Goal: Complete application form

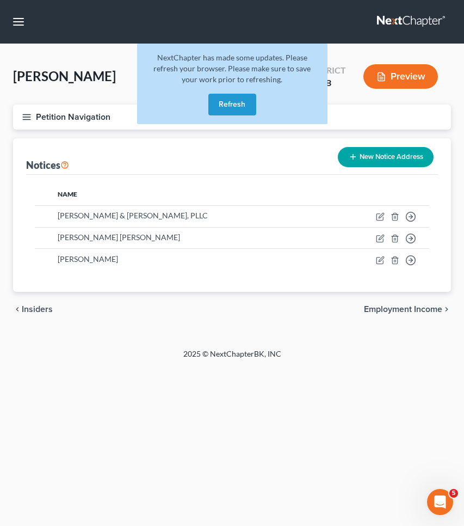
click at [224, 101] on button "Refresh" at bounding box center [233, 105] width 48 height 22
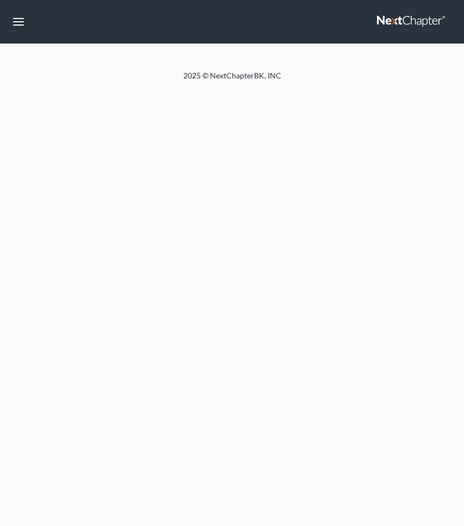
click at [19, 21] on button "button" at bounding box center [19, 22] width 20 height 20
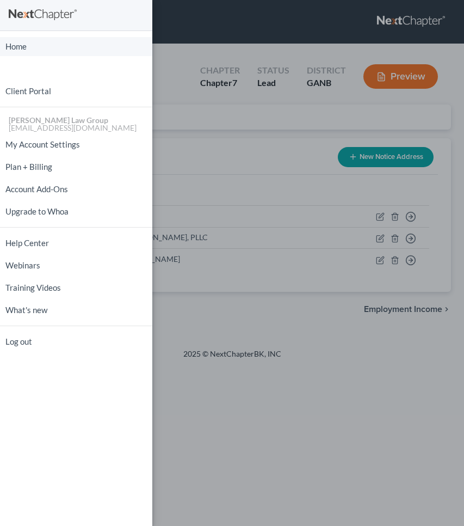
click at [21, 46] on link "Home" at bounding box center [76, 46] width 152 height 19
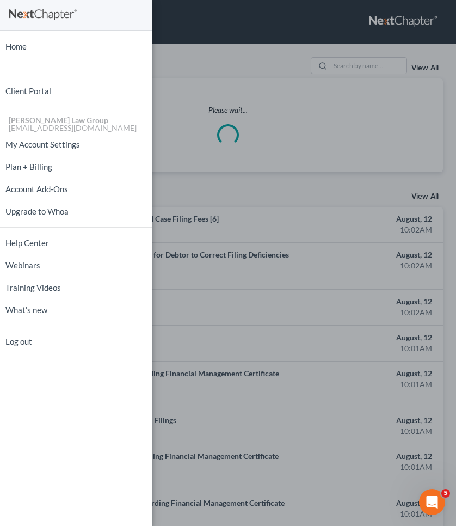
click at [383, 58] on div "Home New Case Client Portal [PERSON_NAME] Law Group [EMAIL_ADDRESS][DOMAIN_NAME…" at bounding box center [228, 263] width 456 height 526
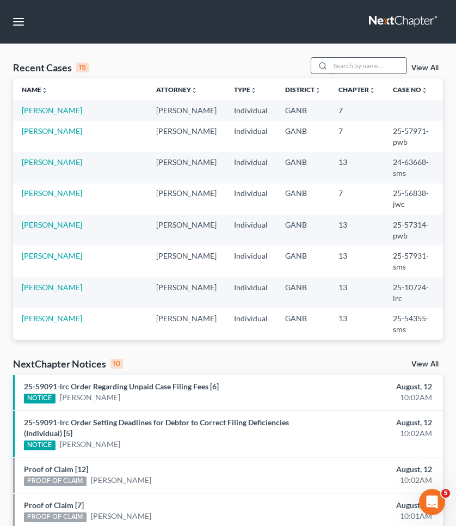
click at [382, 62] on input "search" at bounding box center [368, 66] width 76 height 16
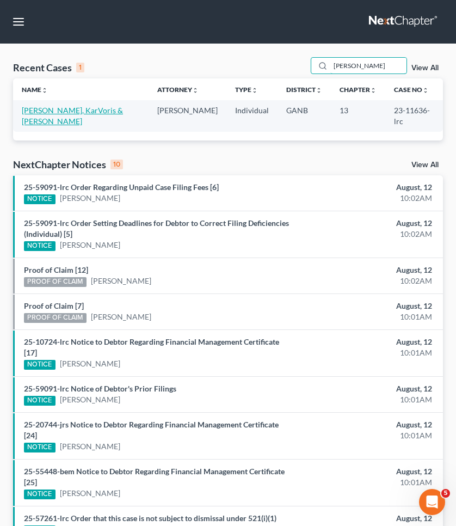
type input "freeman"
click at [118, 108] on link "[PERSON_NAME], KarVoris & [PERSON_NAME]" at bounding box center [72, 116] width 101 height 20
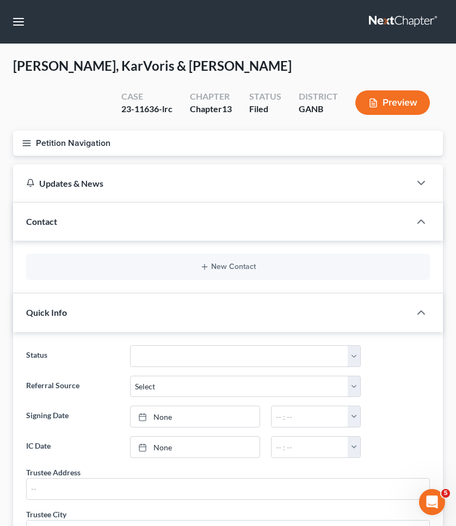
click at [76, 146] on button "Petition Navigation" at bounding box center [228, 143] width 430 height 25
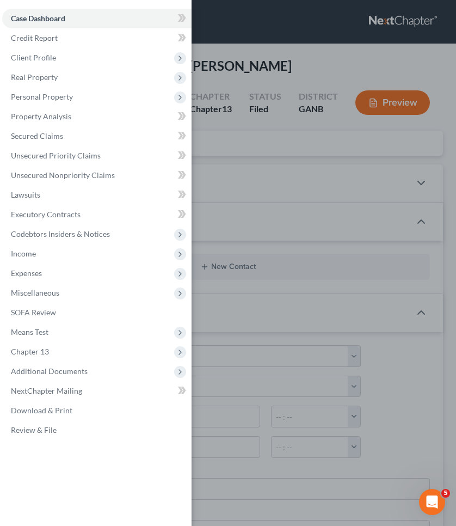
click at [219, 46] on div "Case Dashboard Payments Invoices Payments Payments Credit Report Client Profile" at bounding box center [228, 263] width 456 height 526
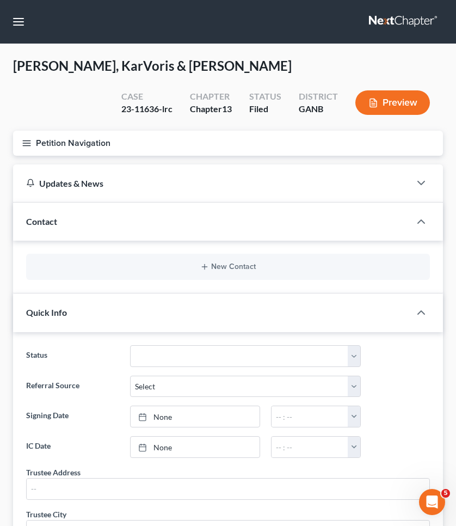
click at [84, 138] on button "Petition Navigation" at bounding box center [228, 143] width 430 height 25
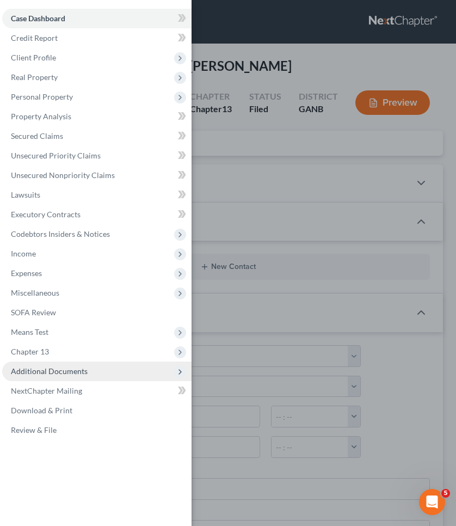
click at [59, 376] on span "Additional Documents" at bounding box center [96, 371] width 189 height 20
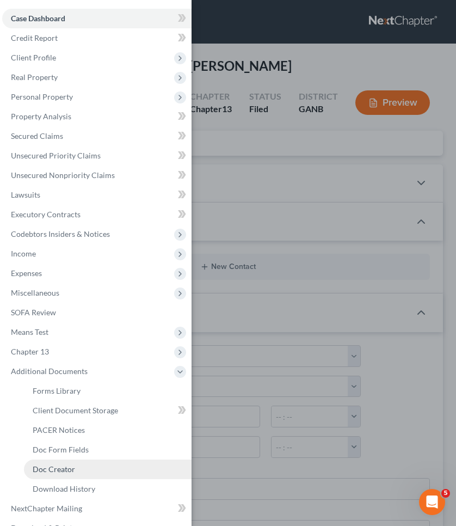
click at [68, 467] on span "Doc Creator" at bounding box center [54, 468] width 42 height 9
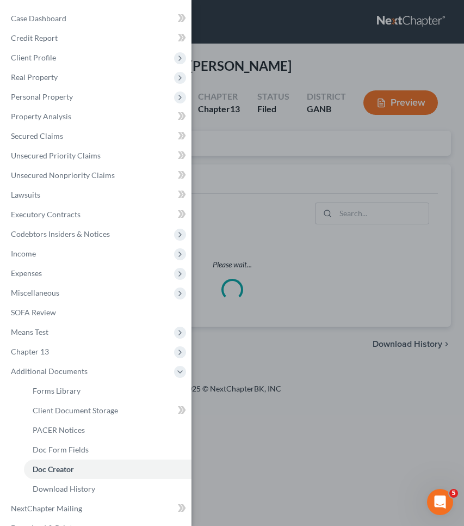
click at [238, 173] on div "Case Dashboard Payments Invoices Payments Payments Credit Report Client Profile" at bounding box center [232, 263] width 464 height 526
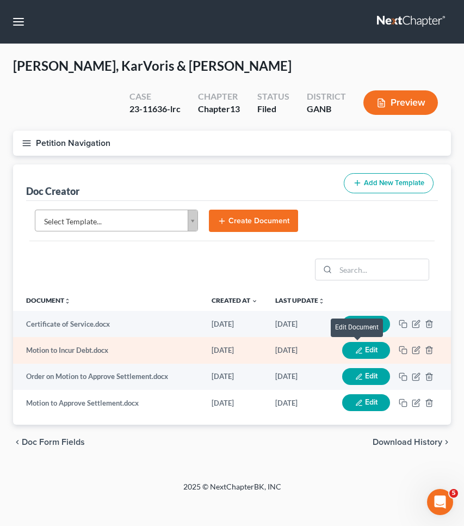
click at [356, 353] on icon "button" at bounding box center [358, 350] width 5 height 5
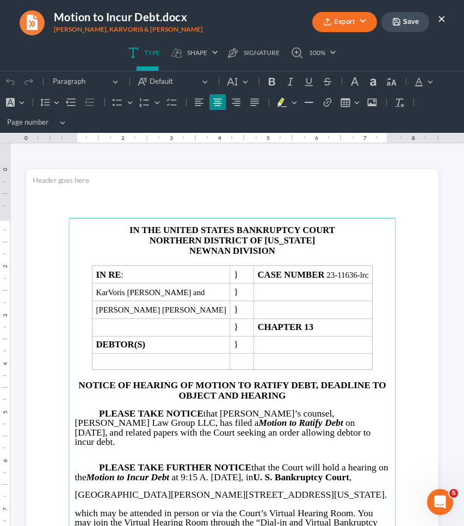
click at [220, 418] on span "on July 16, 2025," at bounding box center [215, 428] width 280 height 20
click at [246, 421] on span "on August 16, 2025," at bounding box center [215, 428] width 280 height 20
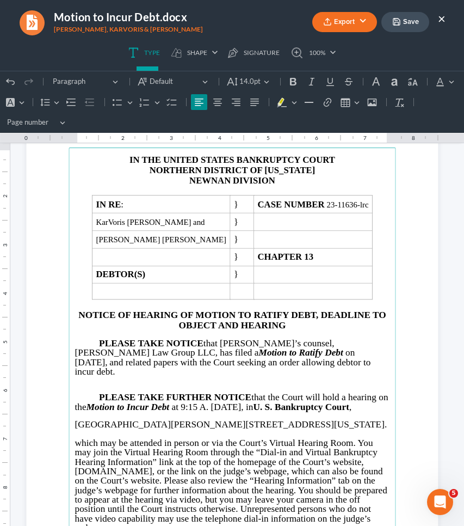
scroll to position [77, 0]
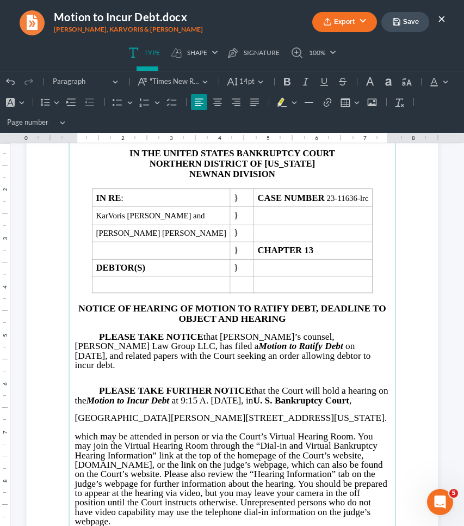
click at [261, 395] on span "at 9:15 A. M. on August 12, 2025, in U. S. Bankruptcy Court ," at bounding box center [260, 400] width 182 height 10
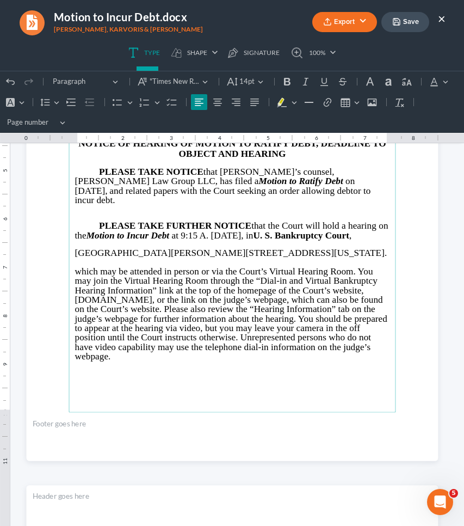
scroll to position [235, 0]
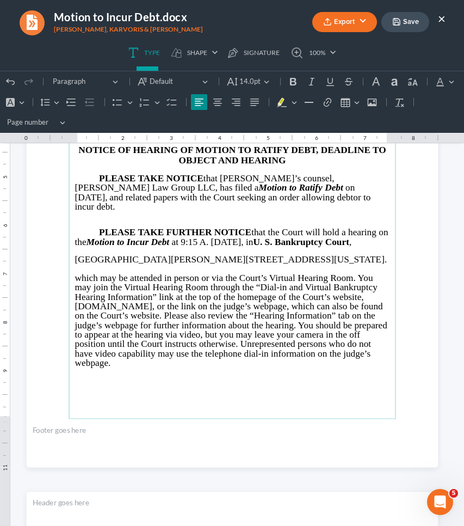
drag, startPoint x: 212, startPoint y: 185, endPoint x: 273, endPoint y: 187, distance: 61.0
click at [273, 187] on span "on August 12, 2025," at bounding box center [215, 192] width 280 height 20
copy span "August 12, 2025"
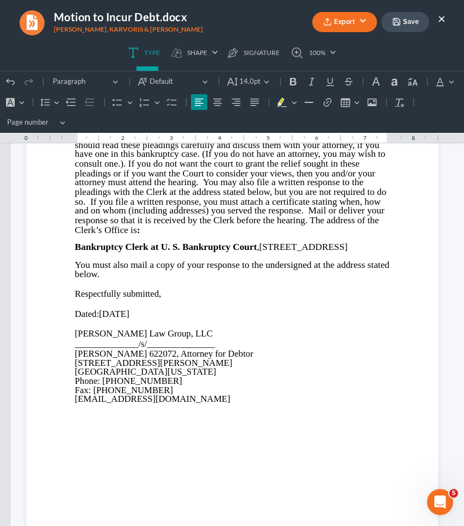
scroll to position [671, 0]
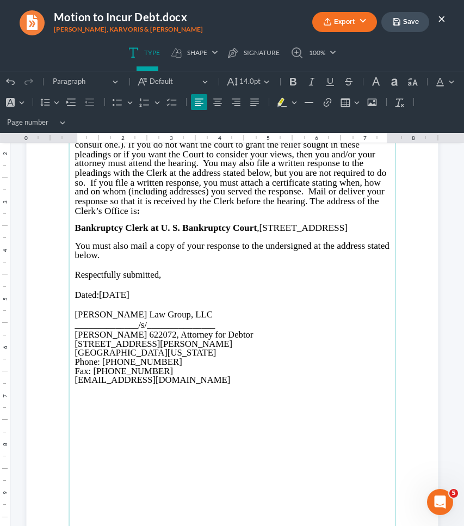
drag, startPoint x: 153, startPoint y: 299, endPoint x: 101, endPoint y: 297, distance: 52.3
click at [101, 297] on p "Dated: July 16, 2025" at bounding box center [232, 294] width 315 height 11
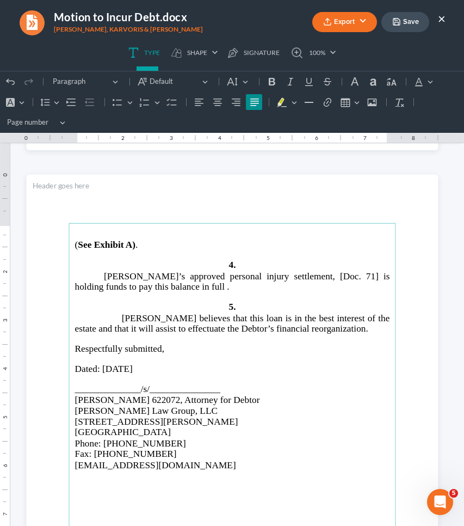
scroll to position [1674, 0]
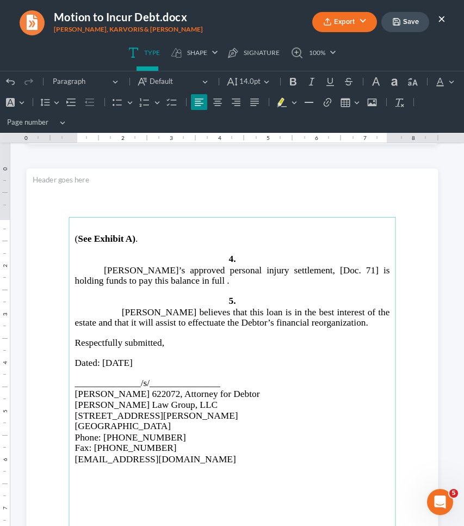
drag, startPoint x: 148, startPoint y: 360, endPoint x: 97, endPoint y: 360, distance: 50.6
click at [97, 360] on span "Dated: July 16, 2025" at bounding box center [104, 362] width 58 height 10
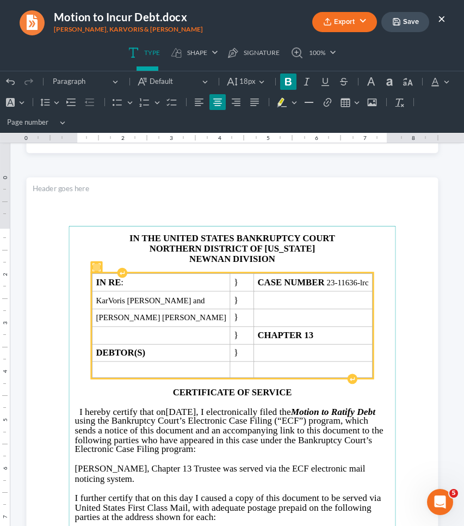
scroll to position [2223, 0]
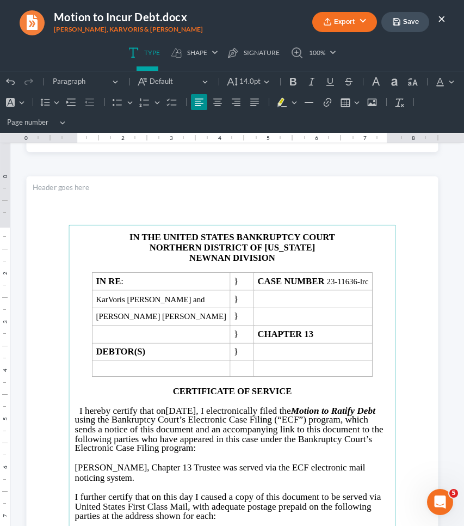
drag, startPoint x: 180, startPoint y: 409, endPoint x: 229, endPoint y: 408, distance: 49.5
click at [229, 409] on p "I hereby certify that on July 16, 2025 , I electronically filed the Motion to R…" at bounding box center [232, 429] width 315 height 47
click at [183, 407] on span "August 12, 2025" at bounding box center [181, 410] width 30 height 10
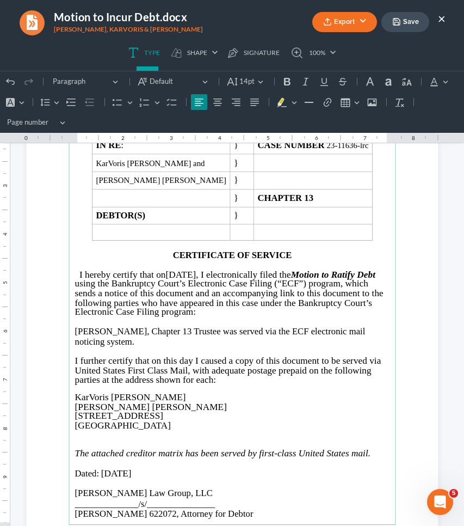
scroll to position [2367, 0]
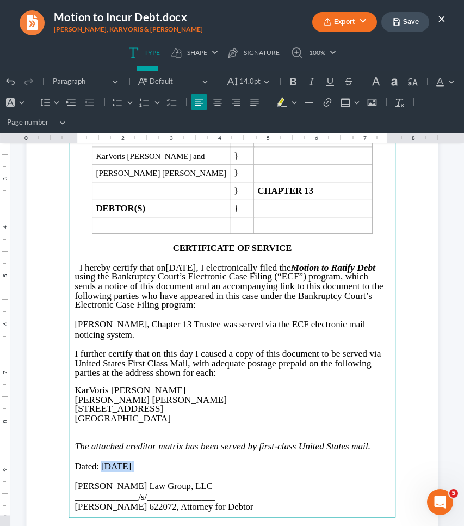
drag, startPoint x: 150, startPoint y: 458, endPoint x: 97, endPoint y: 458, distance: 52.8
click at [97, 461] on p "Dated: July 16, 2025" at bounding box center [232, 466] width 315 height 11
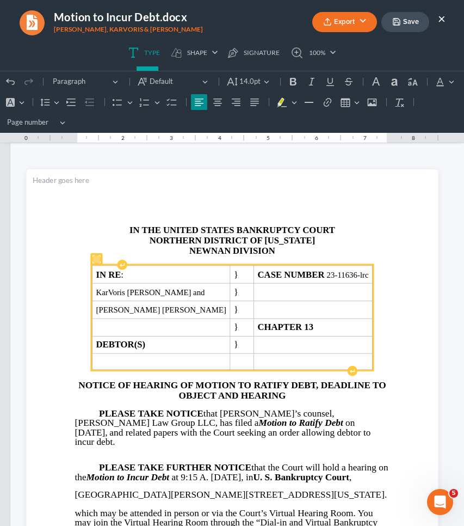
scroll to position [0, 0]
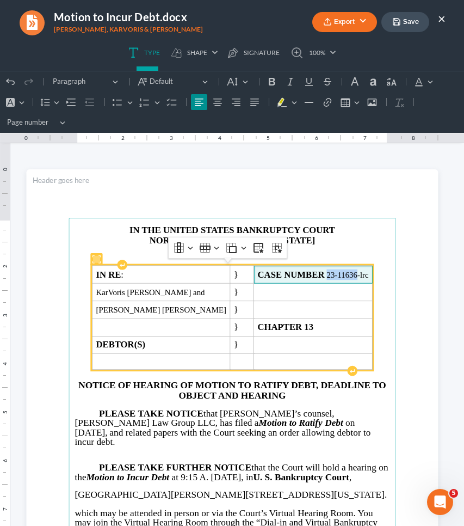
drag, startPoint x: 311, startPoint y: 271, endPoint x: 341, endPoint y: 273, distance: 30.6
click at [342, 274] on span "CASE NUMBER 23-11636-lrc" at bounding box center [313, 274] width 111 height 10
copy span "23-11636"
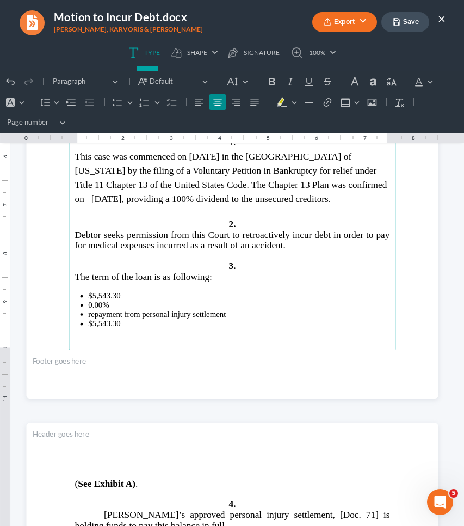
scroll to position [1425, 0]
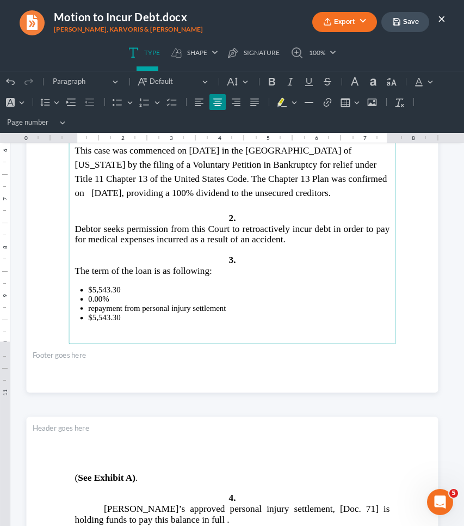
click at [414, 17] on button "Save" at bounding box center [406, 22] width 48 height 20
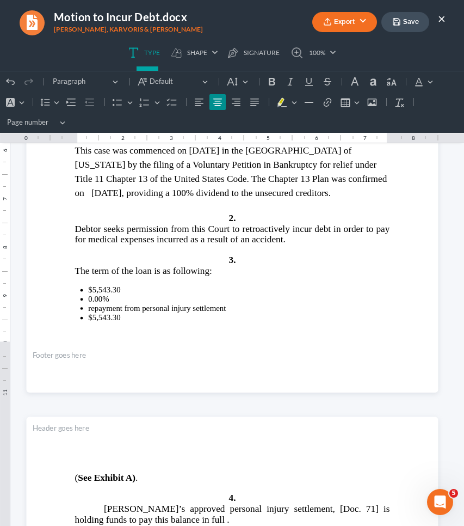
click at [379, 26] on ul "Export PDF Word Client Doc Storage Save ×" at bounding box center [344, 21] width 203 height 23
click at [369, 20] on button "Export" at bounding box center [344, 22] width 65 height 20
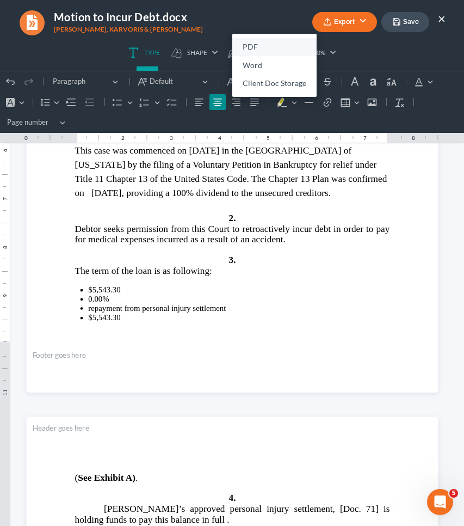
click at [292, 44] on link "PDF" at bounding box center [274, 47] width 84 height 19
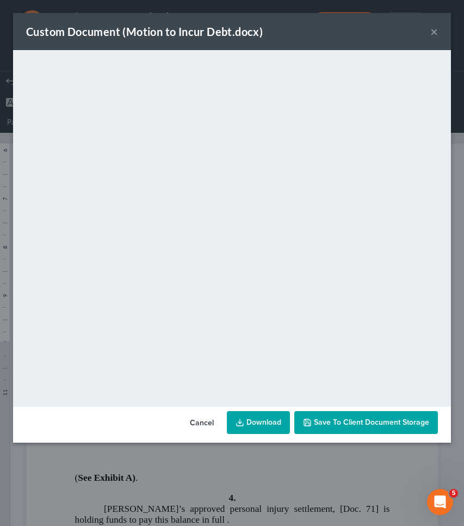
click at [436, 25] on button "×" at bounding box center [435, 31] width 8 height 13
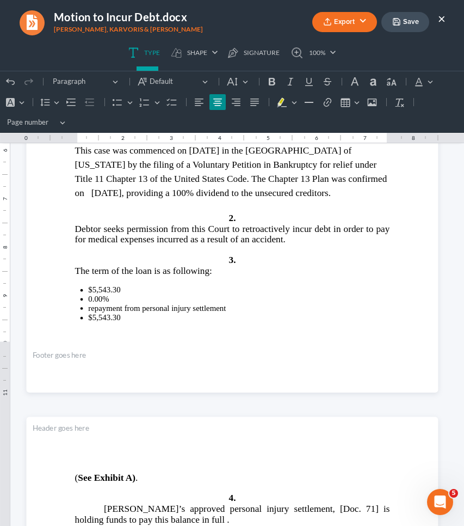
click at [439, 19] on button "×" at bounding box center [442, 18] width 8 height 13
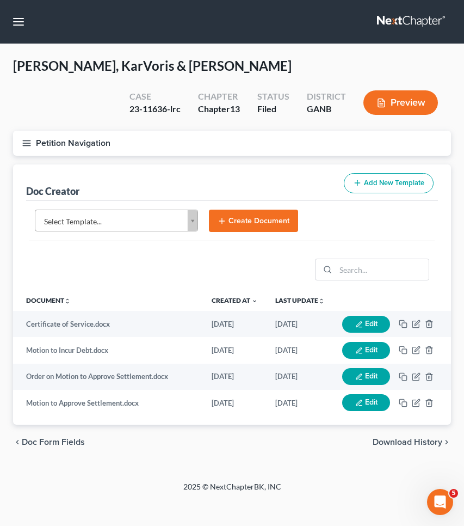
click at [113, 148] on button "Petition Navigation" at bounding box center [232, 143] width 438 height 25
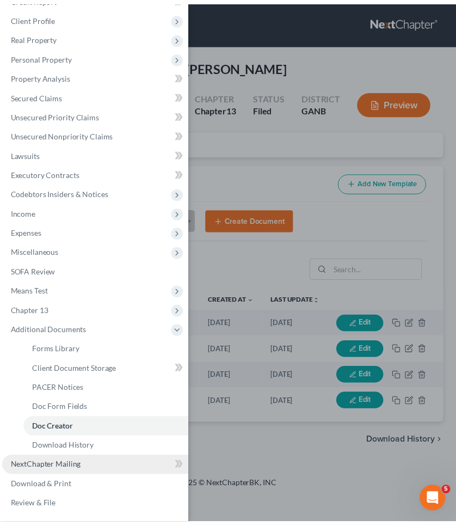
scroll to position [40, 0]
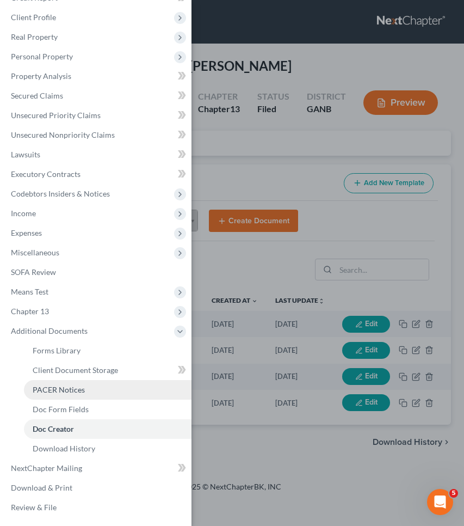
click at [86, 396] on link "PACER Notices" at bounding box center [108, 390] width 168 height 20
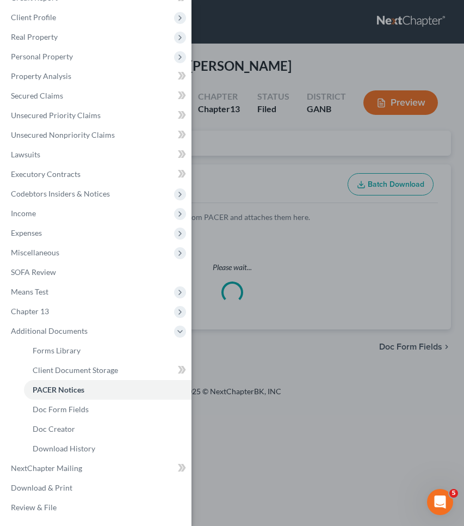
click at [247, 179] on div "Case Dashboard Payments Invoices Payments Payments Credit Report Client Profile" at bounding box center [232, 263] width 464 height 526
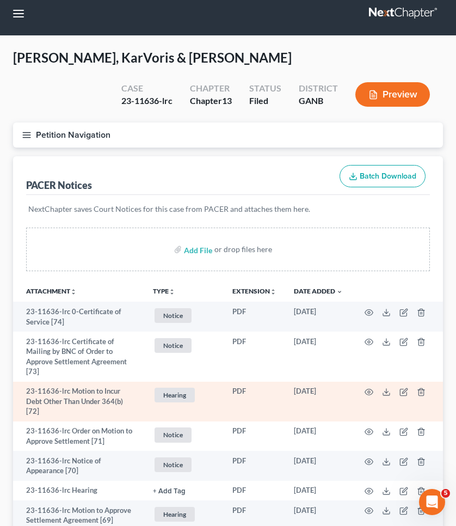
scroll to position [9, 0]
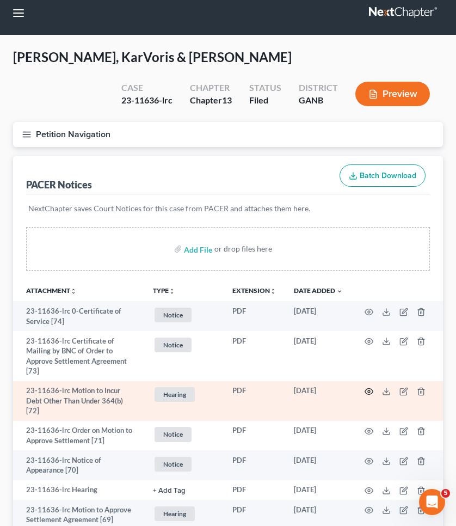
click at [367, 390] on icon "button" at bounding box center [369, 391] width 9 height 9
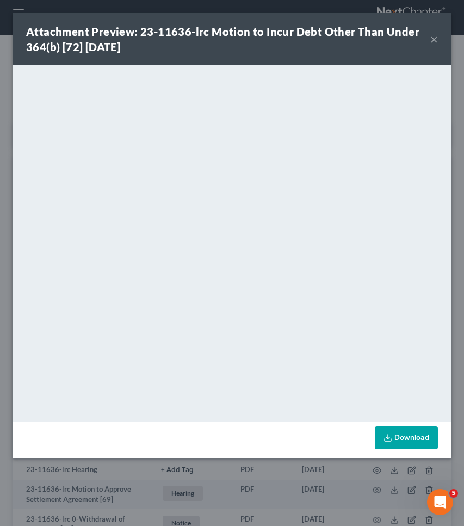
click at [433, 41] on button "×" at bounding box center [435, 39] width 8 height 13
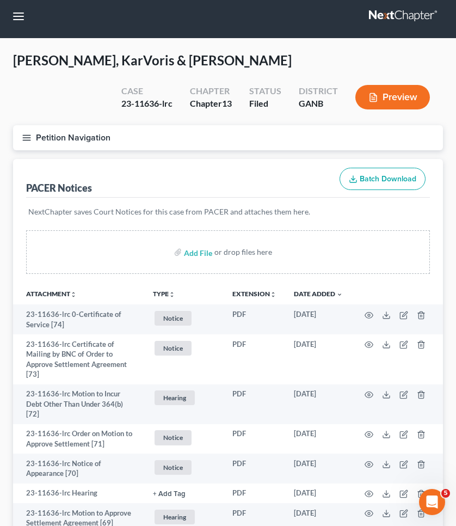
scroll to position [5, 0]
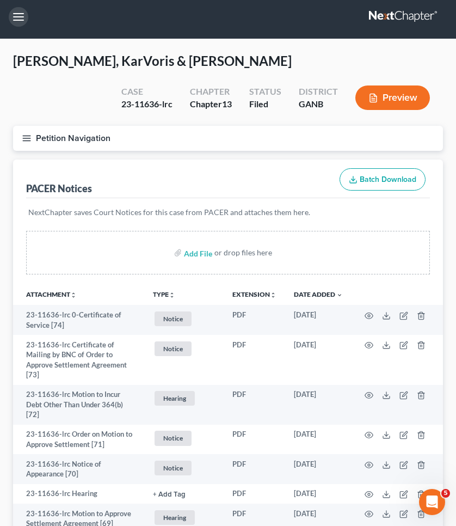
click at [17, 19] on button "button" at bounding box center [19, 17] width 20 height 20
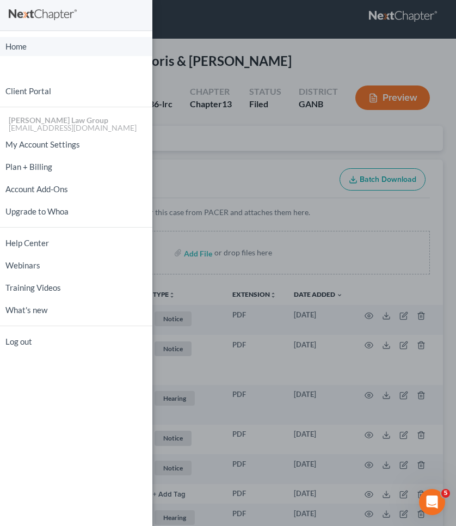
click at [25, 50] on link "Home" at bounding box center [76, 46] width 152 height 19
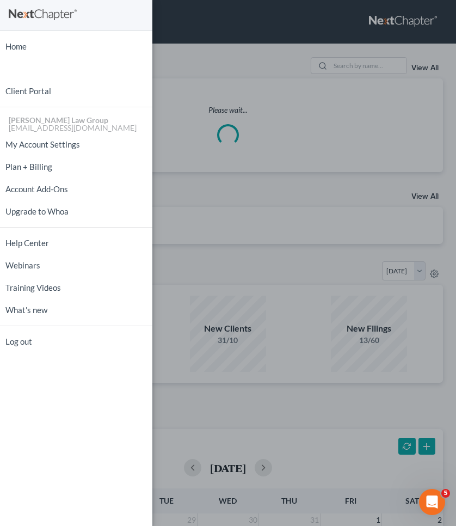
click at [393, 65] on div "Home New Case Client Portal [PERSON_NAME] Law Group [EMAIL_ADDRESS][DOMAIN_NAME…" at bounding box center [228, 263] width 456 height 526
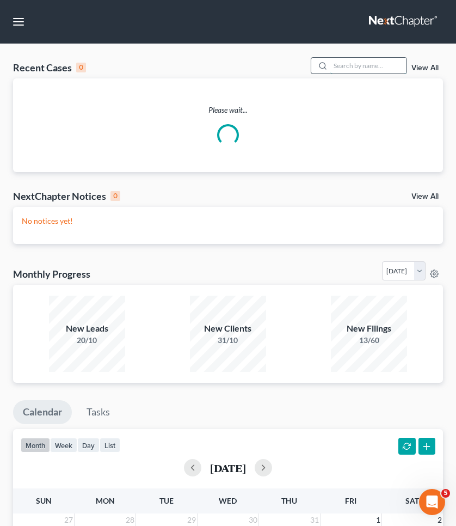
click at [385, 65] on input "search" at bounding box center [368, 66] width 76 height 16
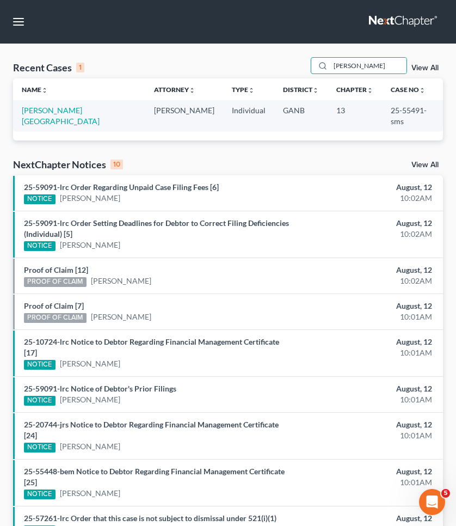
click at [382, 109] on td "25-55491-sms" at bounding box center [412, 115] width 61 height 31
copy td "55491"
click at [13, 22] on button "button" at bounding box center [19, 22] width 20 height 20
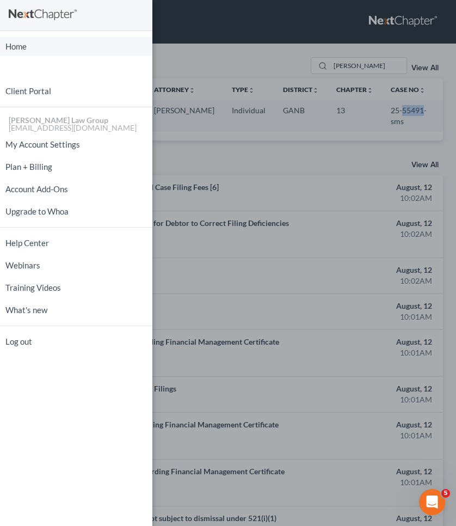
click at [31, 45] on link "Home" at bounding box center [76, 46] width 152 height 19
click at [376, 67] on div "Home New Case Client Portal [PERSON_NAME] Law Group [EMAIL_ADDRESS][DOMAIN_NAME…" at bounding box center [228, 263] width 456 height 526
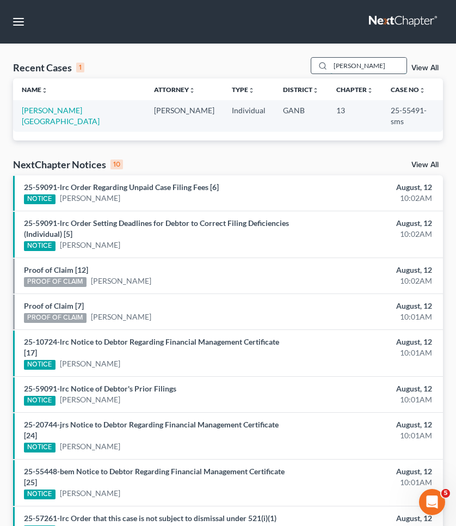
click at [376, 67] on input "BOLAND" at bounding box center [368, 66] width 76 height 16
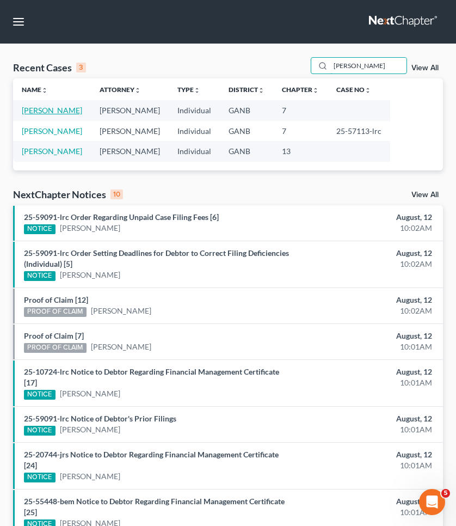
type input "robinson"
click at [52, 109] on link "[PERSON_NAME]" at bounding box center [52, 110] width 60 height 9
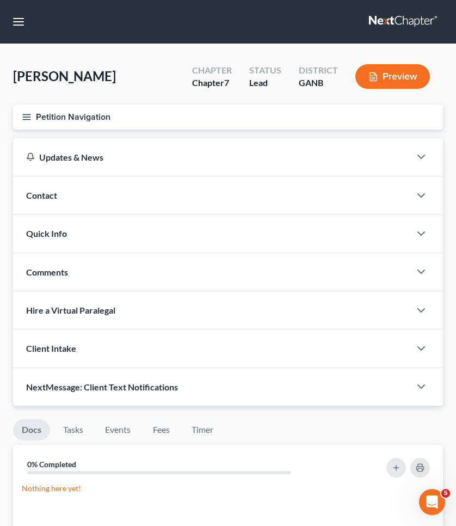
click at [48, 118] on button "Petition Navigation" at bounding box center [228, 117] width 430 height 25
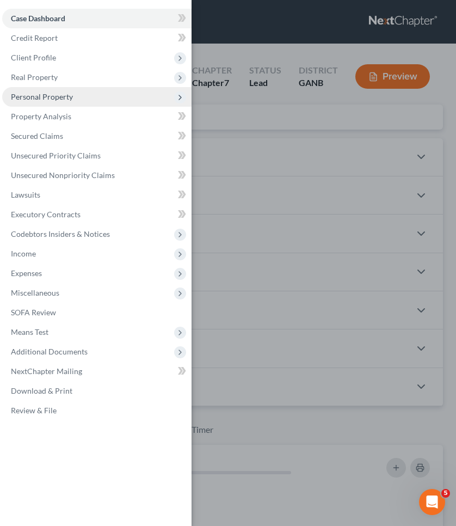
click at [52, 93] on span "Personal Property" at bounding box center [42, 96] width 62 height 9
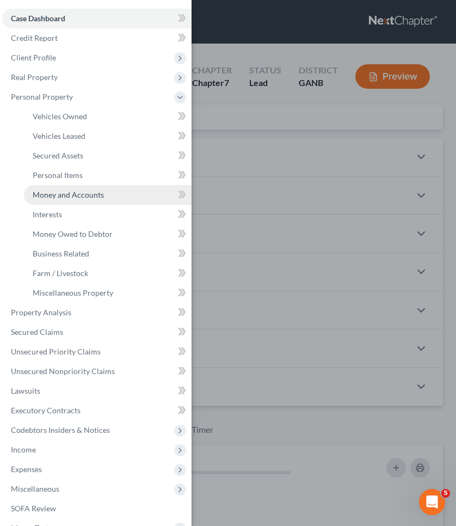
click at [61, 192] on span "Money and Accounts" at bounding box center [68, 194] width 71 height 9
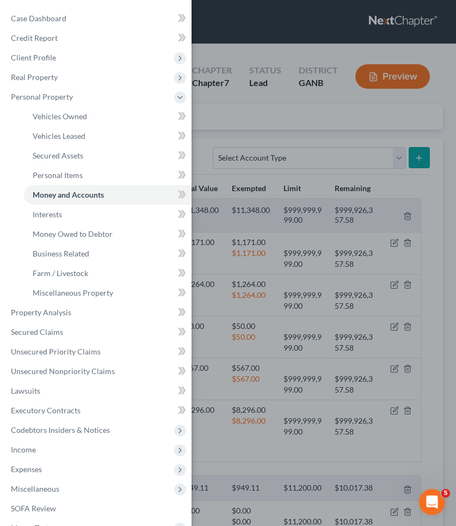
click at [255, 125] on div "Case Dashboard Payments Invoices Payments Payments Credit Report Client Profile" at bounding box center [228, 263] width 456 height 526
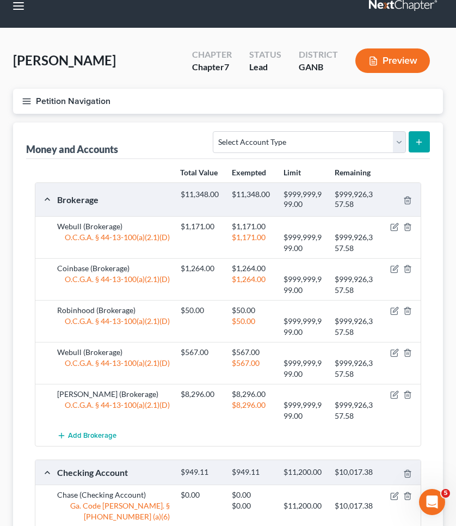
scroll to position [17, 0]
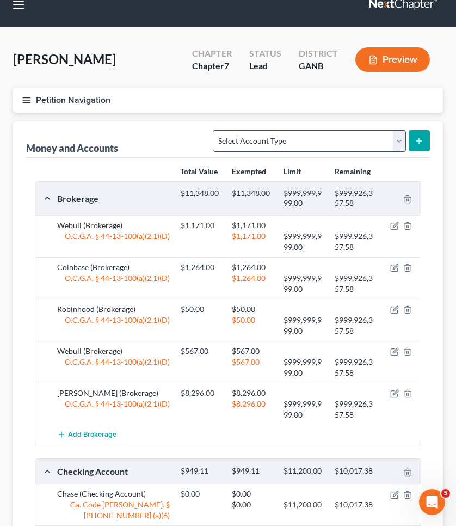
click at [393, 223] on icon "button" at bounding box center [394, 226] width 9 height 9
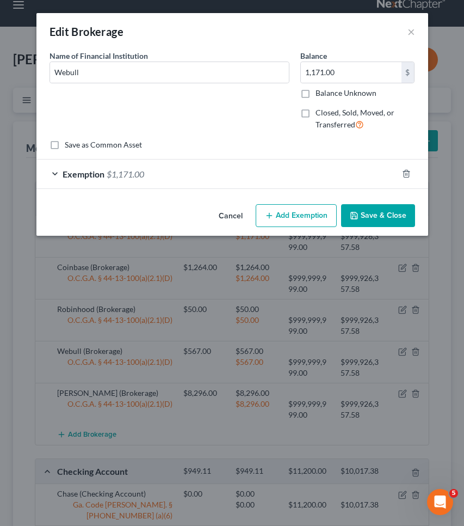
click at [394, 228] on div "Cancel Add Exemption Save & Close" at bounding box center [232, 218] width 392 height 36
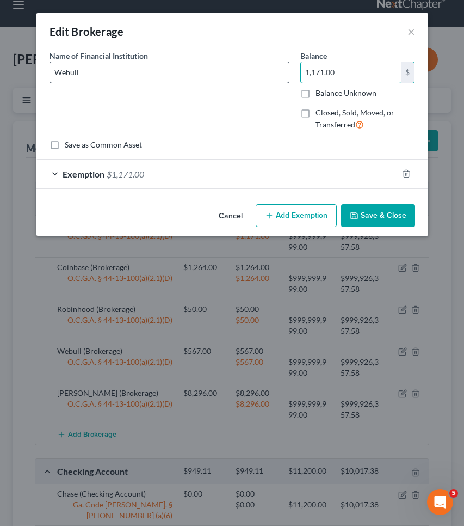
drag, startPoint x: 345, startPoint y: 72, endPoint x: 225, endPoint y: 69, distance: 119.8
click at [225, 69] on div "Name of Financial Institution * Webull Balance 1,171.00 $ Balance Unknown Balan…" at bounding box center [232, 94] width 377 height 89
type input "2,416"
drag, startPoint x: 331, startPoint y: 76, endPoint x: 258, endPoint y: 66, distance: 73.5
click at [258, 66] on div "Name of Financial Institution * Webull Balance 2,416.00 $ Balance Unknown Balan…" at bounding box center [232, 94] width 377 height 89
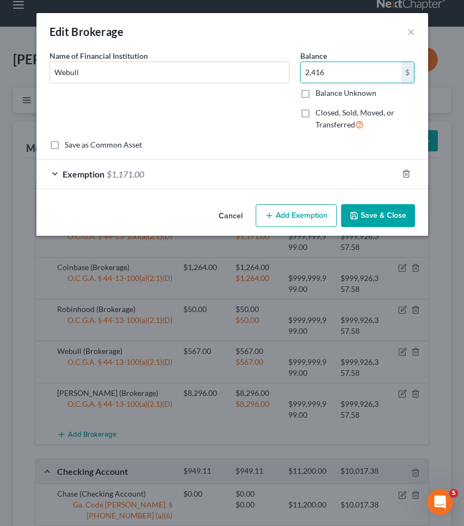
click at [156, 166] on div "Exemption $1,171.00" at bounding box center [216, 174] width 361 height 29
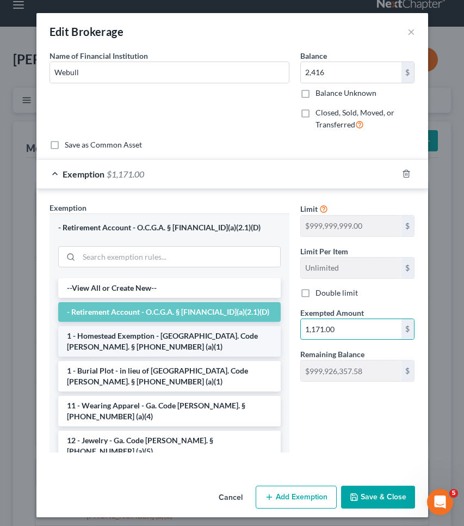
drag, startPoint x: 354, startPoint y: 328, endPoint x: 197, endPoint y: 325, distance: 157.4
click at [197, 325] on div "Exemption Set must be selected for CA. Exemption * - Retirement Account - O.C.G…" at bounding box center [232, 332] width 377 height 260
paste input "2,416"
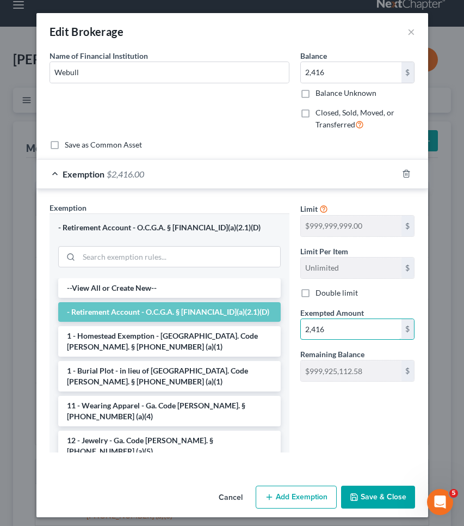
type input "2,416"
click at [361, 499] on button "Save & Close" at bounding box center [378, 497] width 74 height 23
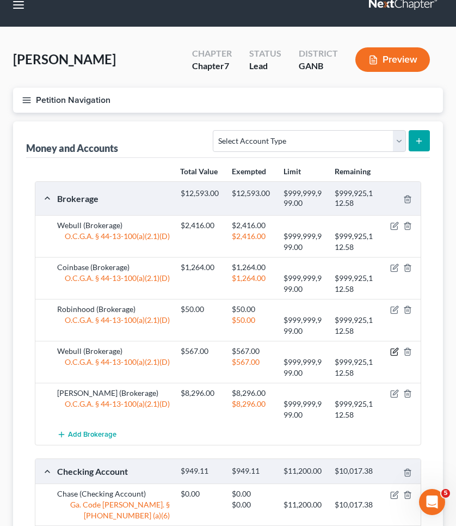
click at [393, 352] on icon "button" at bounding box center [394, 351] width 9 height 9
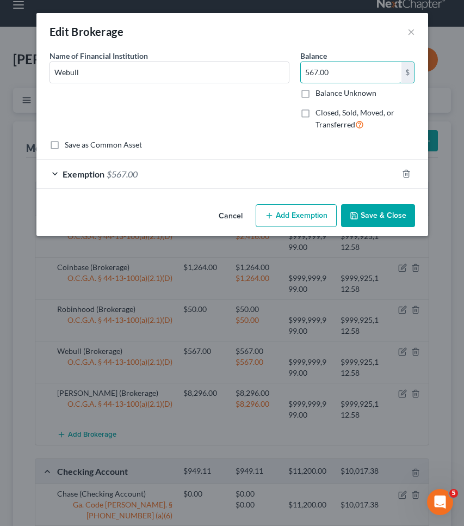
drag, startPoint x: 337, startPoint y: 75, endPoint x: 291, endPoint y: 68, distance: 46.3
click at [291, 68] on div "Name of Financial Institution * Webull Balance 567.00 $ Balance Unknown Balance…" at bounding box center [232, 94] width 377 height 89
drag, startPoint x: 335, startPoint y: 69, endPoint x: 285, endPoint y: 65, distance: 50.7
click at [285, 65] on div "Name of Financial Institution * Webull Balance 271.00 $ Balance Unknown Balance…" at bounding box center [232, 94] width 377 height 89
type input "271"
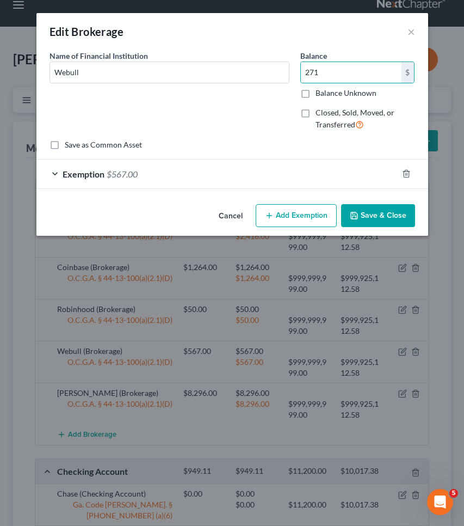
click at [300, 176] on div "Exemption $567.00" at bounding box center [216, 174] width 361 height 29
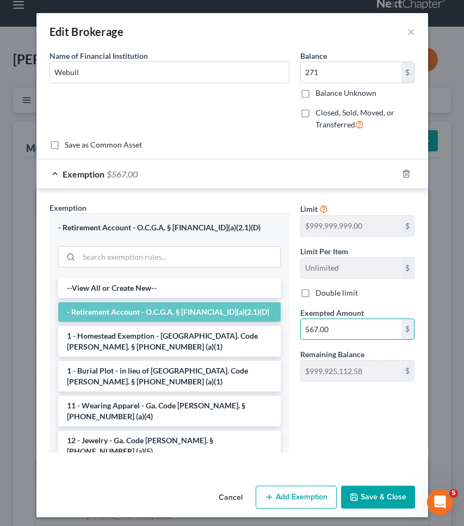
drag, startPoint x: 365, startPoint y: 327, endPoint x: 223, endPoint y: 319, distance: 142.3
click at [226, 319] on div "Exemption Set must be selected for CA. Exemption * - Retirement Account - O.C.G…" at bounding box center [232, 332] width 377 height 260
type input "271"
click at [405, 494] on button "Save & Close" at bounding box center [378, 497] width 74 height 23
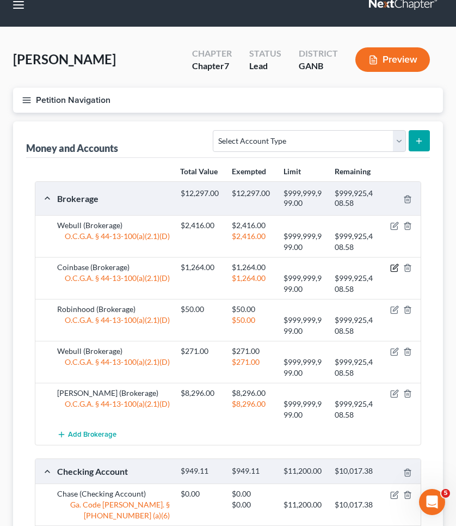
click at [394, 269] on icon "button" at bounding box center [394, 268] width 9 height 9
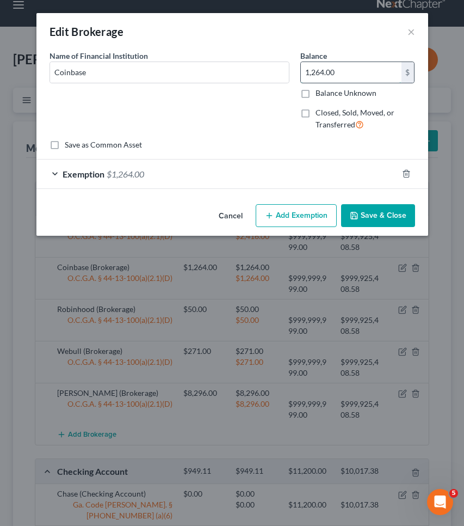
click at [344, 68] on input "1,264.00" at bounding box center [351, 72] width 101 height 21
type input "1,177"
drag, startPoint x: 356, startPoint y: 75, endPoint x: 248, endPoint y: 69, distance: 108.0
click at [248, 69] on div "Name of Financial Institution * Coinbase Balance 1,177.00 $ Balance Unknown Bal…" at bounding box center [232, 94] width 377 height 89
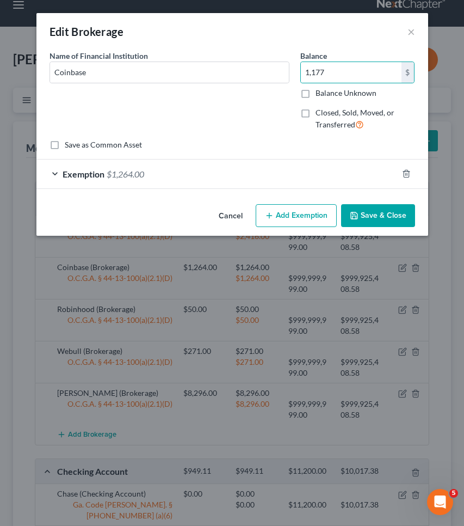
click at [291, 169] on div "Exemption $1,264.00" at bounding box center [216, 174] width 361 height 29
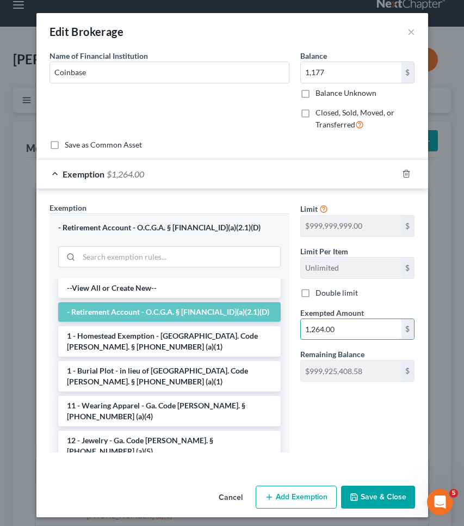
drag, startPoint x: 348, startPoint y: 327, endPoint x: 244, endPoint y: 322, distance: 104.1
click at [244, 322] on div "Exemption Set must be selected for CA. Exemption * - Retirement Account - O.C.G…" at bounding box center [232, 332] width 377 height 260
type input "0"
paste input "1,177"
type input "1,177"
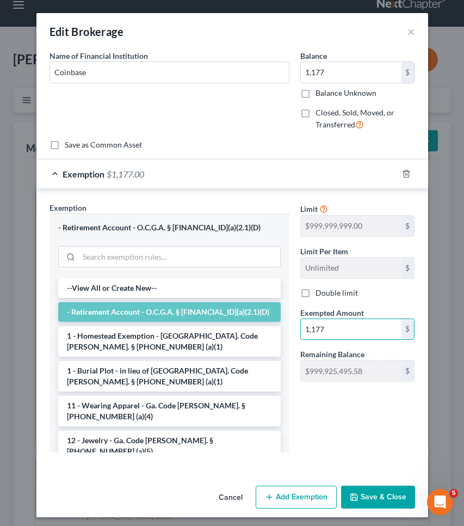
click at [382, 500] on button "Save & Close" at bounding box center [378, 497] width 74 height 23
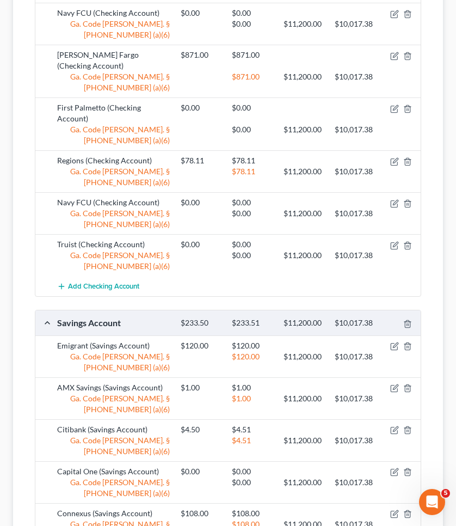
scroll to position [539, 0]
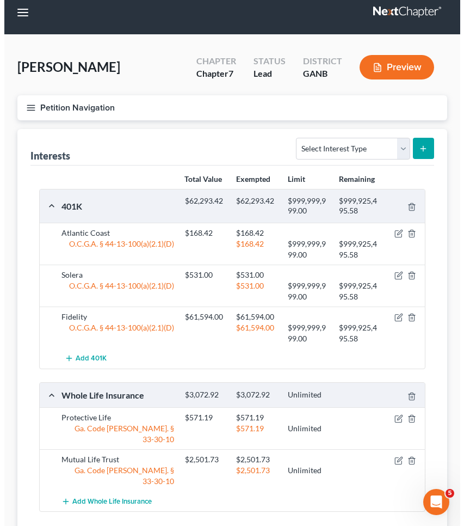
scroll to position [19, 0]
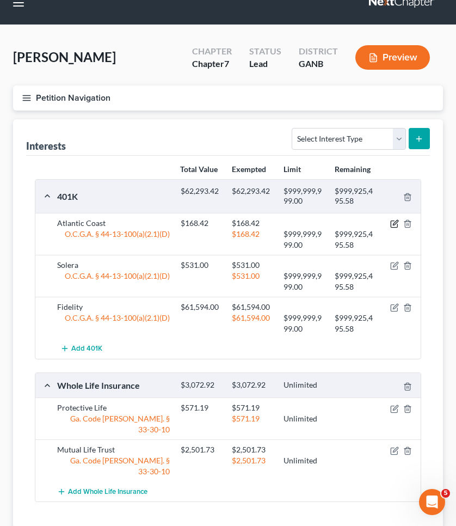
click at [395, 225] on icon "button" at bounding box center [394, 223] width 9 height 9
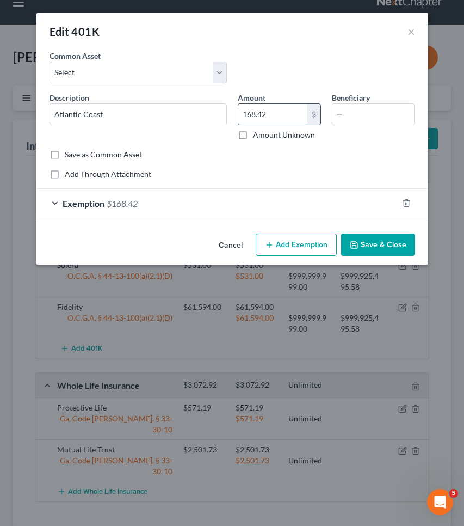
click at [295, 117] on input "168.42" at bounding box center [272, 114] width 69 height 21
click at [260, 114] on input "168.42" at bounding box center [272, 114] width 69 height 21
type input "1"
type input "168,420"
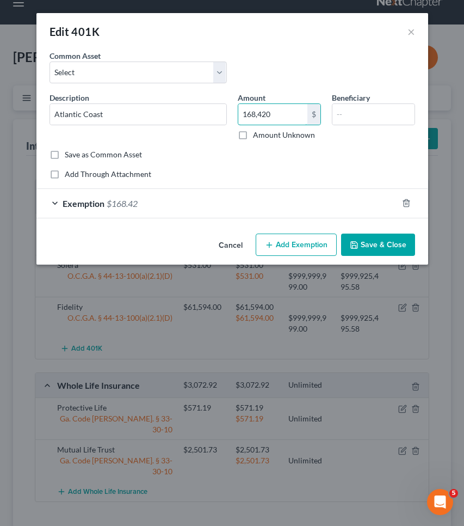
drag, startPoint x: 283, startPoint y: 115, endPoint x: 200, endPoint y: 101, distance: 84.0
click at [200, 101] on div "Description * Atlantic Coast Amount 168,420 $ Amount Unknown Beneficiary" at bounding box center [232, 120] width 377 height 57
click at [313, 195] on div "Exemption $168.42" at bounding box center [216, 203] width 361 height 29
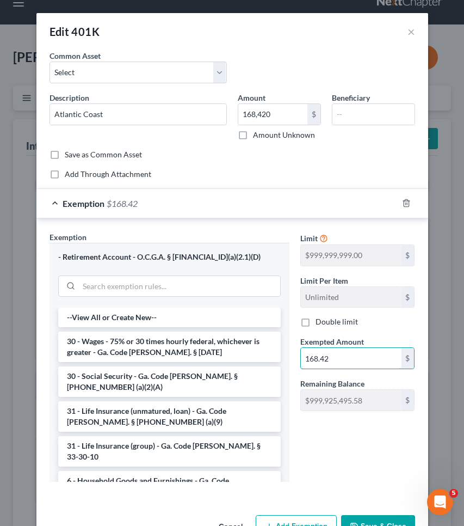
drag, startPoint x: 339, startPoint y: 359, endPoint x: 270, endPoint y: 358, distance: 68.6
click at [271, 358] on div "Exemption Set must be selected for CA. Exemption * - Retirement Account - O.C.G…" at bounding box center [232, 361] width 377 height 260
paste input ",420"
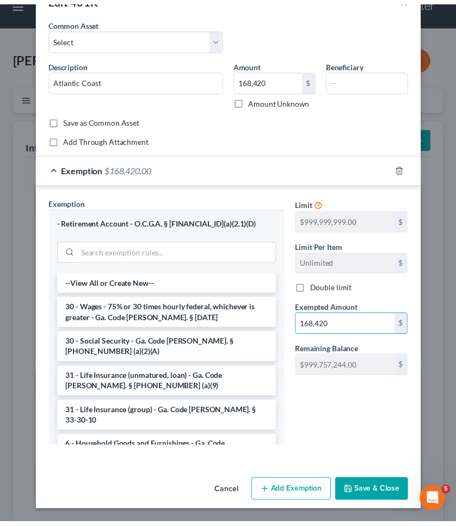
scroll to position [33, 0]
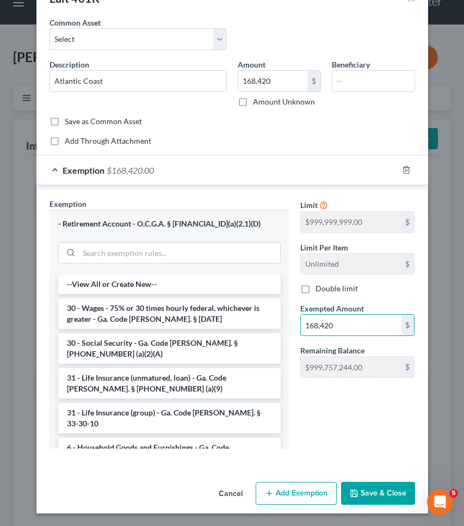
type input "168,420"
click at [373, 491] on button "Save & Close" at bounding box center [378, 493] width 74 height 23
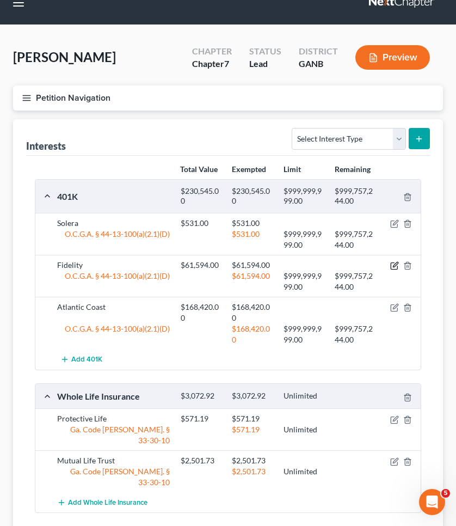
click at [393, 267] on icon "button" at bounding box center [394, 265] width 9 height 9
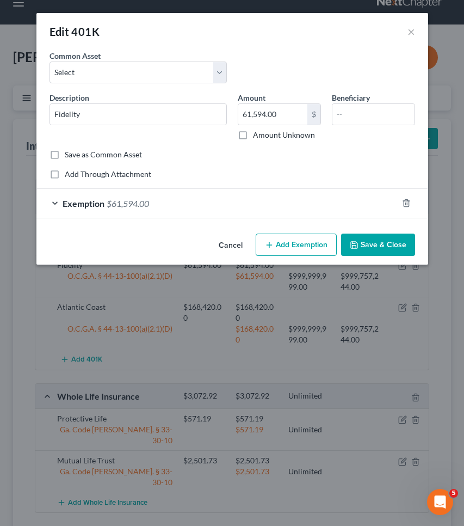
click at [230, 244] on button "Cancel" at bounding box center [230, 246] width 41 height 22
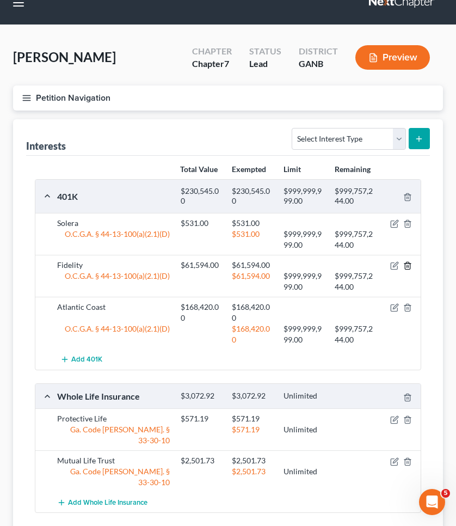
click at [407, 266] on line "button" at bounding box center [407, 267] width 0 height 2
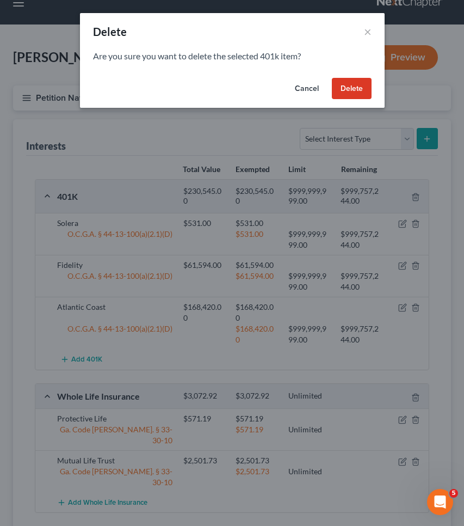
click at [350, 84] on button "Delete" at bounding box center [352, 89] width 40 height 22
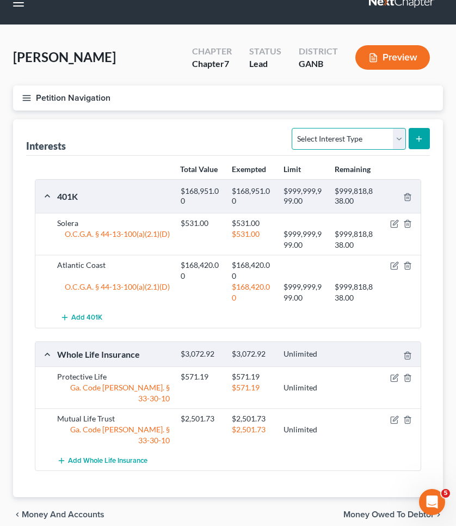
select select "ira"
click at [418, 139] on line "submit" at bounding box center [419, 139] width 5 height 0
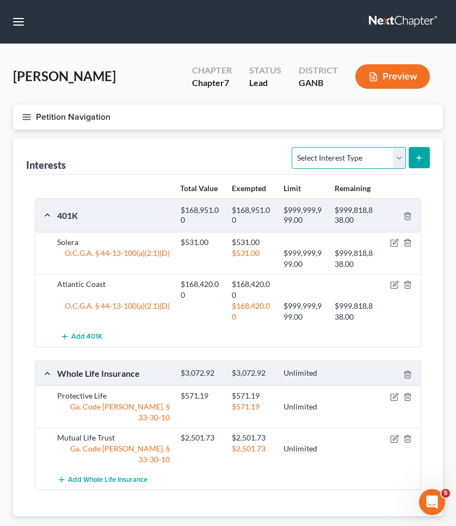
select select "ira"
click at [420, 156] on icon "submit" at bounding box center [419, 158] width 9 height 9
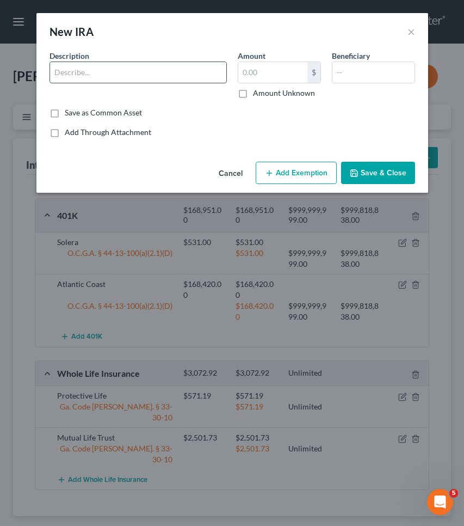
click at [176, 72] on input "text" at bounding box center [138, 72] width 176 height 21
type input "Fidelity"
type input "61,594"
click at [300, 169] on button "Add Exemption" at bounding box center [296, 173] width 81 height 23
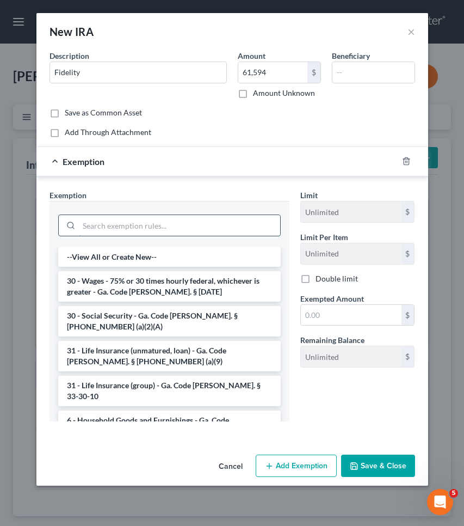
click at [243, 221] on input "search" at bounding box center [179, 225] width 201 height 21
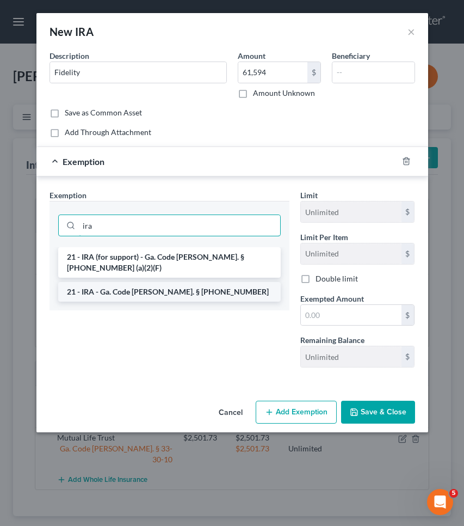
type input "ira"
click at [238, 282] on li "21 - IRA - Ga. Code [PERSON_NAME]. § [PHONE_NUMBER]" at bounding box center [169, 292] width 223 height 20
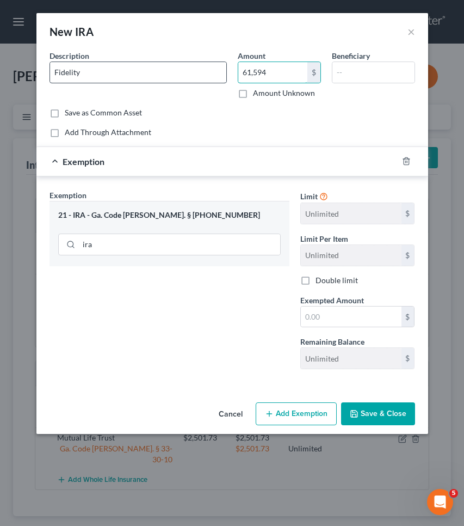
drag, startPoint x: 273, startPoint y: 75, endPoint x: 222, endPoint y: 73, distance: 51.2
click at [222, 73] on div "Description * Fidelity Amount 61,594 $ Amount Unknown Beneficiary" at bounding box center [232, 78] width 377 height 57
click at [356, 315] on input "text" at bounding box center [351, 317] width 101 height 21
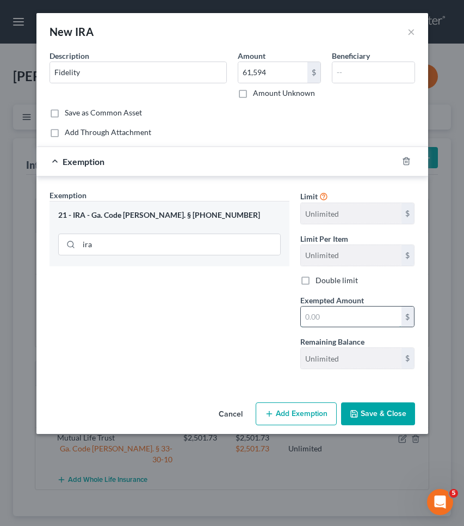
paste input "61,594"
type input "61,594"
click at [374, 417] on button "Save & Close" at bounding box center [378, 413] width 74 height 23
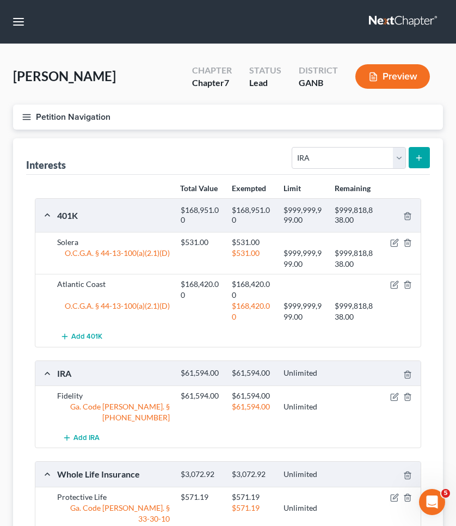
click at [401, 82] on button "Preview" at bounding box center [393, 76] width 75 height 24
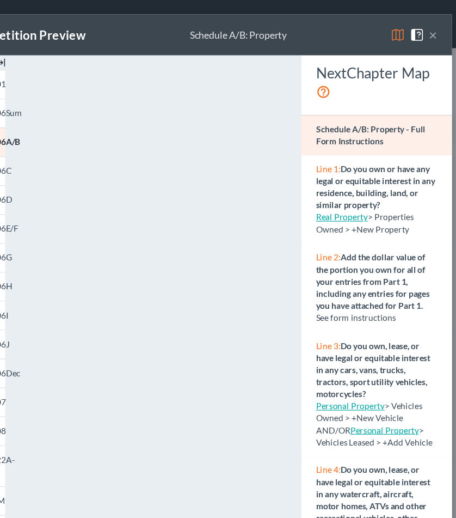
click at [422, 33] on button "×" at bounding box center [426, 31] width 8 height 13
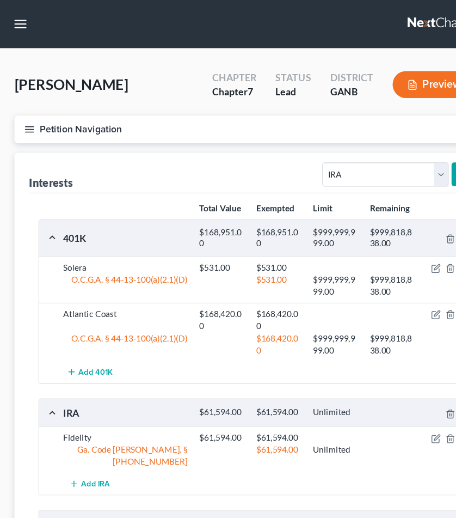
click at [103, 116] on button "Petition Navigation" at bounding box center [228, 117] width 430 height 25
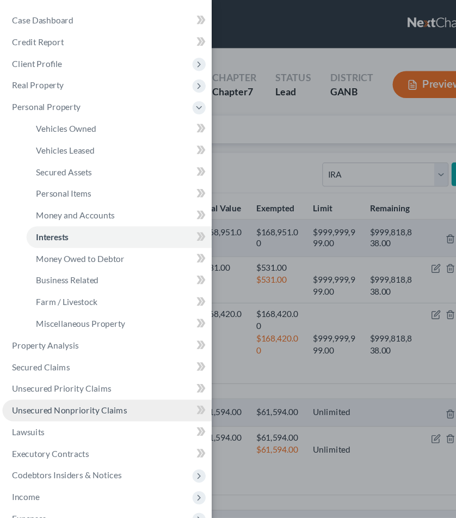
click at [102, 372] on span "Unsecured Nonpriority Claims" at bounding box center [63, 370] width 104 height 9
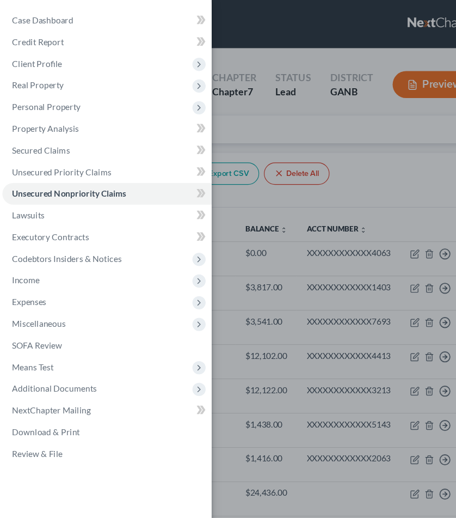
click at [330, 114] on div "Case Dashboard Payments Invoices Payments Payments Credit Report Client Profile" at bounding box center [228, 259] width 456 height 518
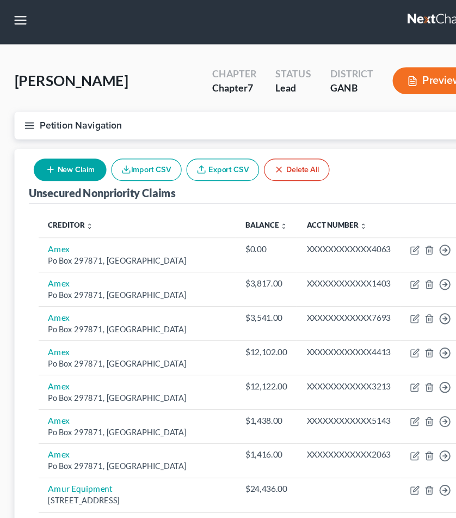
scroll to position [2, 0]
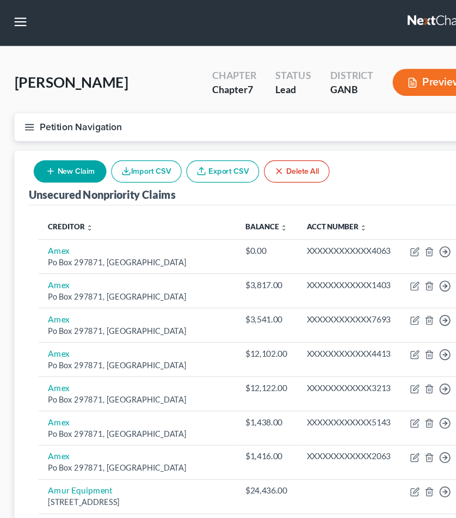
click at [377, 73] on icon "button" at bounding box center [374, 75] width 10 height 10
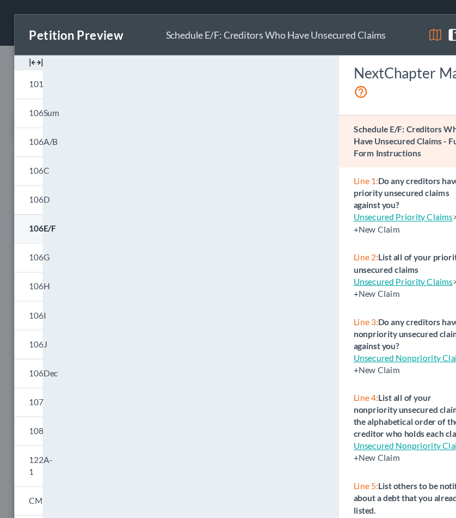
click at [41, 204] on span "106E/F" at bounding box center [38, 206] width 24 height 9
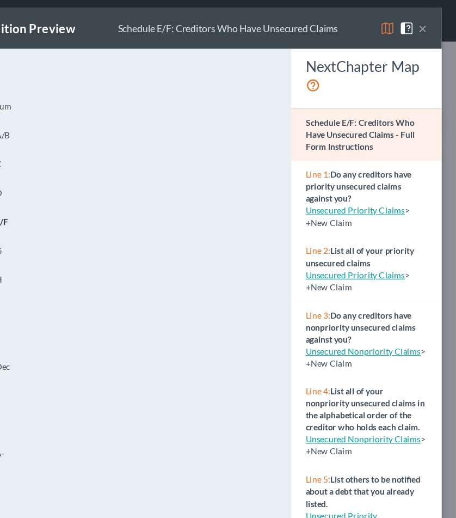
scroll to position [0, 0]
click at [422, 25] on button "×" at bounding box center [426, 31] width 8 height 13
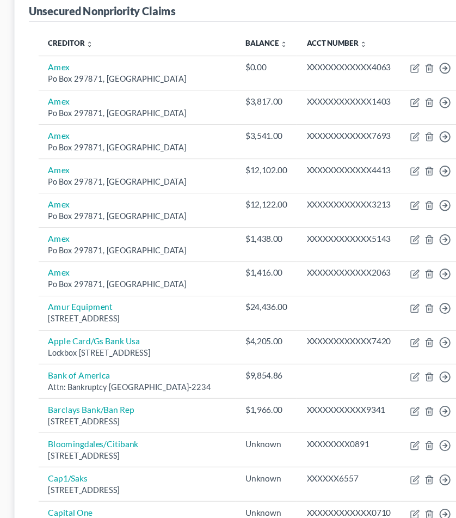
scroll to position [126, 0]
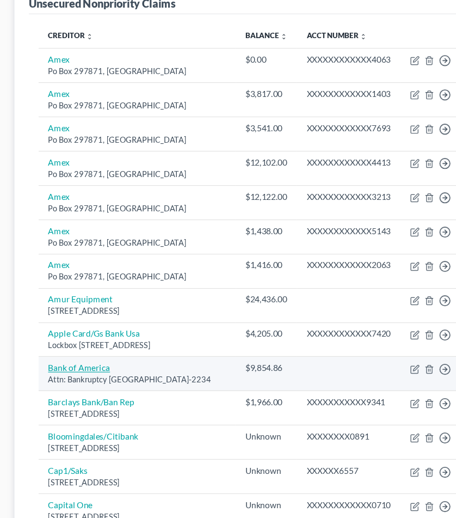
click at [93, 377] on link "Bank of America" at bounding box center [72, 381] width 56 height 9
select select "45"
select select "0"
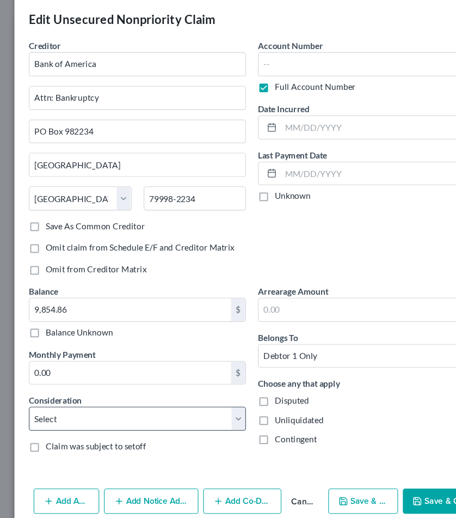
scroll to position [14, 0]
select select "2"
click at [384, 458] on button "Save & Close" at bounding box center [397, 453] width 65 height 23
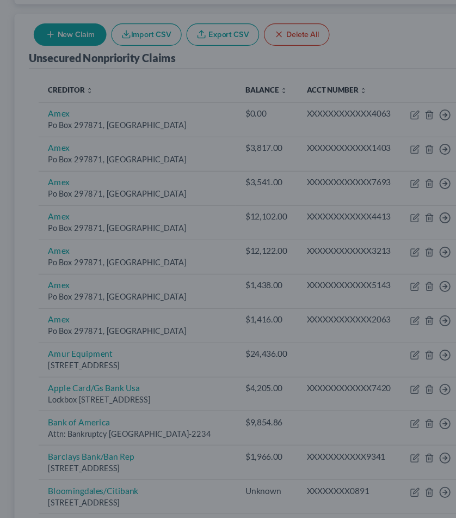
type input "0"
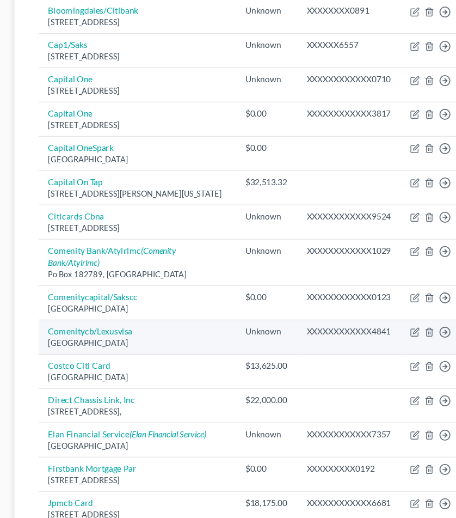
scroll to position [518, 0]
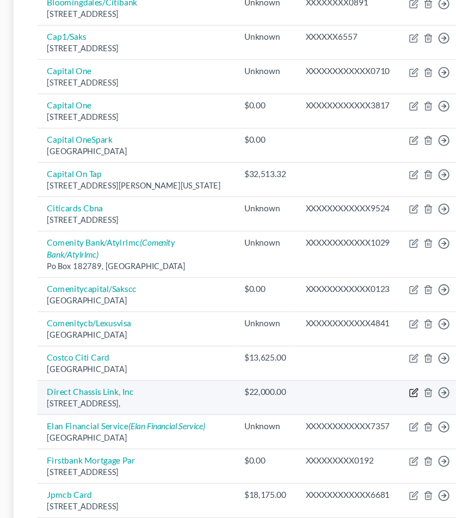
click at [374, 401] on icon "button" at bounding box center [376, 403] width 5 height 5
select select "0"
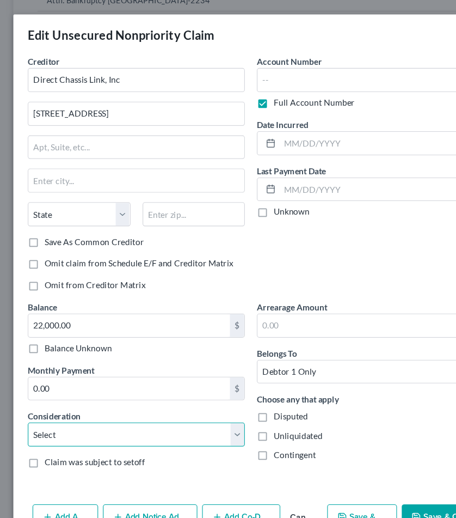
select select "10"
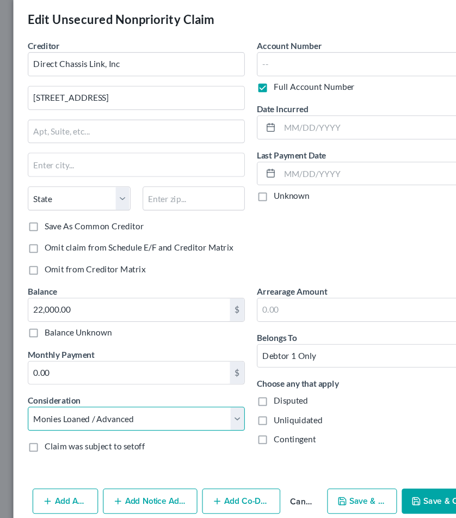
scroll to position [14, 0]
click at [383, 449] on button "Save & Close" at bounding box center [397, 453] width 65 height 23
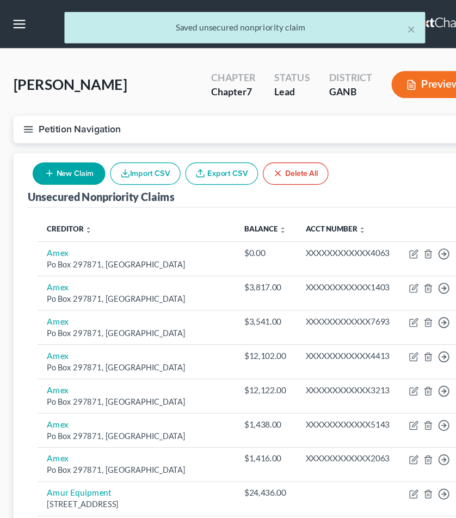
scroll to position [0, 0]
click at [40, 114] on button "Petition Navigation" at bounding box center [228, 117] width 430 height 25
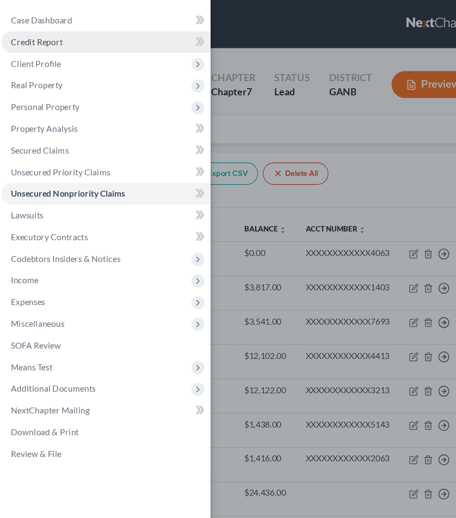
click at [32, 39] on span "Credit Report" at bounding box center [34, 37] width 47 height 9
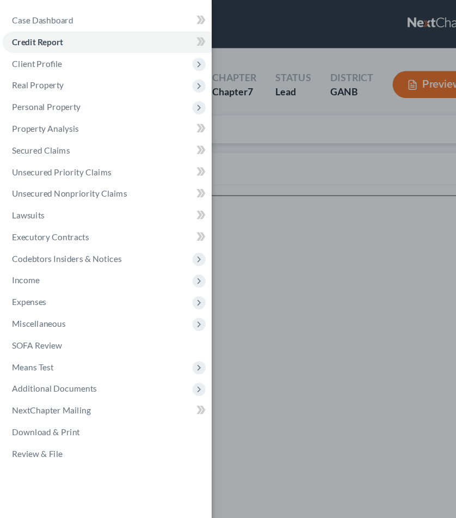
click at [227, 125] on div "Case Dashboard Payments Invoices Payments Payments Credit Report Client Profile" at bounding box center [228, 259] width 456 height 518
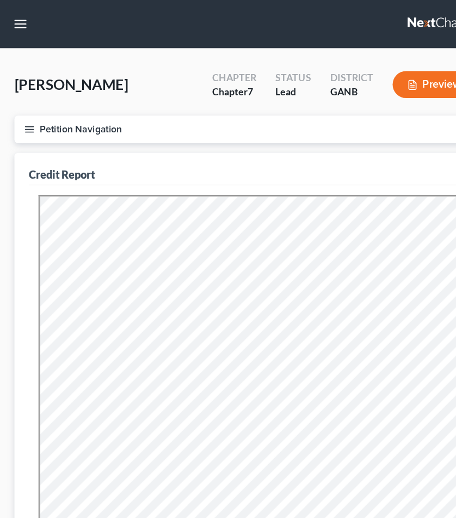
click at [75, 119] on button "Petition Navigation" at bounding box center [228, 117] width 430 height 25
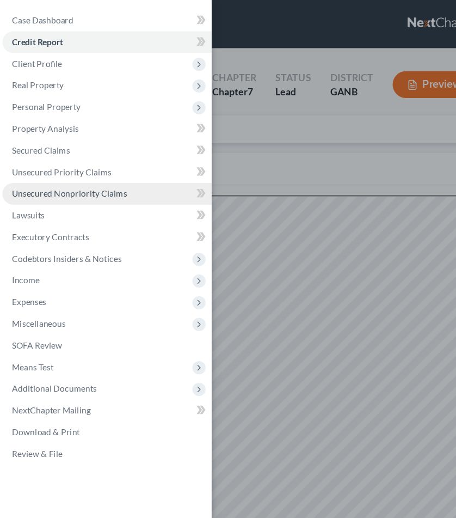
click at [62, 178] on span "Unsecured Nonpriority Claims" at bounding box center [63, 174] width 104 height 9
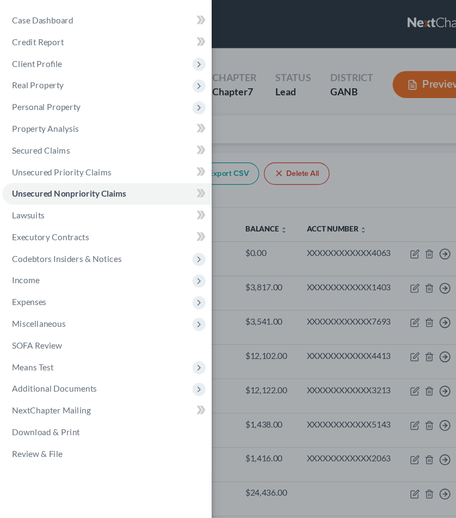
click at [261, 216] on div "Case Dashboard Payments Invoices Payments Payments Credit Report Client Profile" at bounding box center [228, 259] width 456 height 518
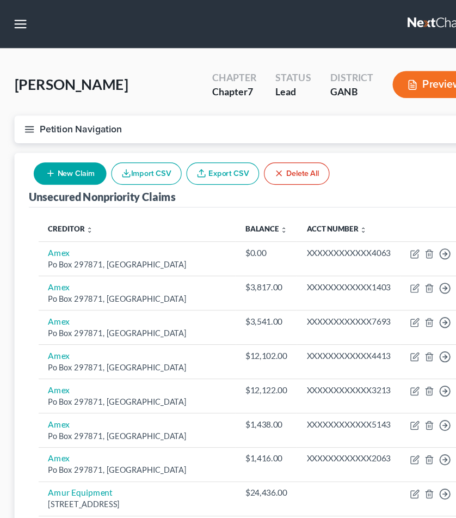
click at [89, 114] on button "Petition Navigation" at bounding box center [228, 117] width 430 height 25
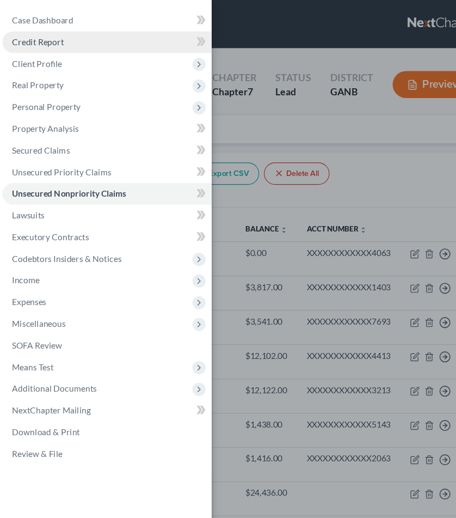
click at [69, 42] on link "Credit Report" at bounding box center [96, 38] width 189 height 20
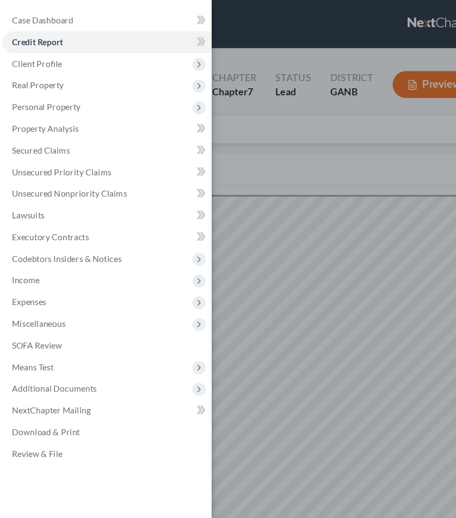
click at [233, 134] on div "Case Dashboard Payments Invoices Payments Payments Credit Report Client Profile" at bounding box center [228, 259] width 456 height 518
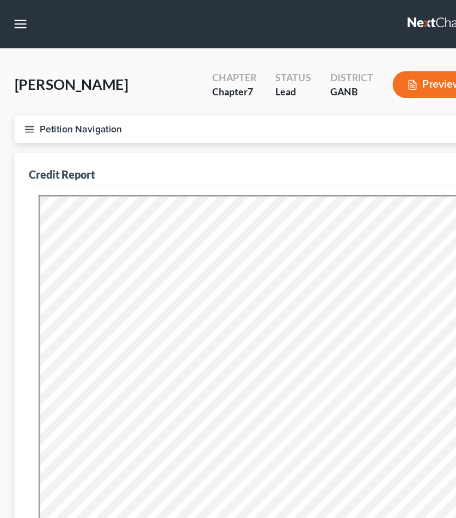
click at [27, 119] on icon "button" at bounding box center [27, 117] width 10 height 10
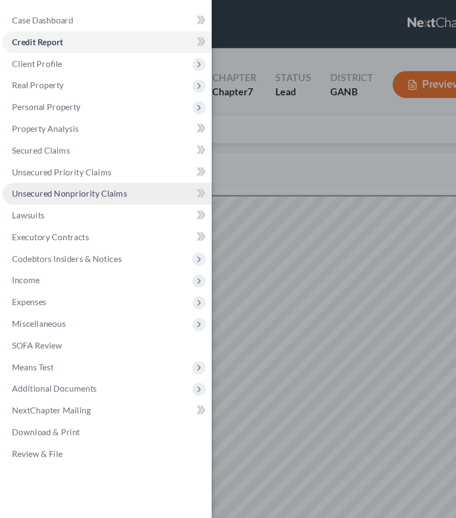
click at [52, 173] on span "Unsecured Nonpriority Claims" at bounding box center [63, 174] width 104 height 9
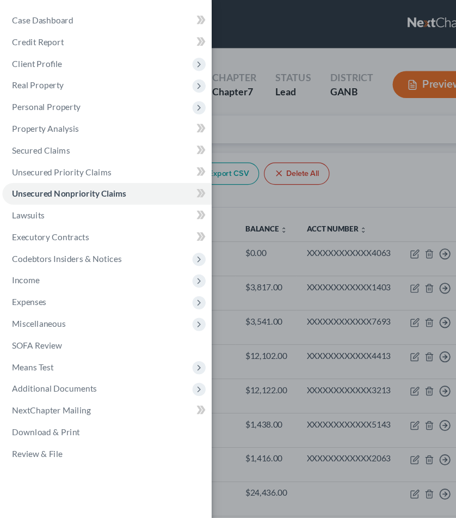
click at [389, 166] on div "Case Dashboard Payments Invoices Payments Payments Credit Report Client Profile" at bounding box center [228, 259] width 456 height 518
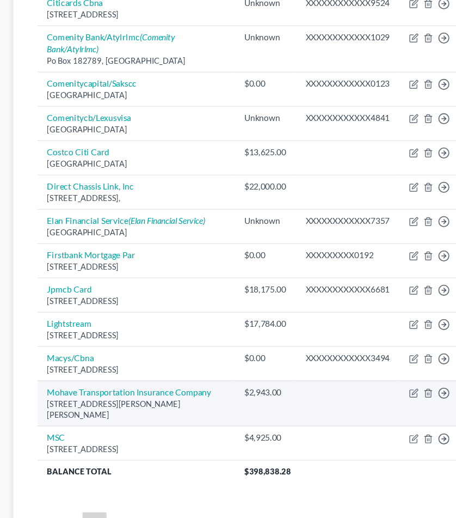
scroll to position [705, 0]
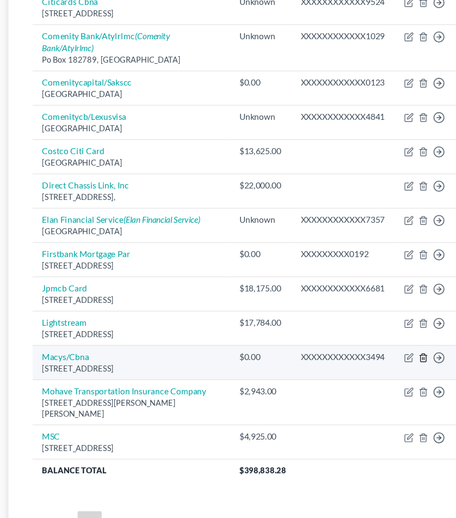
click at [388, 372] on line "button" at bounding box center [388, 373] width 0 height 2
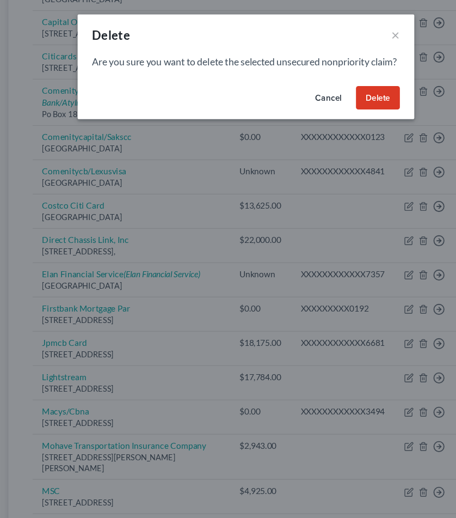
click at [334, 99] on button "Delete" at bounding box center [348, 89] width 40 height 22
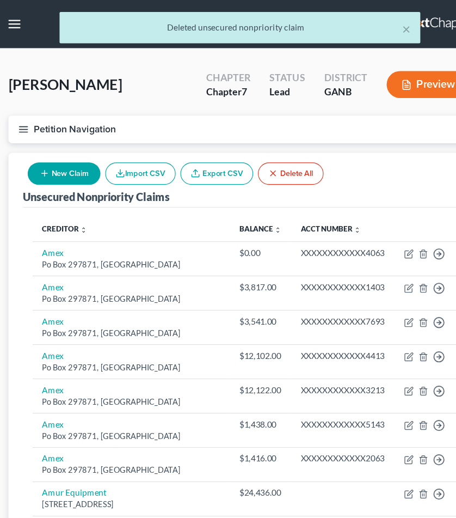
scroll to position [0, 0]
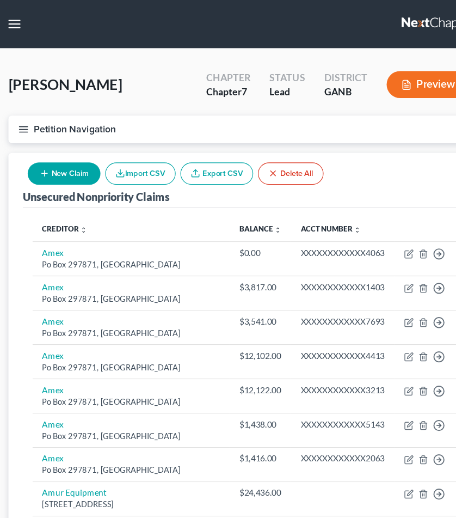
click at [79, 119] on button "Petition Navigation" at bounding box center [228, 117] width 430 height 25
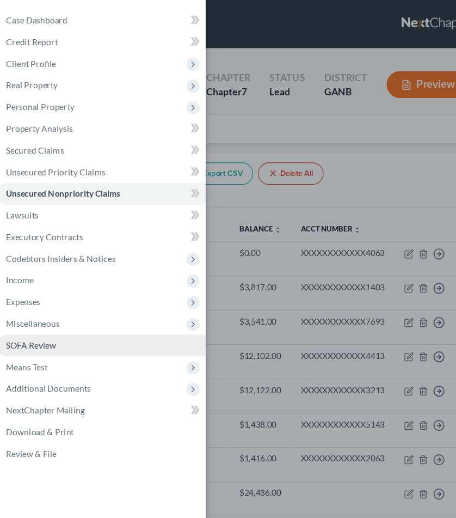
click at [54, 311] on link "SOFA Review" at bounding box center [96, 313] width 189 height 20
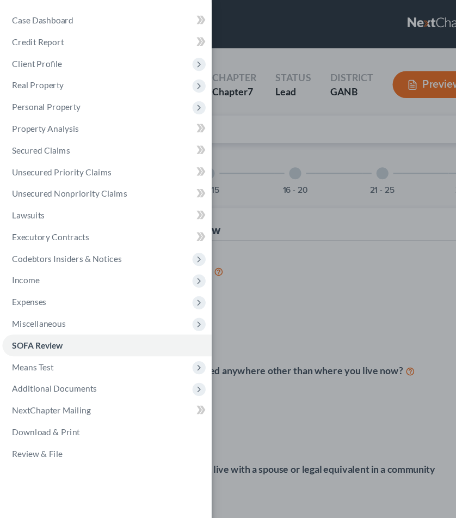
click at [355, 166] on div "Case Dashboard Payments Invoices Payments Payments Credit Report Client Profile" at bounding box center [228, 259] width 456 height 518
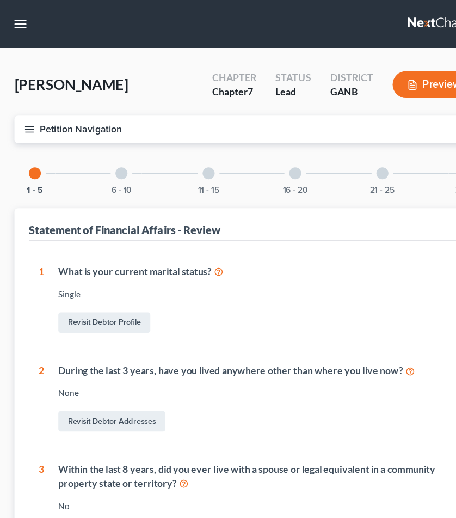
click at [348, 164] on div "21 - 25" at bounding box center [346, 156] width 37 height 37
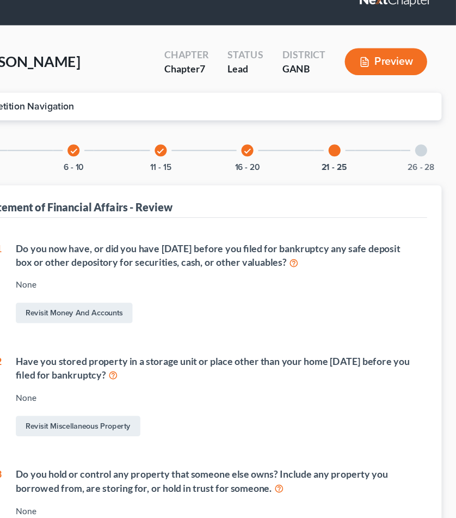
scroll to position [20, 0]
click at [419, 132] on div at bounding box center [424, 136] width 11 height 11
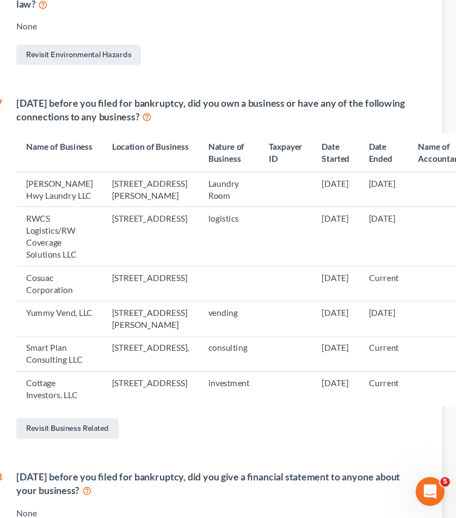
scroll to position [206, 0]
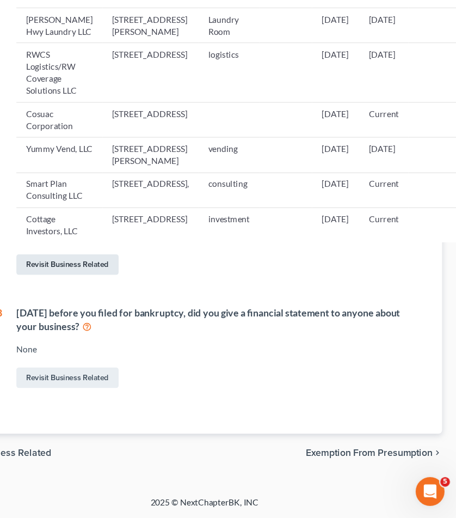
click at [83, 298] on link "Revisit Business Related" at bounding box center [104, 288] width 93 height 19
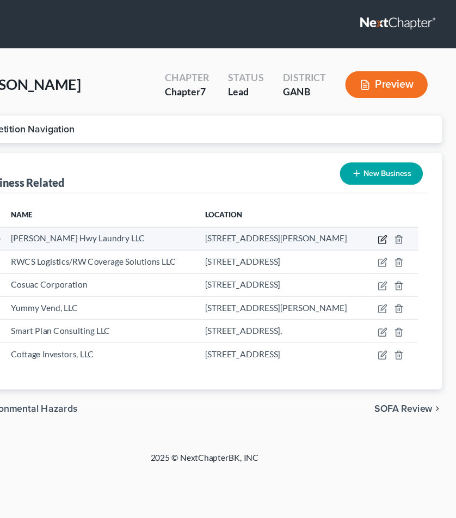
click at [385, 212] on icon "button" at bounding box center [389, 216] width 9 height 9
select select "member"
select select "10"
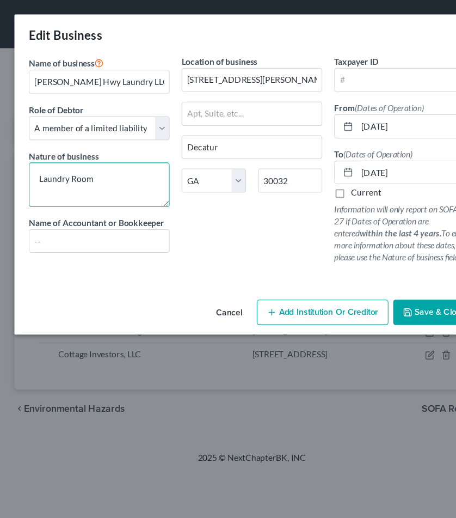
click at [73, 161] on textarea "Laundry Room" at bounding box center [89, 167] width 127 height 40
type textarea "L"
type textarea "Laundromat"
click at [369, 286] on icon "button" at bounding box center [369, 282] width 9 height 9
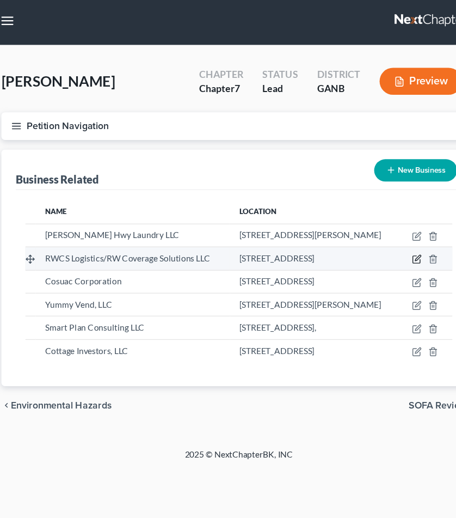
click at [393, 242] on icon "button" at bounding box center [389, 237] width 9 height 9
select select "member"
select select "10"
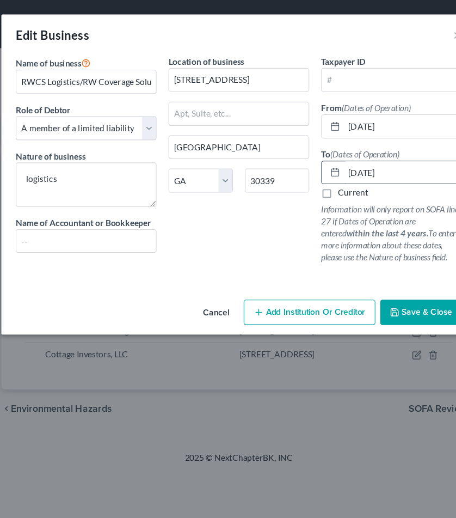
drag, startPoint x: 324, startPoint y: 155, endPoint x: 307, endPoint y: 155, distance: 16.9
click at [307, 155] on div "[DATE]" at bounding box center [366, 156] width 127 height 22
type input "[DATE]"
click at [379, 281] on span "Save & Close" at bounding box center [399, 282] width 46 height 9
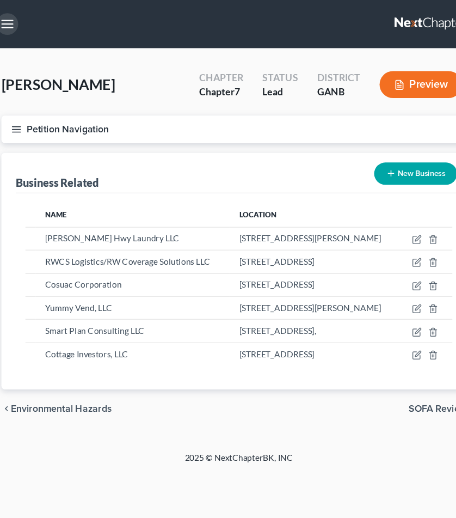
click at [9, 22] on button "button" at bounding box center [19, 22] width 20 height 20
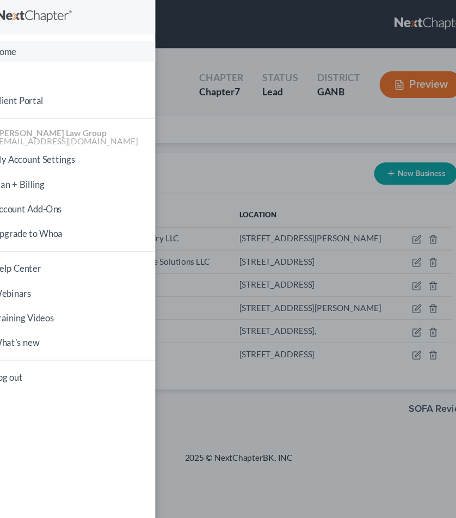
click at [9, 45] on link "Home" at bounding box center [76, 46] width 152 height 19
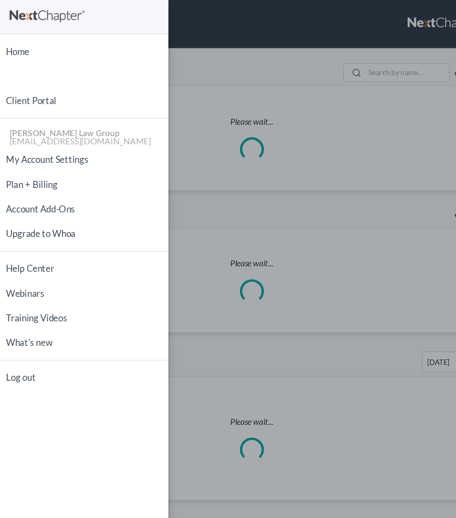
click at [176, 103] on div "Home New Case Client Portal [PERSON_NAME] Law Group [EMAIL_ADDRESS][DOMAIN_NAME…" at bounding box center [228, 259] width 456 height 518
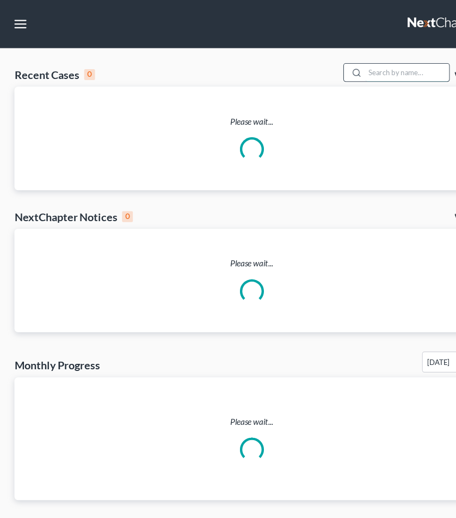
click at [352, 71] on input "search" at bounding box center [368, 66] width 76 height 16
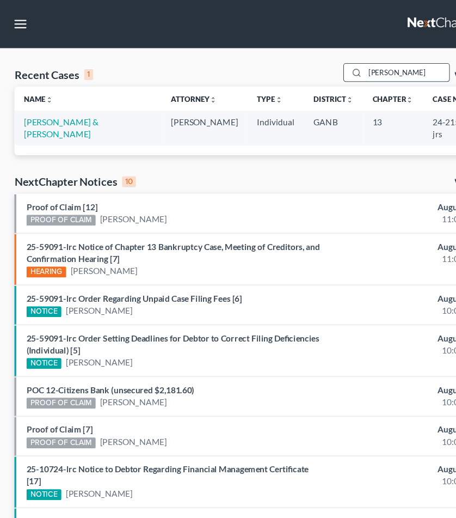
type input "[PERSON_NAME]"
drag, startPoint x: 329, startPoint y: 71, endPoint x: 64, endPoint y: 109, distance: 268.4
click at [64, 109] on link "[PERSON_NAME] & [PERSON_NAME]" at bounding box center [56, 116] width 68 height 20
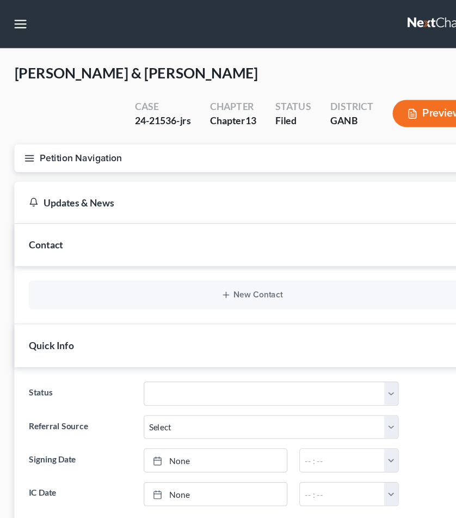
click at [50, 140] on button "Petition Navigation" at bounding box center [228, 143] width 430 height 25
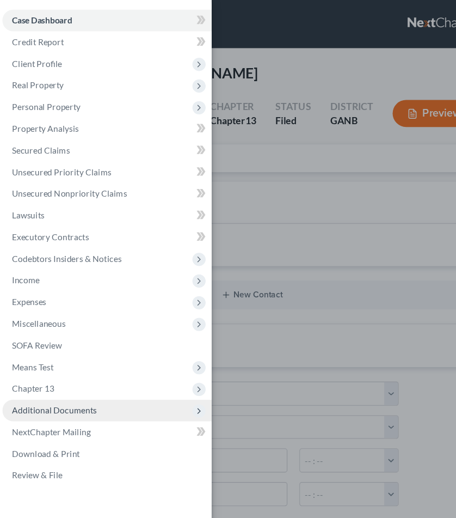
click at [59, 374] on span "Additional Documents" at bounding box center [49, 370] width 77 height 9
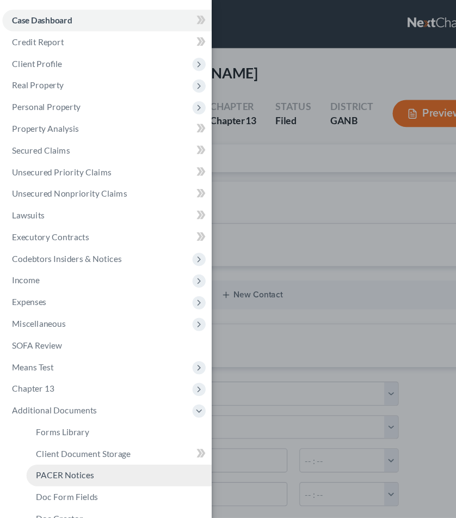
click at [62, 431] on span "PACER Notices" at bounding box center [59, 429] width 52 height 9
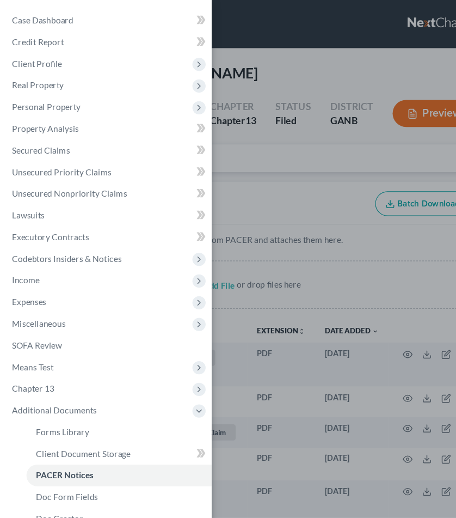
click at [248, 173] on div "Case Dashboard Payments Invoices Payments Payments Credit Report Client Profile" at bounding box center [228, 259] width 456 height 518
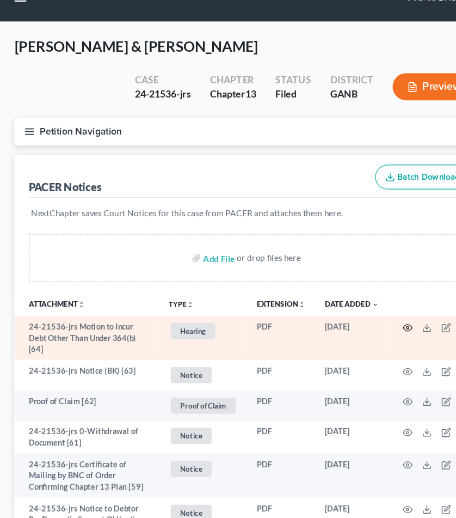
click at [370, 316] on icon "button" at bounding box center [369, 320] width 9 height 9
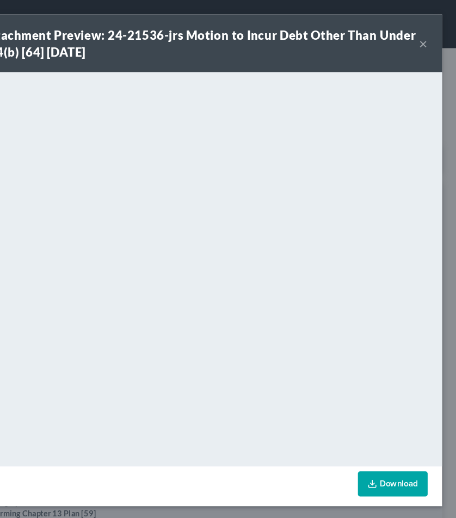
click at [422, 40] on button "×" at bounding box center [426, 39] width 8 height 13
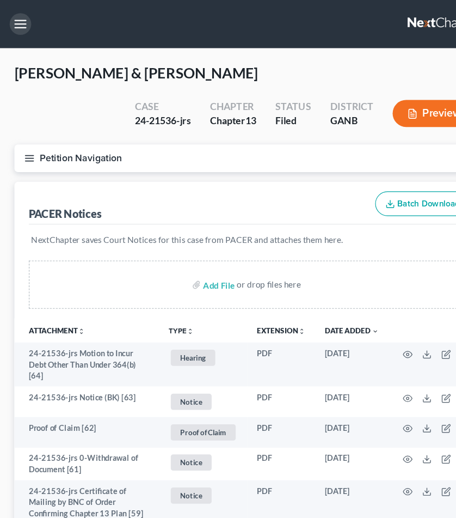
click at [17, 26] on button "button" at bounding box center [19, 22] width 20 height 20
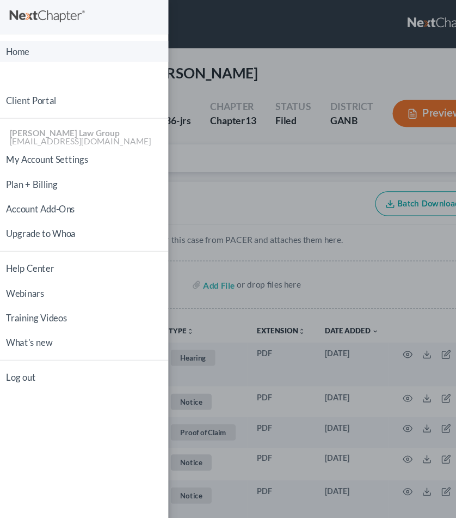
click at [23, 46] on link "Home" at bounding box center [76, 46] width 152 height 19
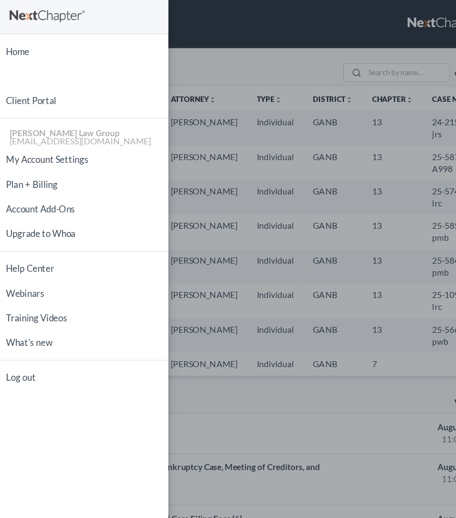
click at [202, 67] on div "Home New Case Client Portal [PERSON_NAME] Law Group [EMAIL_ADDRESS][DOMAIN_NAME…" at bounding box center [228, 259] width 456 height 518
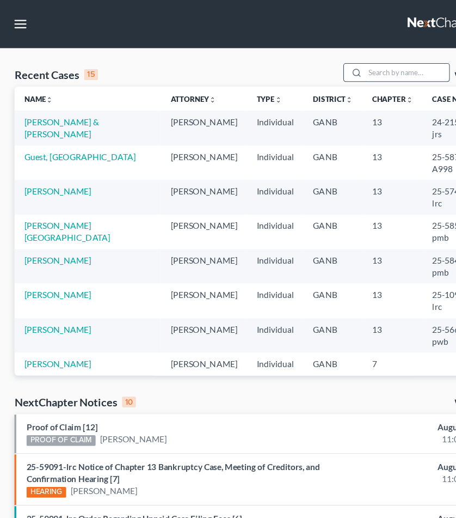
click at [358, 68] on input "search" at bounding box center [368, 66] width 76 height 16
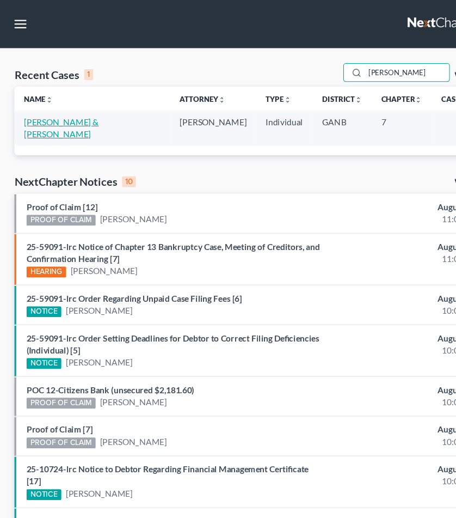
type input "[PERSON_NAME]"
click at [83, 110] on link "[PERSON_NAME] & [PERSON_NAME]" at bounding box center [56, 116] width 68 height 20
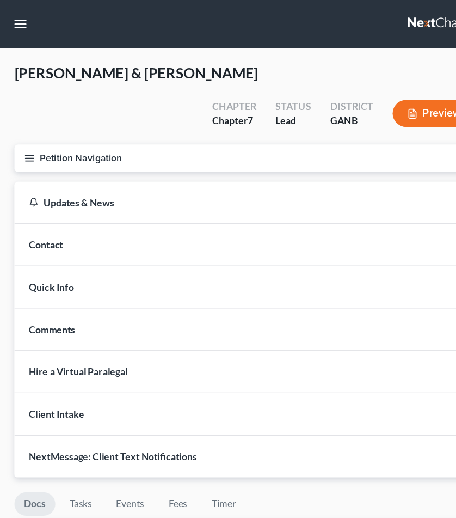
click at [81, 131] on button "Petition Navigation" at bounding box center [228, 143] width 430 height 25
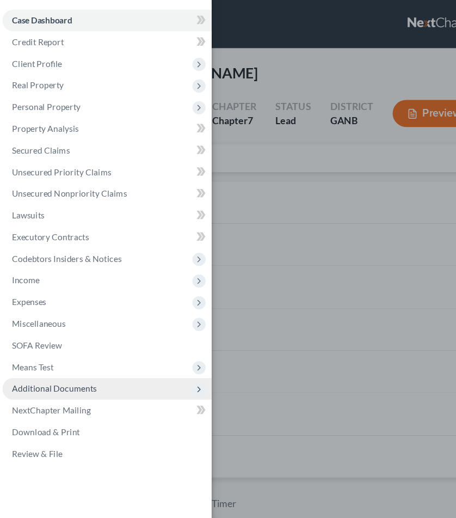
click at [24, 355] on span "Additional Documents" at bounding box center [49, 351] width 77 height 9
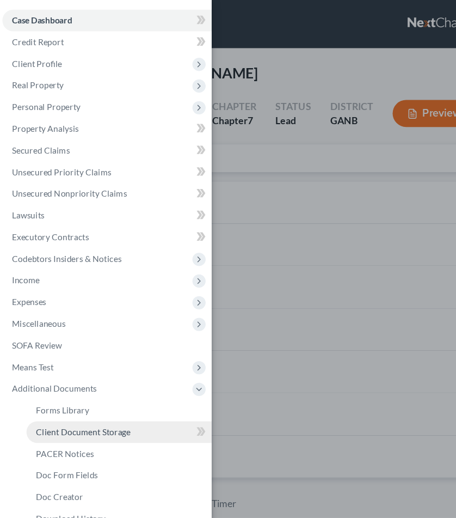
click at [34, 388] on span "Client Document Storage" at bounding box center [75, 390] width 85 height 9
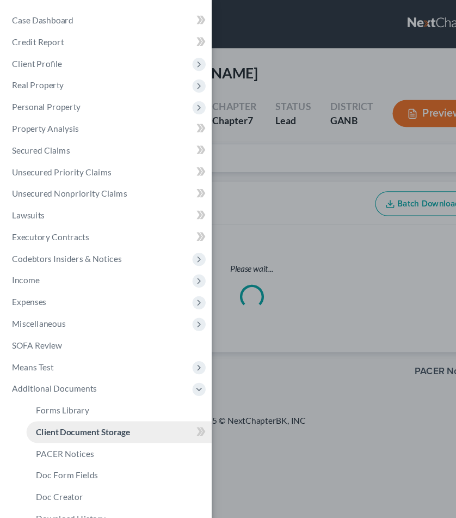
select select "35"
select select "5"
select select "35"
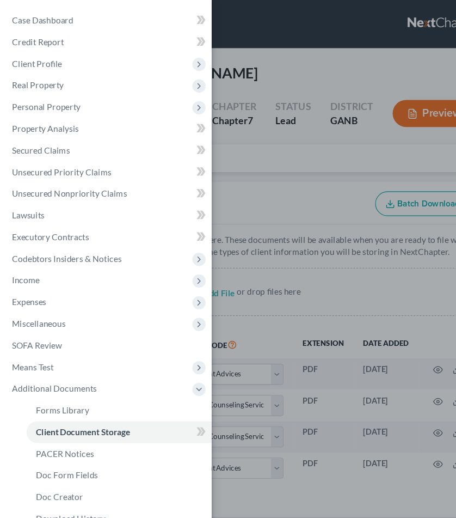
click at [242, 124] on div "Case Dashboard Payments Invoices Payments Payments Credit Report Client Profile" at bounding box center [228, 259] width 456 height 518
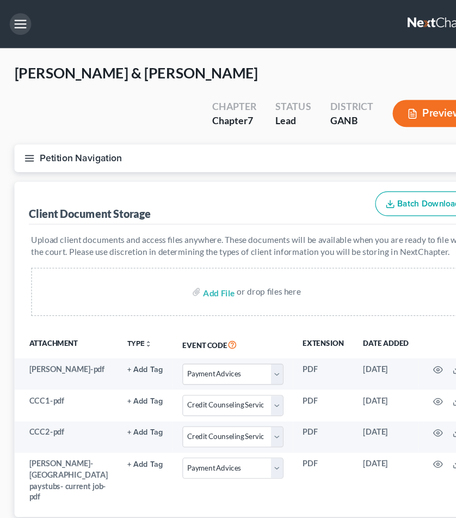
click at [19, 26] on button "button" at bounding box center [19, 22] width 20 height 20
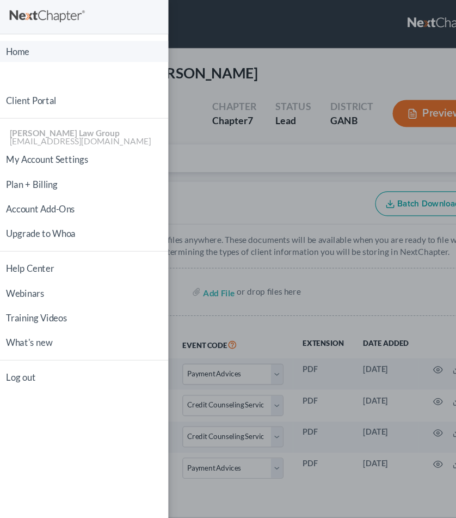
click at [36, 51] on link "Home" at bounding box center [76, 46] width 152 height 19
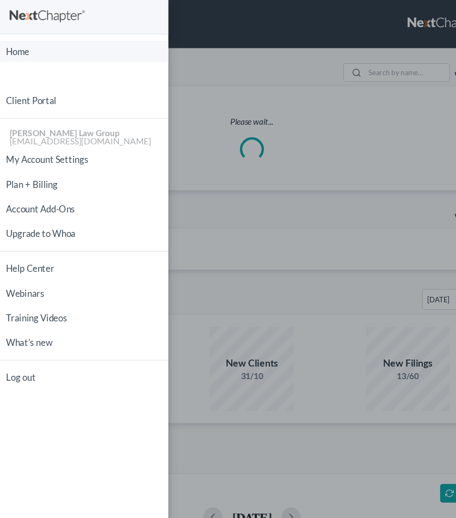
click at [19, 46] on link "Home" at bounding box center [76, 46] width 152 height 19
click at [246, 47] on div "Home New Case Client Portal [PERSON_NAME] Law Group [EMAIL_ADDRESS][DOMAIN_NAME…" at bounding box center [228, 259] width 456 height 518
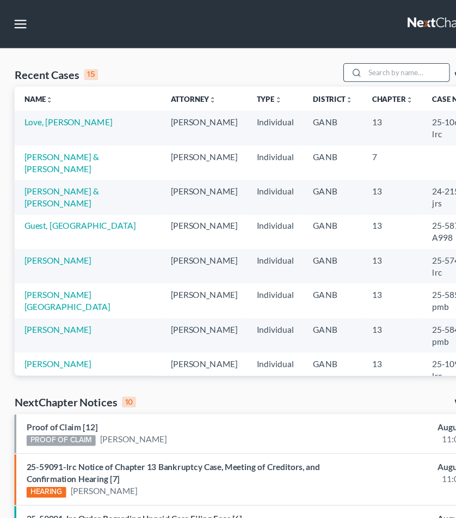
click at [342, 64] on input "search" at bounding box center [368, 66] width 76 height 16
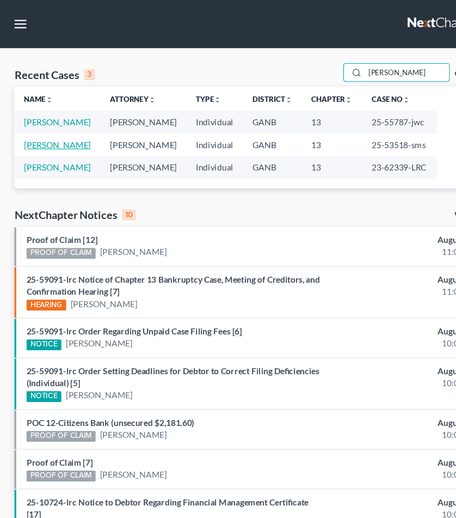
type input "[PERSON_NAME]"
click at [76, 130] on link "[PERSON_NAME]" at bounding box center [52, 130] width 60 height 9
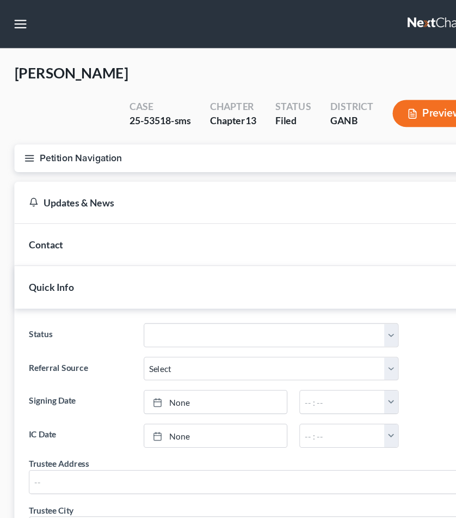
click at [51, 138] on button "Petition Navigation" at bounding box center [228, 143] width 430 height 25
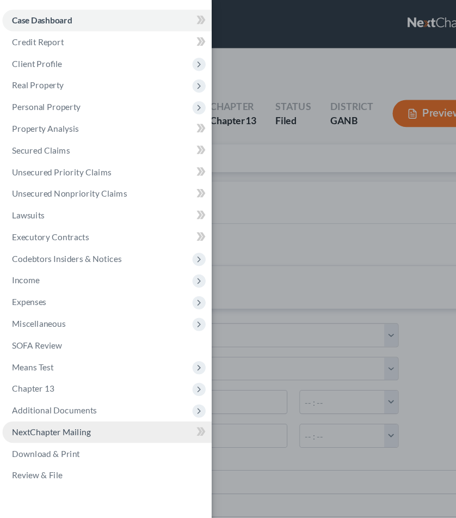
click at [56, 399] on link "NextChapter Mailing" at bounding box center [96, 391] width 189 height 20
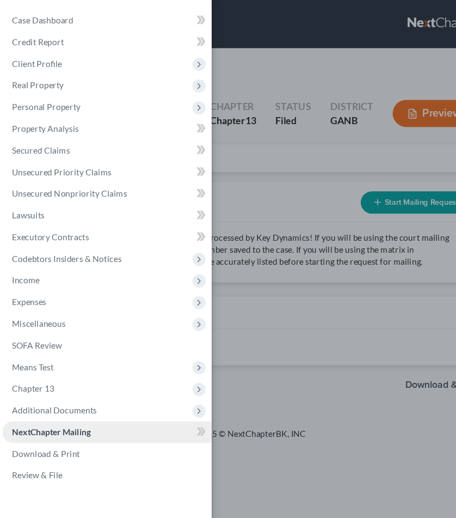
click at [77, 391] on span "NextChapter Mailing" at bounding box center [46, 390] width 71 height 9
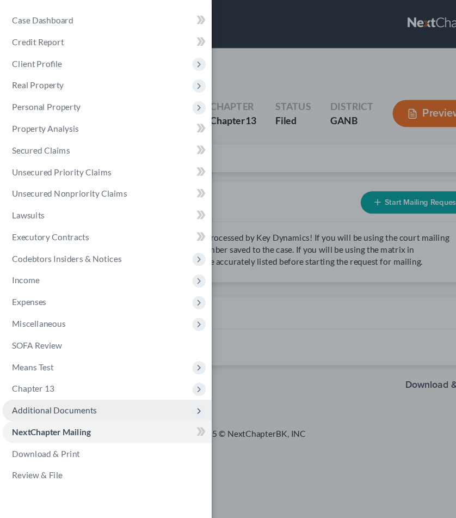
click at [71, 369] on span "Additional Documents" at bounding box center [49, 370] width 77 height 9
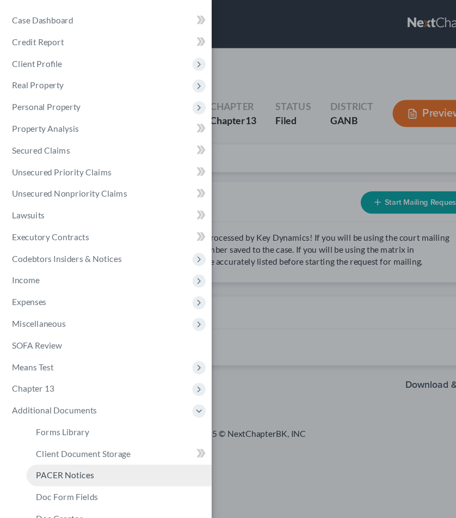
click at [65, 428] on span "PACER Notices" at bounding box center [59, 429] width 52 height 9
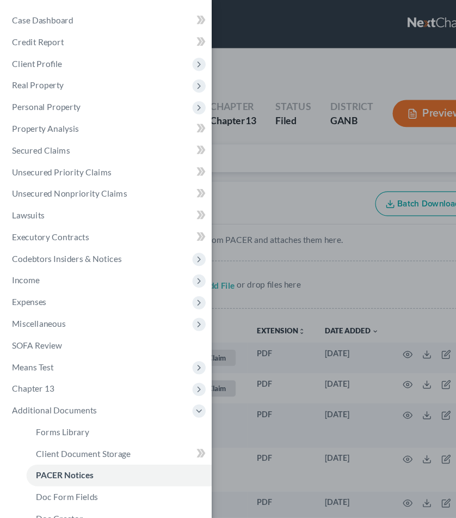
click at [265, 181] on div "Case Dashboard Payments Invoices Payments Payments Credit Report Client Profile" at bounding box center [228, 259] width 456 height 518
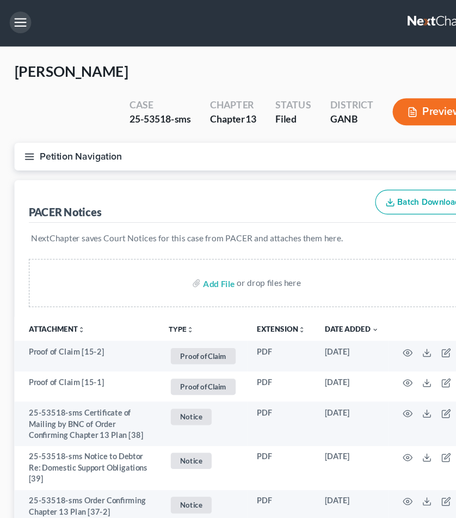
click at [24, 17] on button "button" at bounding box center [19, 22] width 20 height 20
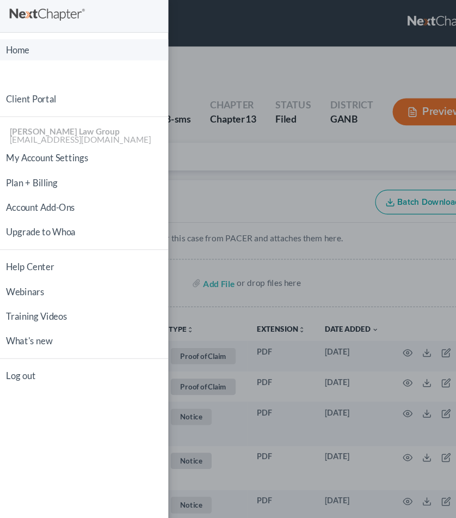
click at [26, 45] on link "Home" at bounding box center [76, 46] width 152 height 19
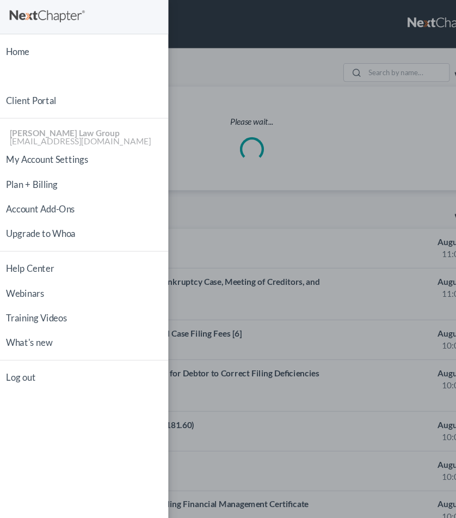
click at [374, 60] on div "Home New Case Client Portal [PERSON_NAME] Law Group [EMAIL_ADDRESS][DOMAIN_NAME…" at bounding box center [228, 259] width 456 height 518
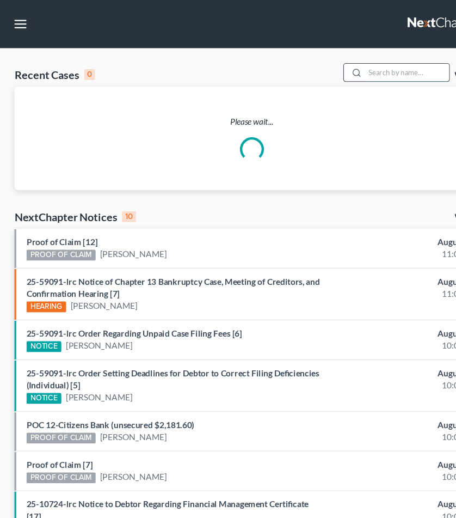
click at [372, 62] on input "search" at bounding box center [368, 66] width 76 height 16
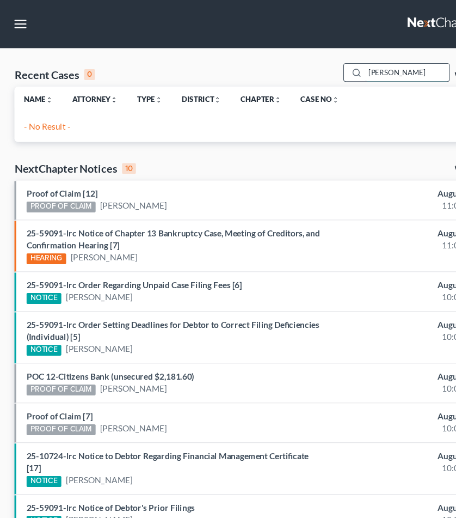
click at [338, 66] on input "[PERSON_NAME]" at bounding box center [368, 66] width 76 height 16
click at [338, 67] on input "[PERSON_NAME]" at bounding box center [368, 66] width 76 height 16
drag, startPoint x: 356, startPoint y: 62, endPoint x: 309, endPoint y: 62, distance: 46.3
click at [309, 62] on div "Recent Cases 0 FLORE View All" at bounding box center [228, 67] width 430 height 21
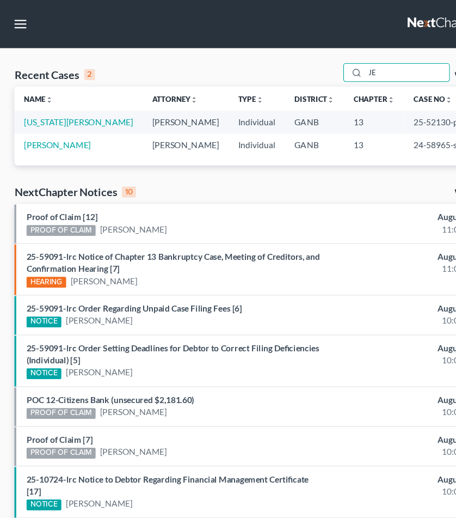
type input "J"
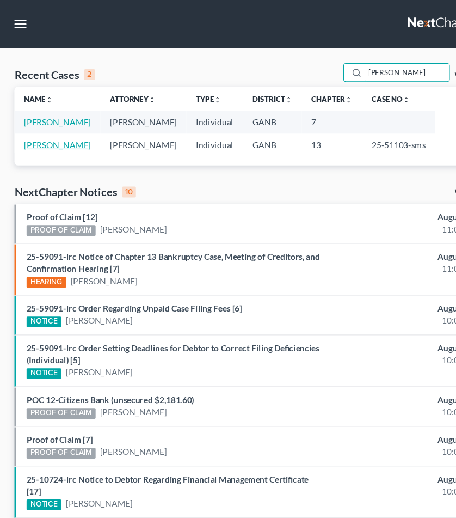
type input "[PERSON_NAME]"
click at [63, 127] on link "[PERSON_NAME]" at bounding box center [52, 130] width 60 height 9
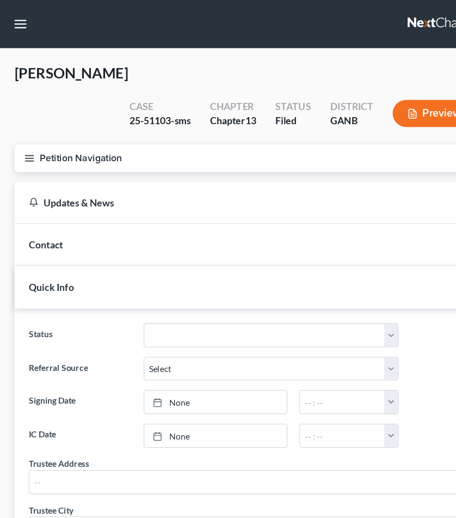
click at [37, 131] on button "Petition Navigation" at bounding box center [228, 143] width 430 height 25
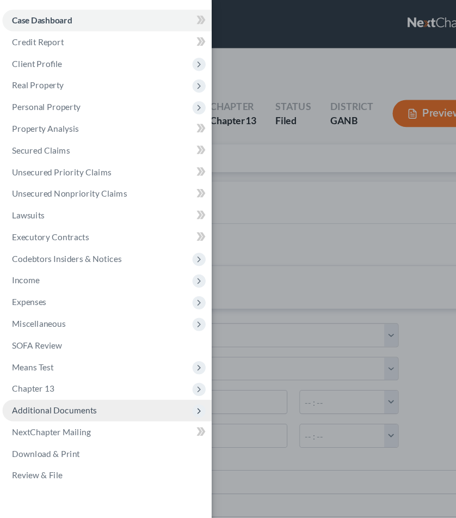
click at [49, 378] on span "Additional Documents" at bounding box center [96, 371] width 189 height 20
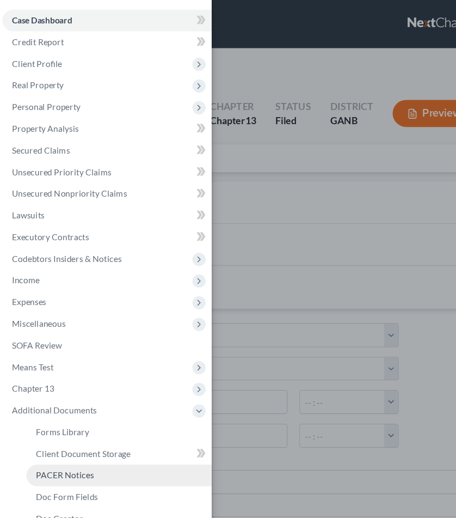
click at [57, 427] on span "PACER Notices" at bounding box center [59, 429] width 52 height 9
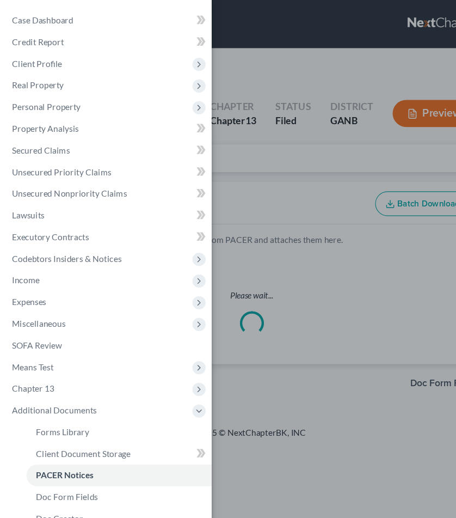
click at [304, 125] on div "Case Dashboard Payments Invoices Payments Payments Credit Report Client Profile" at bounding box center [228, 259] width 456 height 518
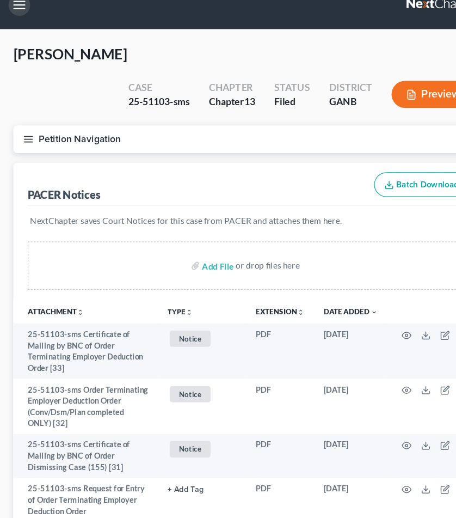
click at [21, 12] on button "button" at bounding box center [19, 22] width 20 height 20
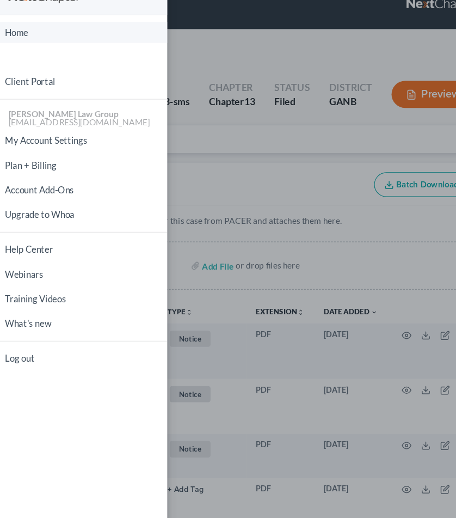
click at [23, 37] on link "Home" at bounding box center [76, 46] width 152 height 19
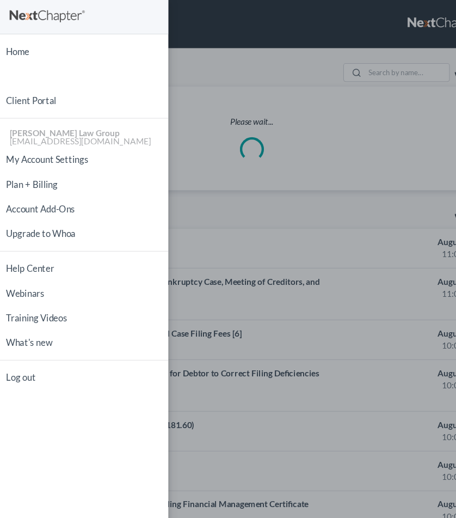
click at [348, 57] on div "Home New Case Client Portal [PERSON_NAME] Law Group [EMAIL_ADDRESS][DOMAIN_NAME…" at bounding box center [228, 259] width 456 height 518
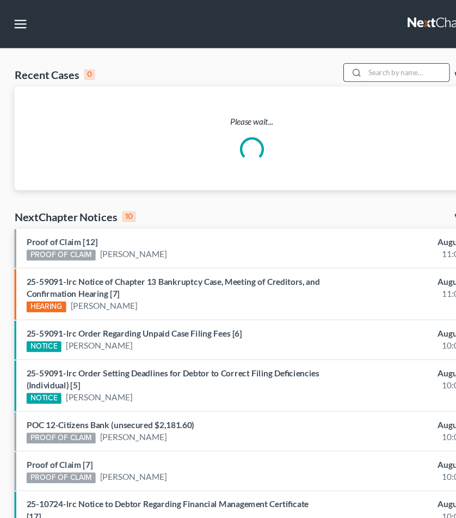
click at [348, 63] on input "search" at bounding box center [368, 66] width 76 height 16
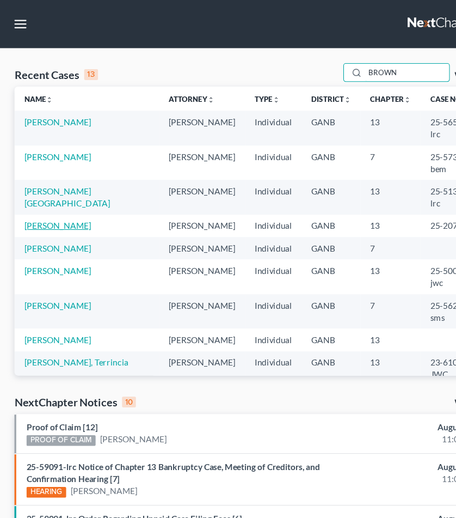
type input "BROWN"
click at [52, 199] on link "[PERSON_NAME]" at bounding box center [52, 203] width 60 height 9
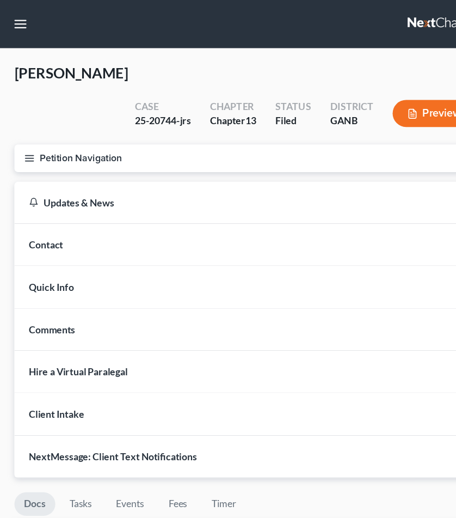
click at [41, 131] on button "Petition Navigation" at bounding box center [228, 143] width 430 height 25
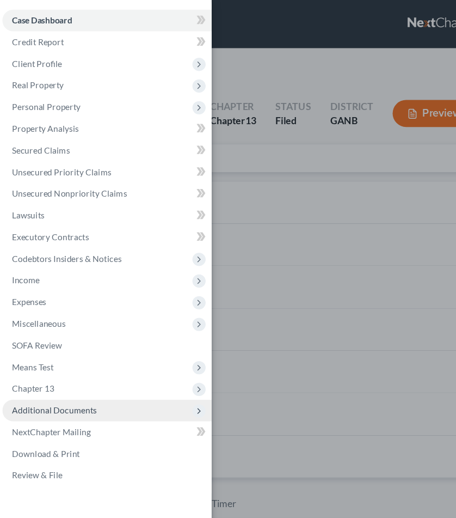
click at [57, 372] on span "Additional Documents" at bounding box center [49, 370] width 77 height 9
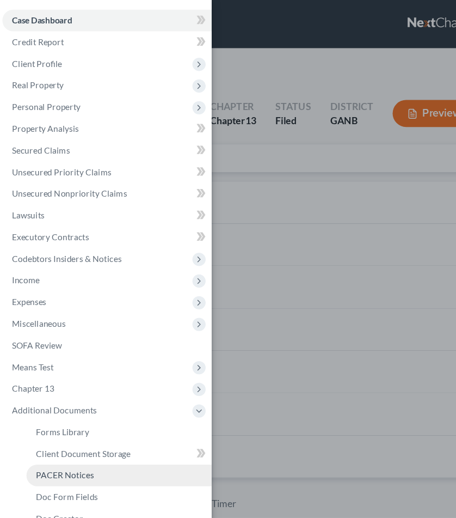
click at [63, 428] on span "PACER Notices" at bounding box center [59, 429] width 52 height 9
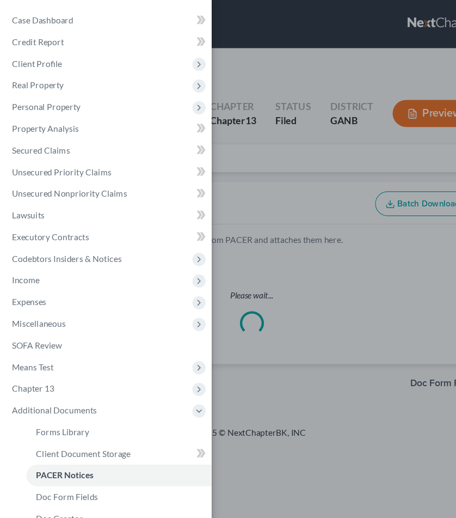
click at [229, 140] on div "Case Dashboard Payments Invoices Payments Payments Credit Report Client Profile" at bounding box center [228, 259] width 456 height 518
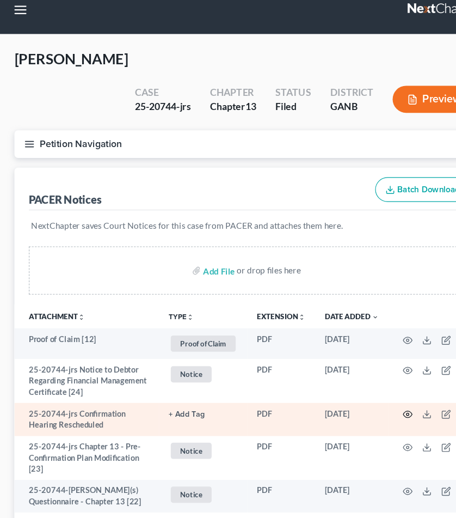
click at [369, 383] on icon "button" at bounding box center [369, 387] width 9 height 9
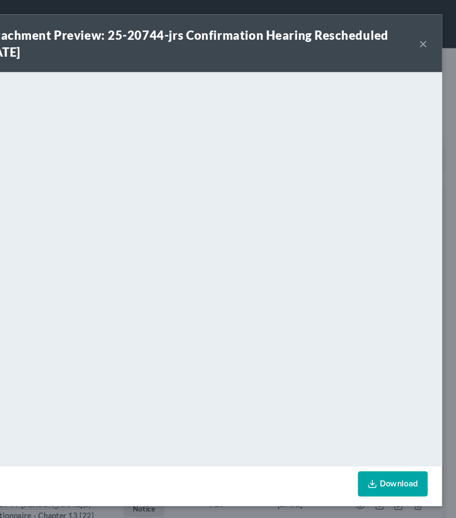
click at [422, 39] on button "×" at bounding box center [426, 39] width 8 height 13
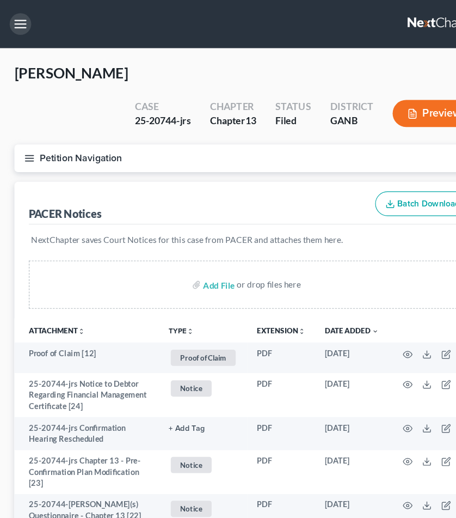
click at [20, 26] on button "button" at bounding box center [19, 22] width 20 height 20
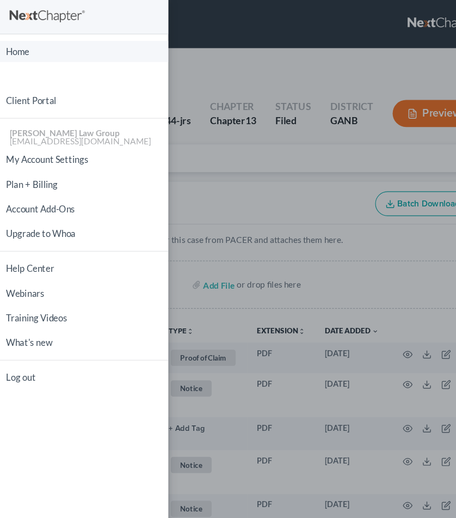
click at [20, 51] on link "Home" at bounding box center [76, 46] width 152 height 19
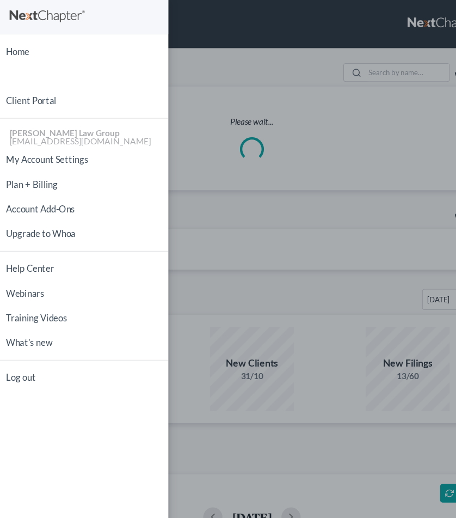
click at [210, 41] on div "Home New Case Client Portal [PERSON_NAME] Law Group [EMAIL_ADDRESS][DOMAIN_NAME…" at bounding box center [228, 259] width 456 height 518
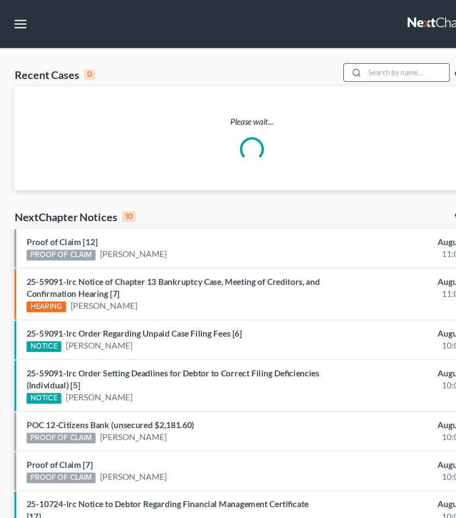
click at [359, 66] on input "search" at bounding box center [368, 66] width 76 height 16
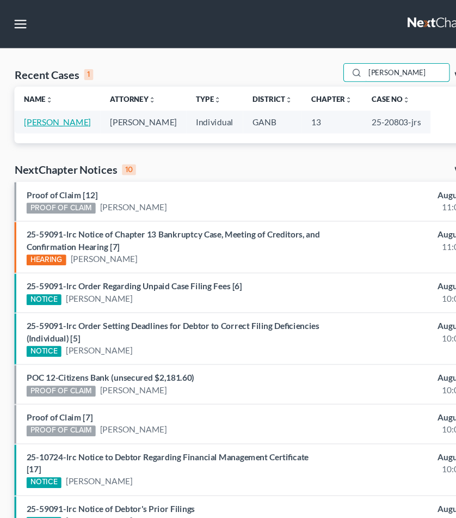
type input "[PERSON_NAME]"
click at [67, 109] on link "[PERSON_NAME]" at bounding box center [52, 110] width 60 height 9
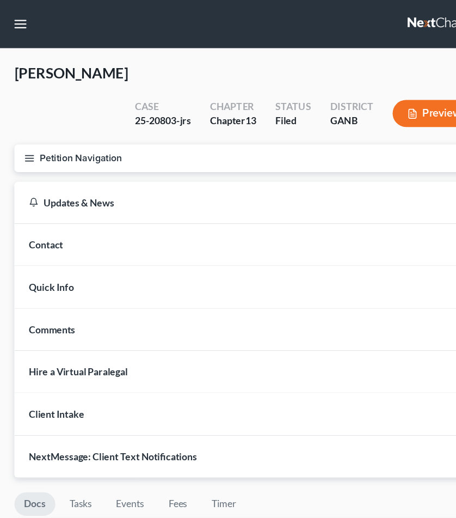
click at [28, 131] on button "Petition Navigation" at bounding box center [228, 143] width 430 height 25
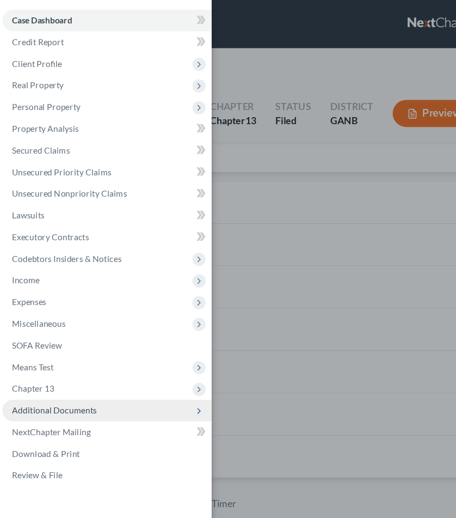
click at [52, 374] on span "Additional Documents" at bounding box center [49, 370] width 77 height 9
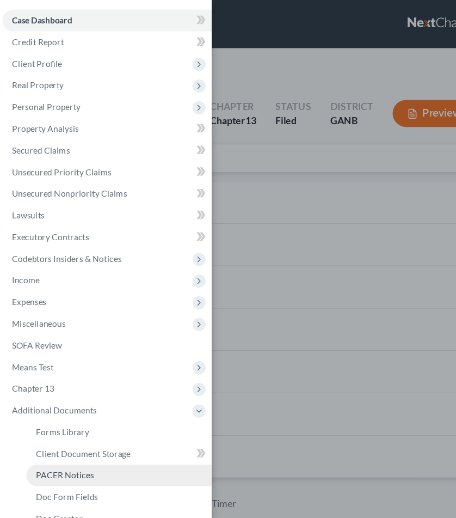
click at [56, 428] on span "PACER Notices" at bounding box center [59, 429] width 52 height 9
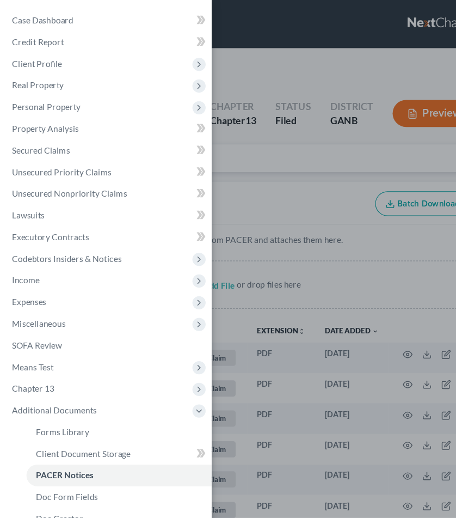
click at [289, 130] on div "Case Dashboard Payments Invoices Payments Payments Credit Report Client Profile" at bounding box center [228, 259] width 456 height 518
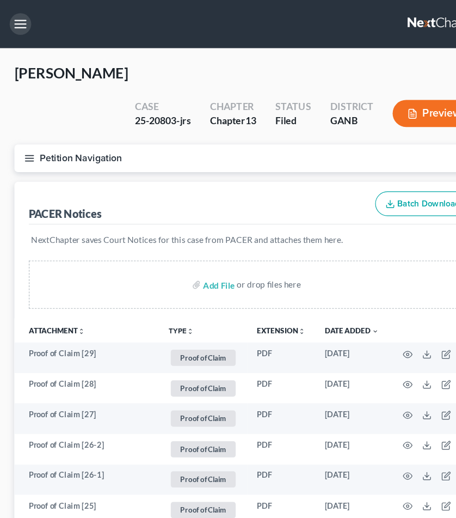
click at [19, 23] on button "button" at bounding box center [19, 22] width 20 height 20
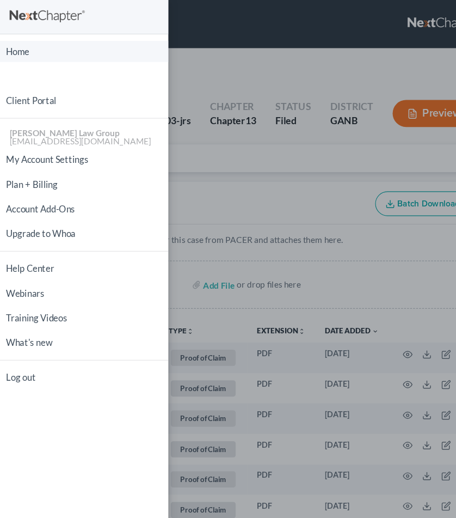
click at [29, 46] on link "Home" at bounding box center [76, 46] width 152 height 19
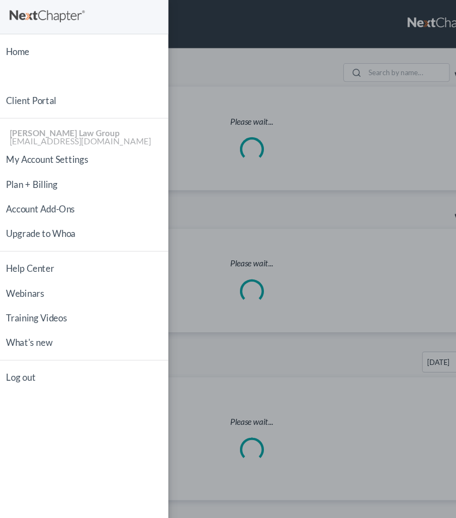
click at [254, 50] on div "Home New Case Client Portal [PERSON_NAME] Law Group [EMAIL_ADDRESS][DOMAIN_NAME…" at bounding box center [228, 259] width 456 height 518
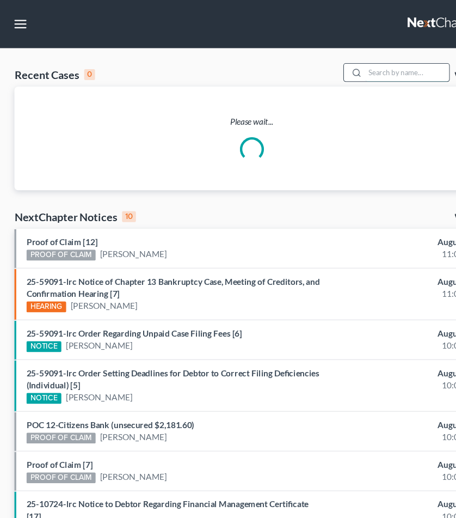
click at [356, 69] on input "search" at bounding box center [368, 66] width 76 height 16
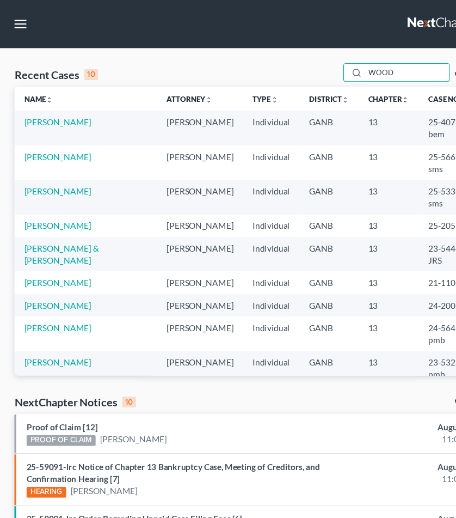
type input "WOOD"
click at [57, 215] on td "[PERSON_NAME]" at bounding box center [77, 204] width 129 height 20
click at [57, 209] on link "[PERSON_NAME]" at bounding box center [52, 203] width 60 height 9
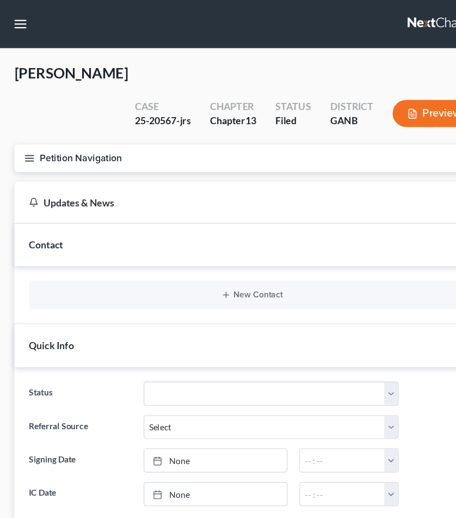
click at [30, 145] on line "button" at bounding box center [27, 145] width 8 height 0
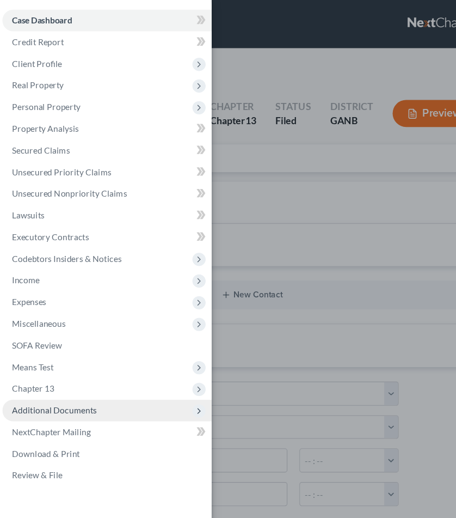
click at [50, 371] on span "Additional Documents" at bounding box center [49, 370] width 77 height 9
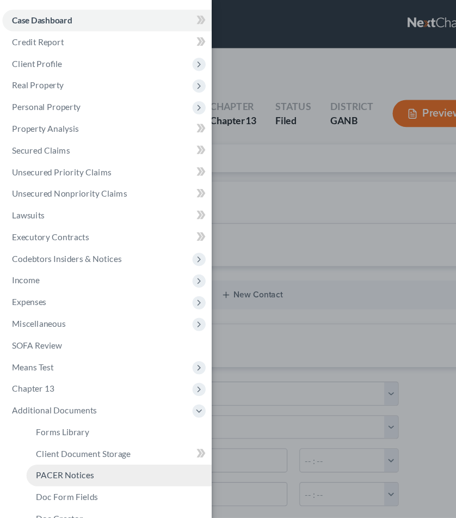
click at [59, 430] on span "PACER Notices" at bounding box center [59, 429] width 52 height 9
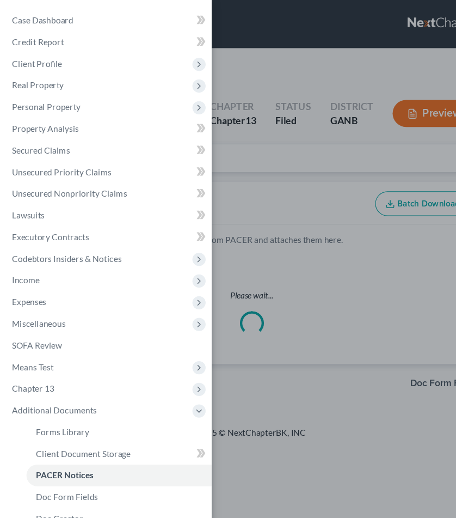
click at [253, 163] on div "Case Dashboard Payments Invoices Payments Payments Credit Report Client Profile" at bounding box center [228, 259] width 456 height 518
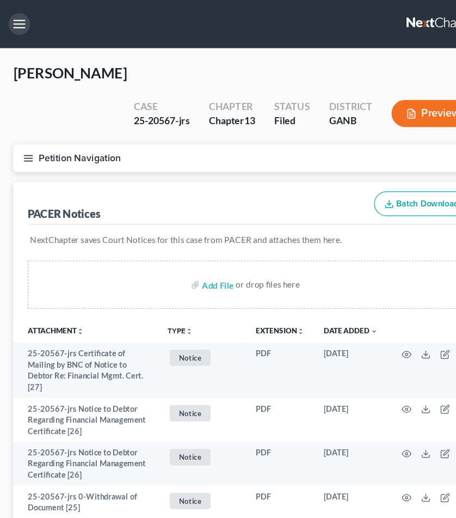
click at [17, 14] on button "button" at bounding box center [19, 22] width 20 height 20
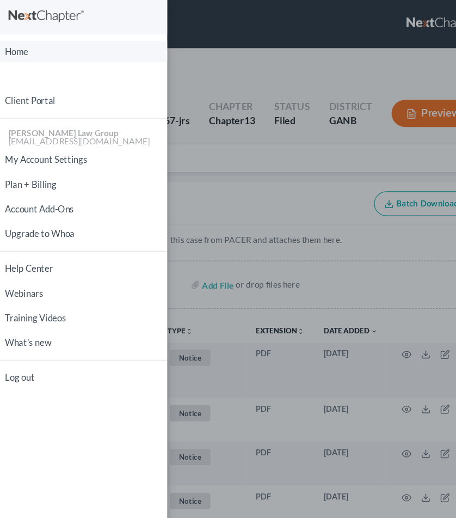
click at [23, 46] on link "Home" at bounding box center [76, 46] width 152 height 19
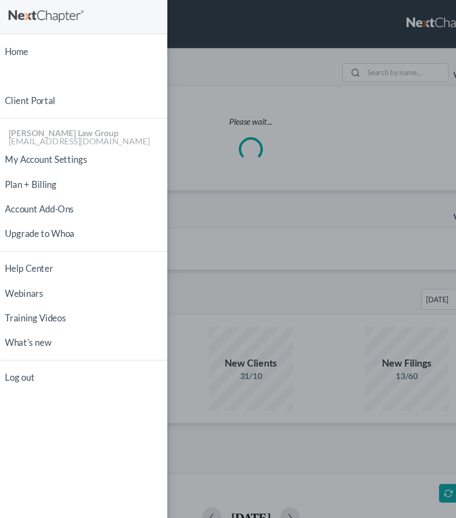
click at [207, 47] on div "Home New Case Client Portal [PERSON_NAME] Law Group [EMAIL_ADDRESS][DOMAIN_NAME…" at bounding box center [228, 259] width 456 height 518
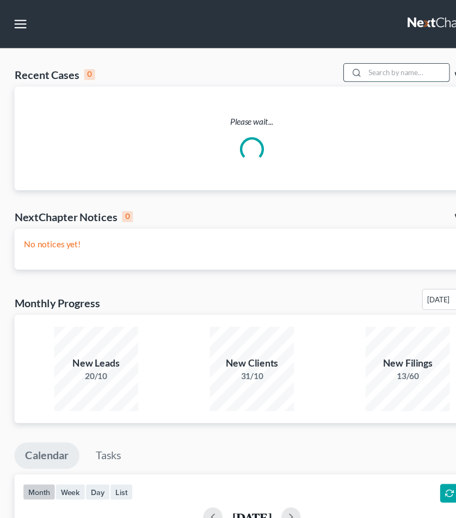
click at [356, 65] on input "search" at bounding box center [368, 66] width 76 height 16
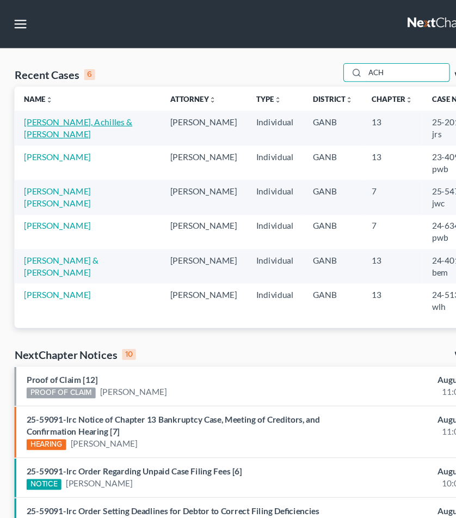
type input "ACH"
click at [94, 109] on link "[PERSON_NAME], Achilles & [PERSON_NAME]" at bounding box center [71, 116] width 98 height 20
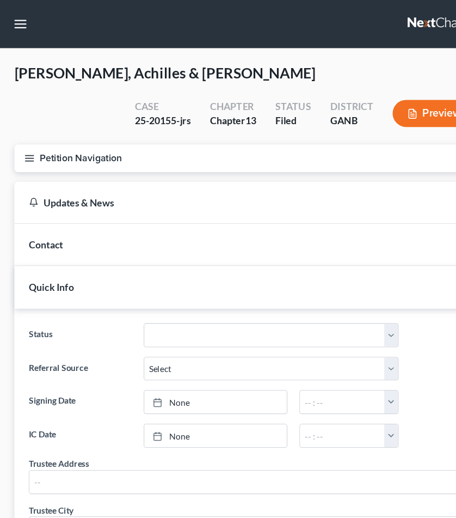
click at [25, 140] on line "button" at bounding box center [27, 140] width 8 height 0
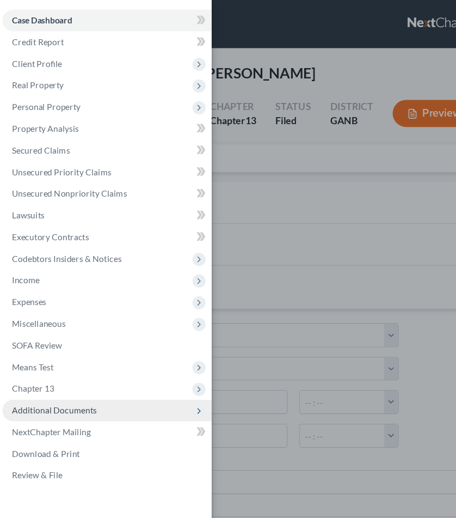
click at [57, 376] on span "Additional Documents" at bounding box center [96, 371] width 189 height 20
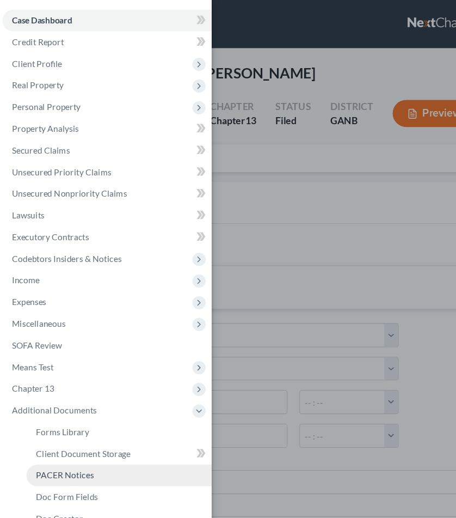
click at [65, 426] on span "PACER Notices" at bounding box center [59, 429] width 52 height 9
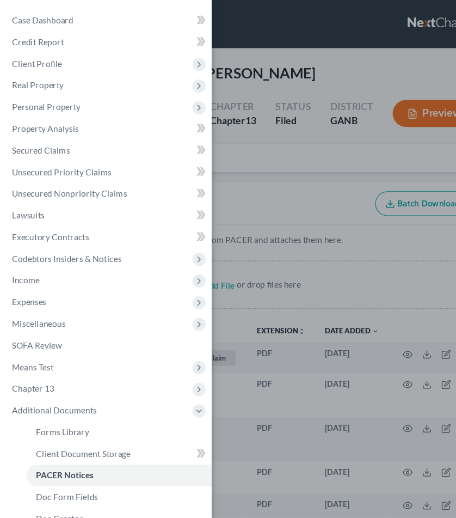
click at [254, 69] on div "Case Dashboard Payments Invoices Payments Payments Credit Report Client Profile" at bounding box center [228, 259] width 456 height 518
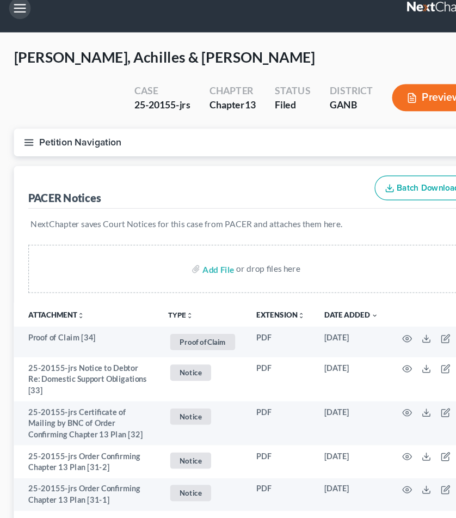
click at [15, 12] on button "button" at bounding box center [19, 22] width 20 height 20
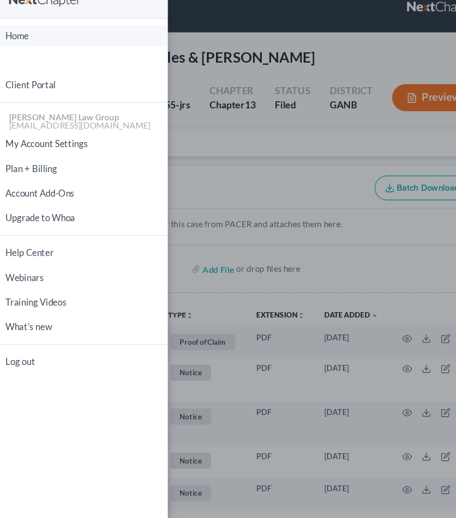
click at [48, 37] on link "Home" at bounding box center [76, 46] width 152 height 19
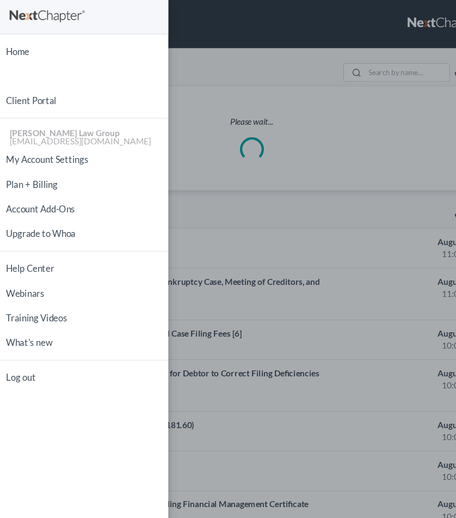
click at [343, 69] on div "Home New Case Client Portal [PERSON_NAME] Law Group [EMAIL_ADDRESS][DOMAIN_NAME…" at bounding box center [228, 259] width 456 height 518
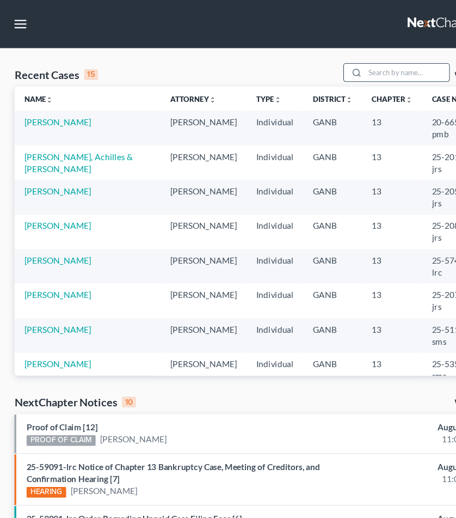
click at [344, 66] on input "search" at bounding box center [368, 66] width 76 height 16
type input "[PERSON_NAME]"
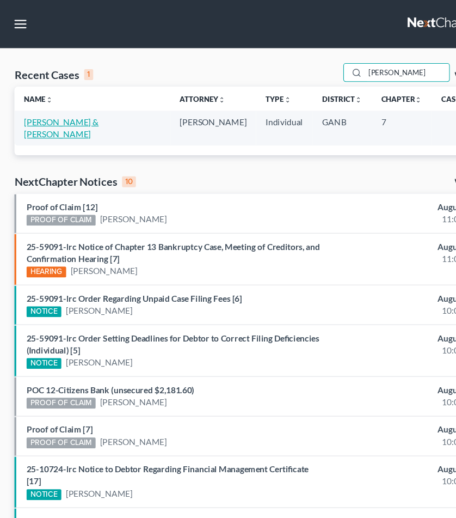
click at [74, 111] on link "[PERSON_NAME] & [PERSON_NAME]" at bounding box center [56, 116] width 68 height 20
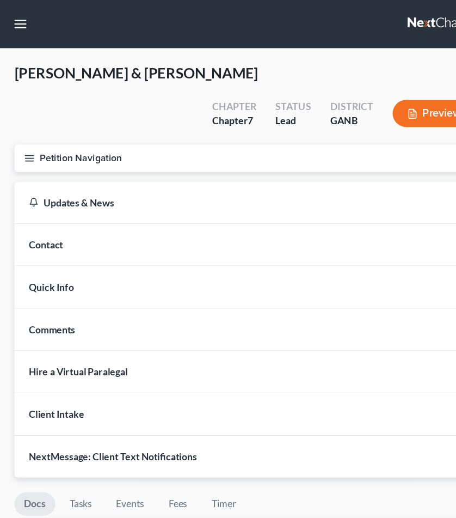
click at [59, 131] on button "Petition Navigation" at bounding box center [228, 143] width 430 height 25
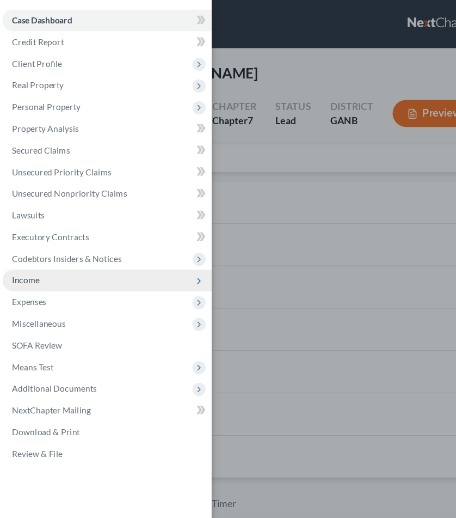
click at [33, 253] on span "Income" at bounding box center [23, 253] width 25 height 9
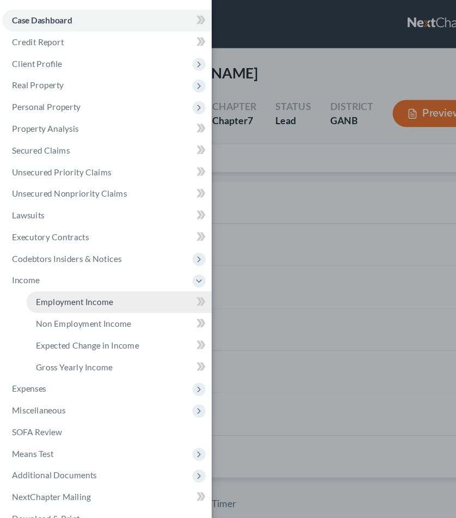
click at [82, 271] on span "Employment Income" at bounding box center [68, 272] width 70 height 9
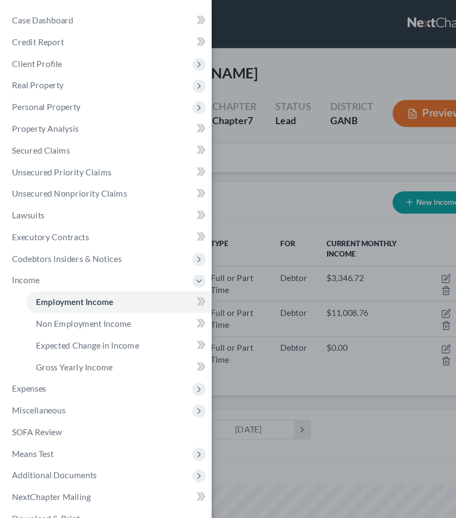
scroll to position [193, 408]
click at [255, 164] on div "Case Dashboard Payments Invoices Payments Payments Credit Report Client Profile" at bounding box center [228, 259] width 456 height 518
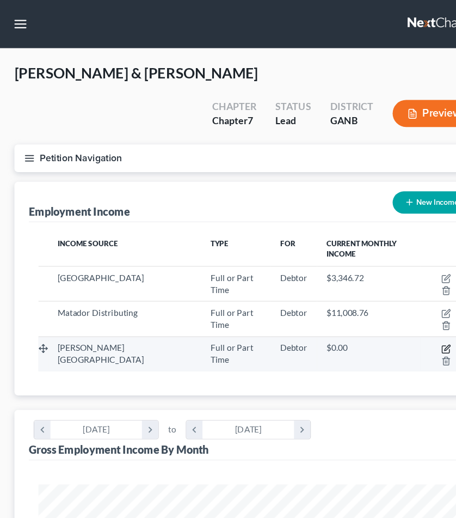
click at [400, 311] on icon "button" at bounding box center [404, 315] width 9 height 9
select select "0"
select select "10"
select select "2"
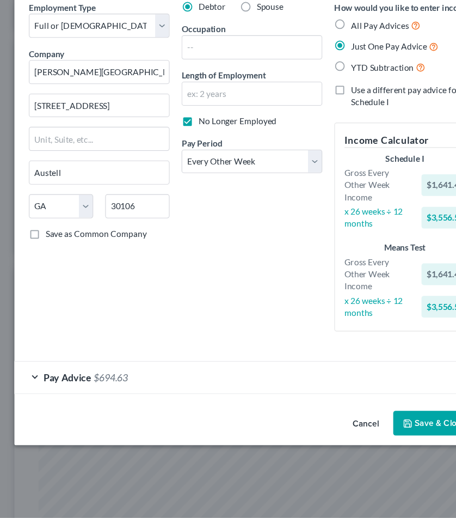
scroll to position [88, 0]
click at [249, 376] on div "Pay Advice $694.63" at bounding box center [213, 390] width 400 height 29
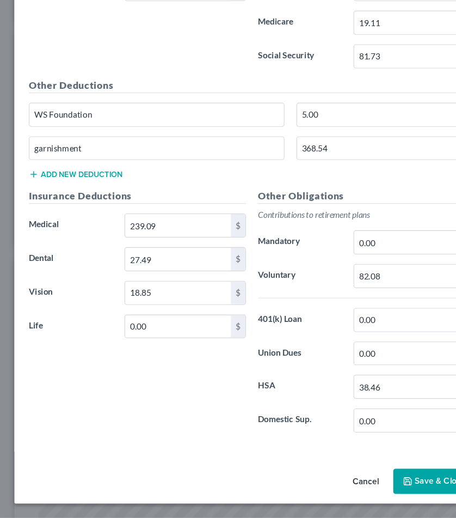
scroll to position [483, 0]
click at [373, 473] on button "Save & Close" at bounding box center [393, 484] width 74 height 23
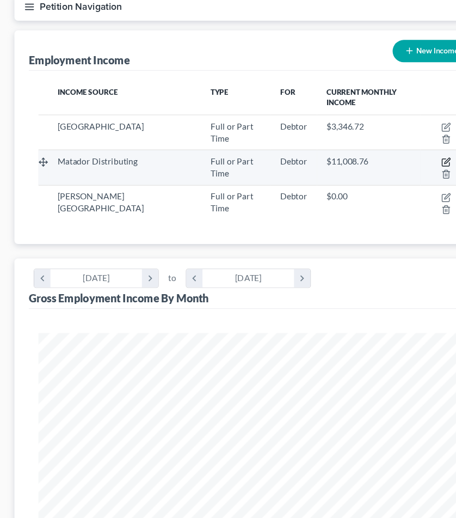
click at [402, 193] on icon "button" at bounding box center [404, 195] width 5 height 5
select select "0"
select select "10"
select select "1"
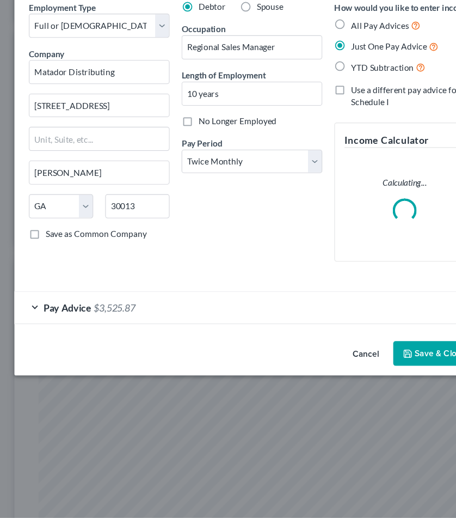
click at [210, 323] on div "Pay Advice $3,525.87" at bounding box center [213, 327] width 400 height 29
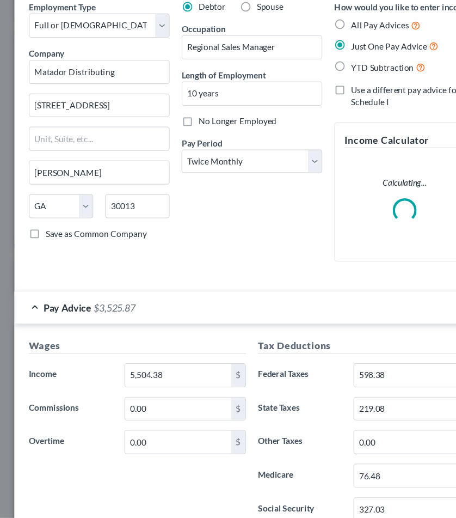
scroll to position [200, 0]
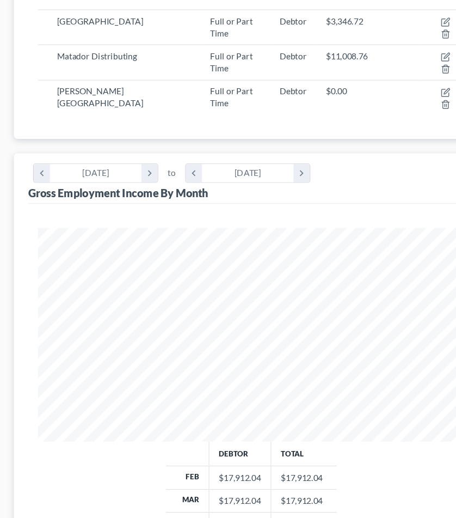
scroll to position [55, 0]
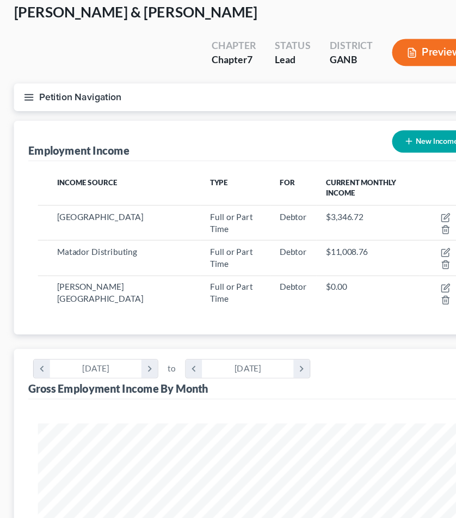
click at [92, 76] on button "Petition Navigation" at bounding box center [228, 88] width 430 height 25
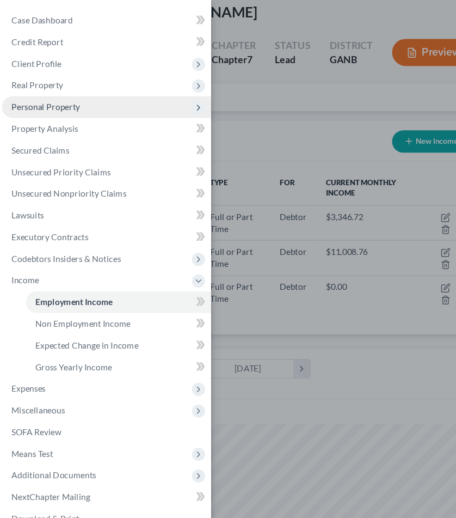
click at [62, 94] on span "Personal Property" at bounding box center [42, 96] width 62 height 9
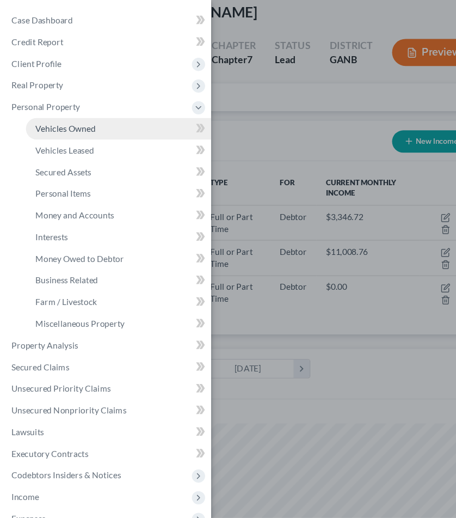
click at [65, 114] on span "Vehicles Owned" at bounding box center [60, 116] width 54 height 9
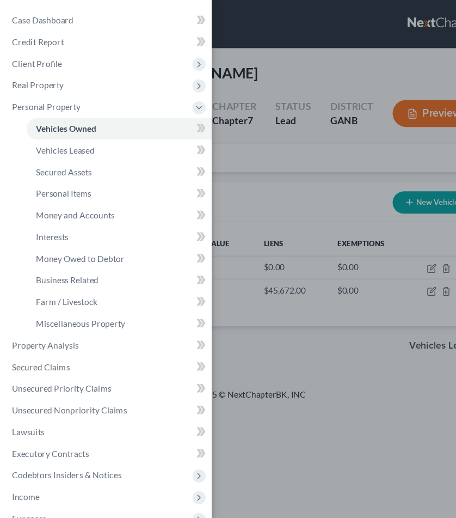
click at [226, 145] on div "Case Dashboard Payments Invoices Payments Payments Credit Report Client Profile" at bounding box center [228, 259] width 456 height 518
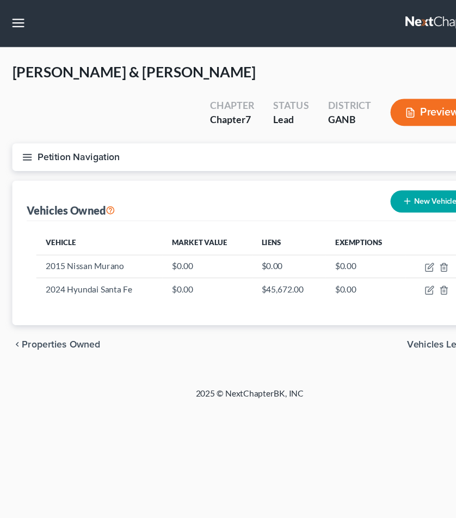
click at [25, 138] on icon "button" at bounding box center [27, 143] width 10 height 10
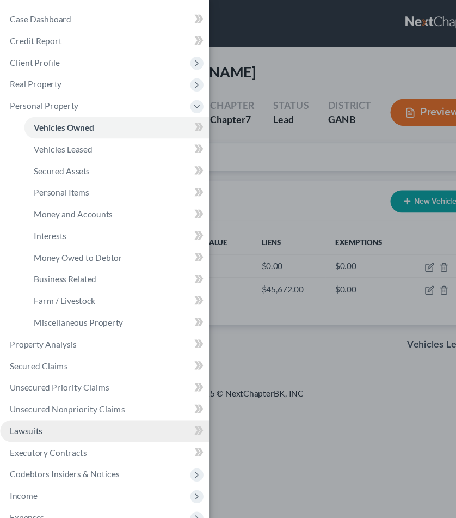
click at [26, 398] on link "Lawsuits" at bounding box center [96, 391] width 189 height 20
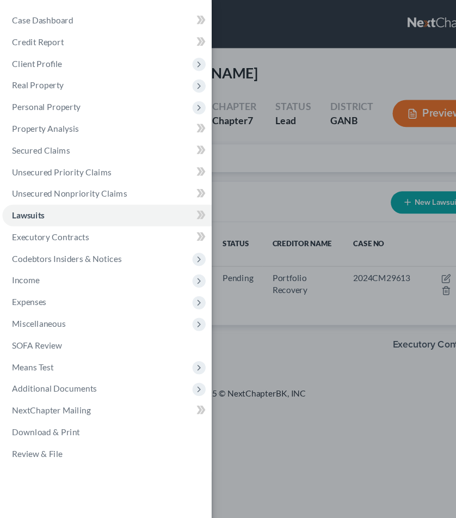
click at [267, 299] on div "Case Dashboard Payments Invoices Payments Payments Credit Report Client Profile" at bounding box center [228, 259] width 456 height 518
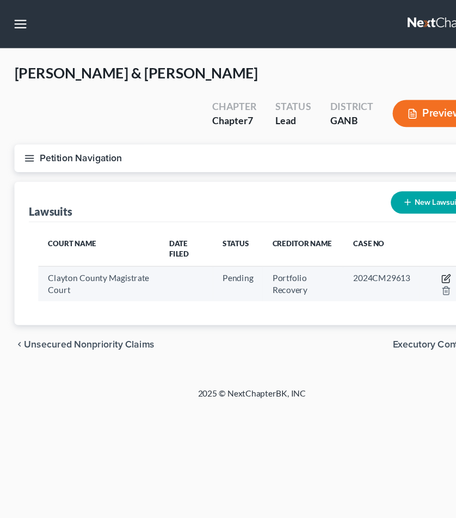
click at [402, 248] on icon "button" at bounding box center [404, 252] width 9 height 9
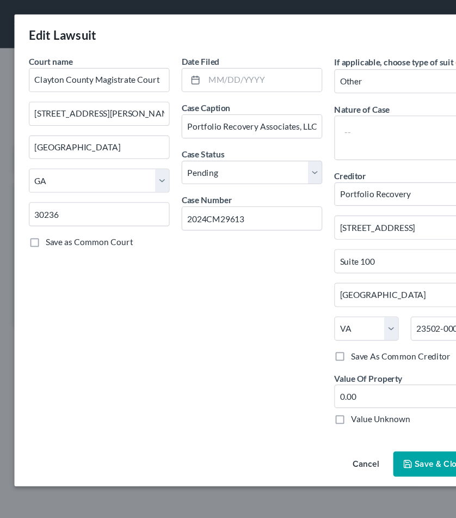
click at [330, 414] on button "Cancel" at bounding box center [330, 420] width 41 height 22
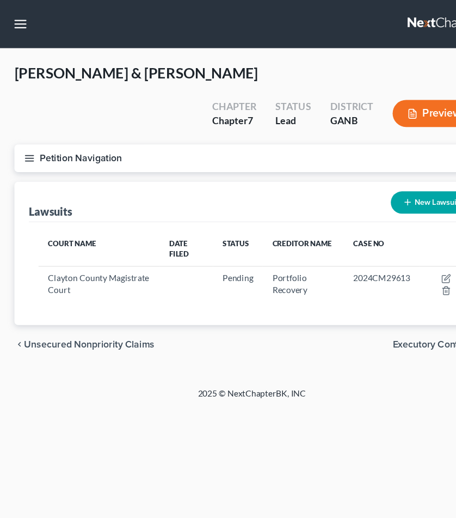
click at [41, 131] on button "Petition Navigation" at bounding box center [228, 143] width 430 height 25
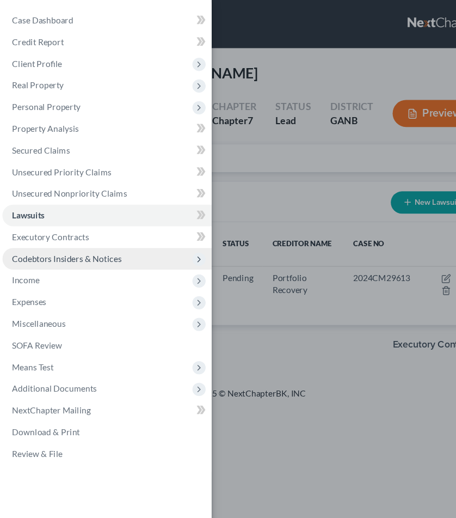
click at [64, 231] on span "Codebtors Insiders & Notices" at bounding box center [60, 233] width 99 height 9
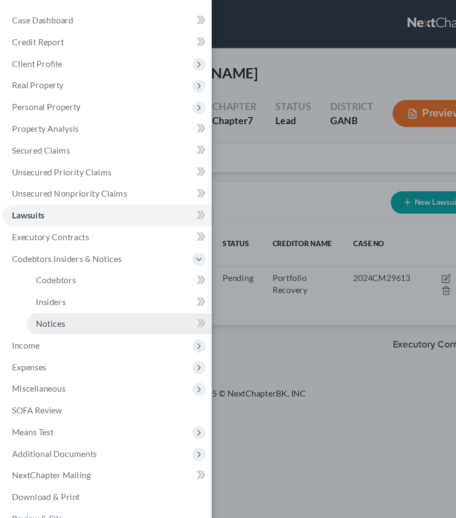
click at [66, 289] on link "Notices" at bounding box center [108, 293] width 168 height 20
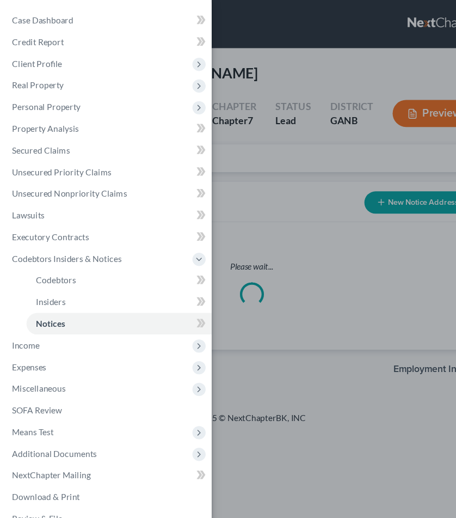
click at [239, 142] on div "Case Dashboard Payments Invoices Payments Payments Credit Report Client Profile" at bounding box center [228, 259] width 456 height 518
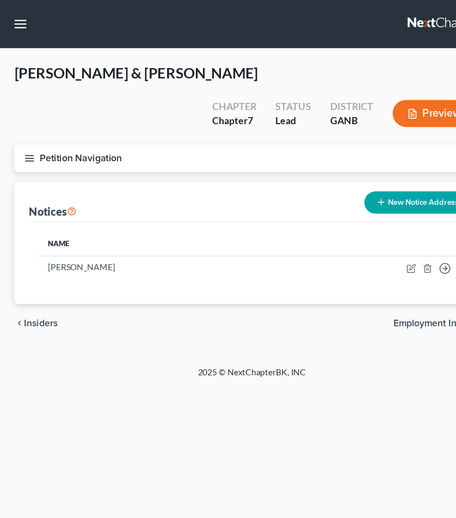
click at [56, 131] on button "Petition Navigation" at bounding box center [228, 143] width 430 height 25
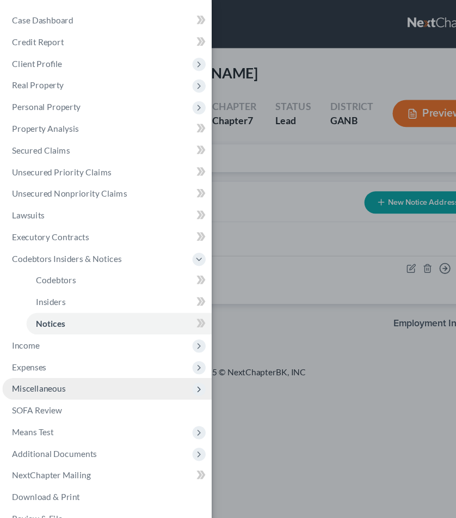
click at [58, 352] on span "Miscellaneous" at bounding box center [35, 351] width 48 height 9
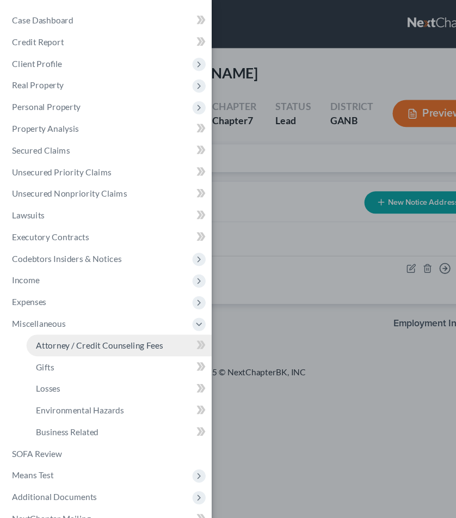
click at [119, 316] on span "Attorney / Credit Counseling Fees" at bounding box center [90, 312] width 115 height 9
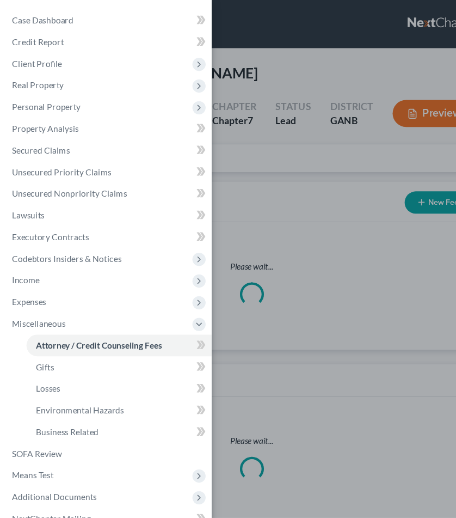
click at [254, 183] on div "Case Dashboard Payments Invoices Payments Payments Credit Report Client Profile" at bounding box center [228, 259] width 456 height 518
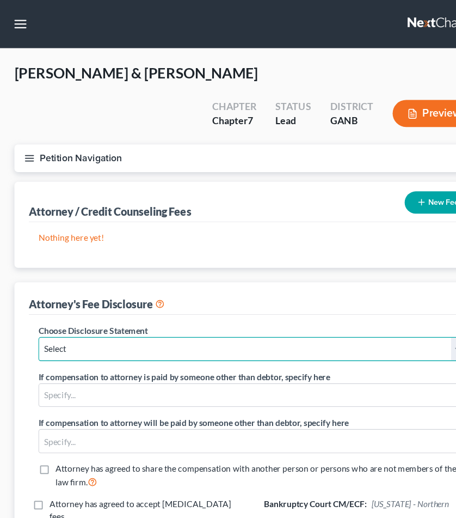
select select "0"
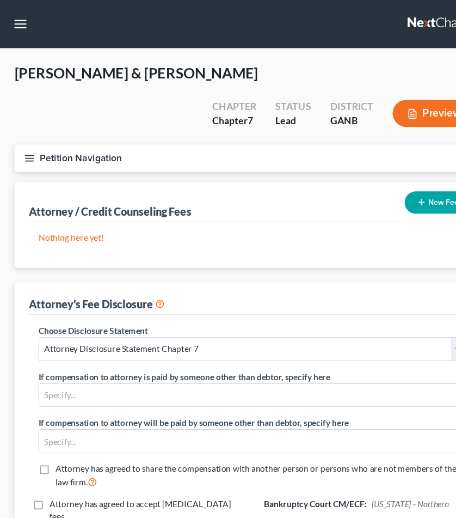
click at [387, 173] on button "New Fee" at bounding box center [395, 183] width 59 height 20
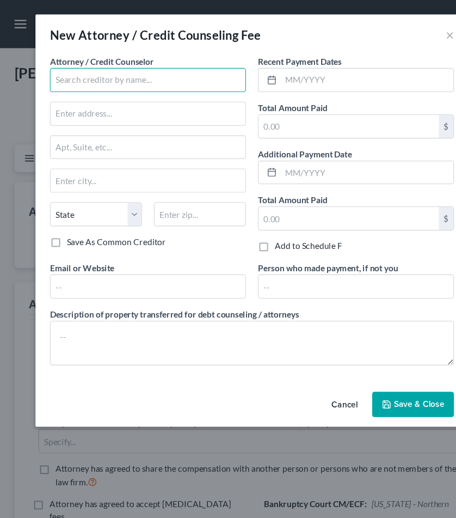
click at [168, 73] on input "text" at bounding box center [133, 73] width 177 height 22
click at [127, 72] on input "ABA" at bounding box center [133, 73] width 177 height 22
click at [79, 71] on input "ABA" at bounding box center [133, 73] width 177 height 22
click at [72, 71] on input "ABA" at bounding box center [133, 73] width 177 height 22
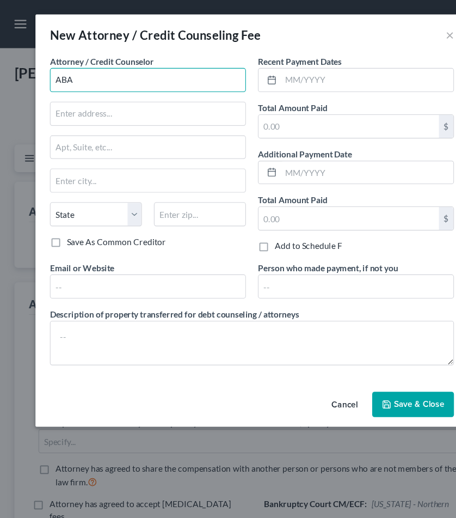
click at [72, 71] on input "ABA" at bounding box center [133, 73] width 177 height 22
type input "A"
type input "Debtorcc, Ince"
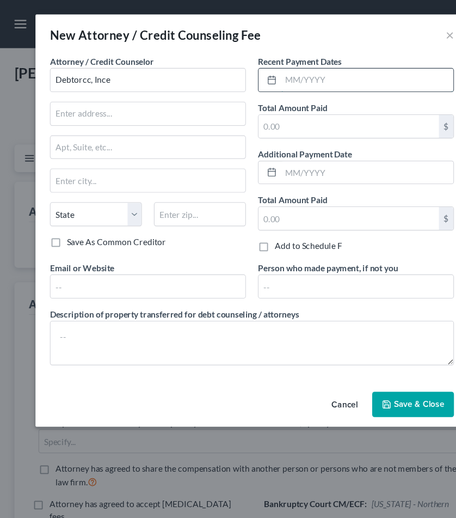
click at [273, 66] on input "text" at bounding box center [332, 72] width 156 height 21
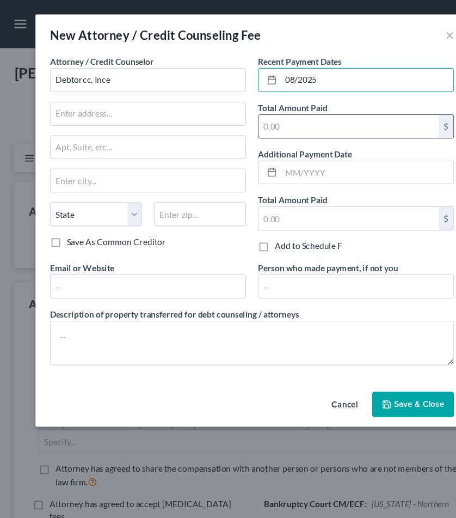
type input "08/2025"
click at [273, 117] on input "text" at bounding box center [315, 114] width 163 height 21
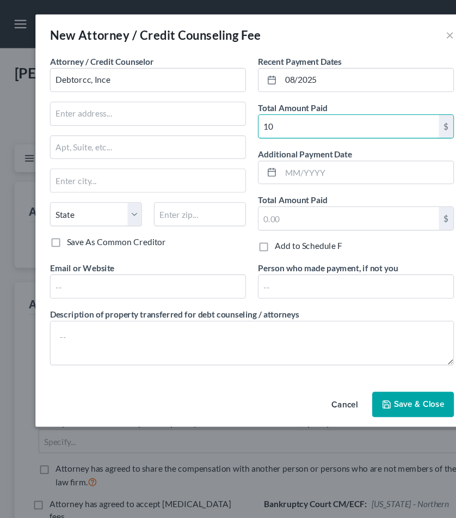
type input "10"
click at [377, 370] on span "Save & Close" at bounding box center [380, 365] width 46 height 9
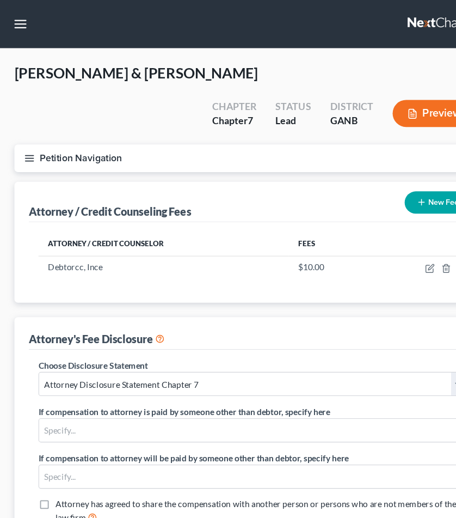
click at [394, 173] on button "New Fee" at bounding box center [395, 183] width 59 height 20
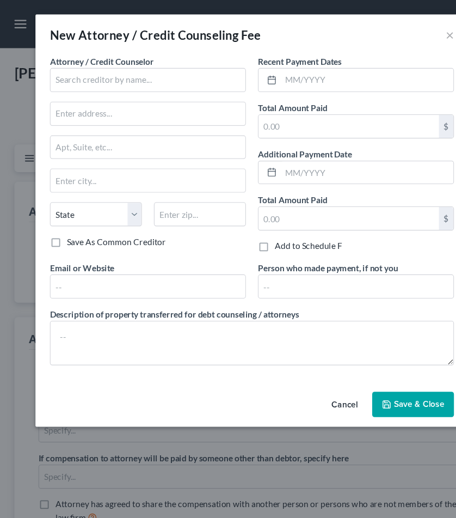
click at [139, 83] on div "Attorney / Credit Counselor * State [US_STATE] AK AR AZ CA CO [GEOGRAPHIC_DATA]…" at bounding box center [133, 131] width 177 height 163
click at [140, 74] on input "text" at bounding box center [133, 73] width 177 height 22
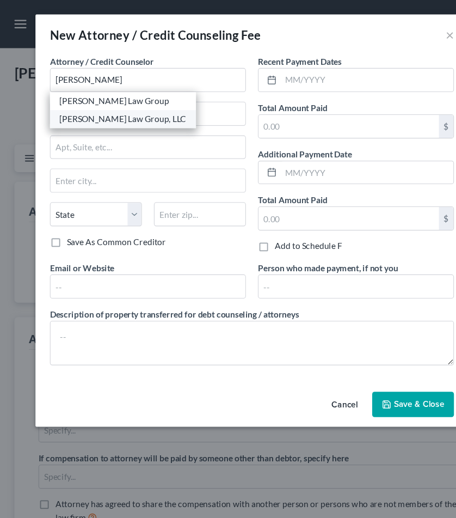
click at [126, 109] on div "[PERSON_NAME] Law Group, LLC" at bounding box center [111, 107] width 115 height 11
type input "[PERSON_NAME] Law Group, LLC"
type input "[STREET_ADDRESS][PERSON_NAME]"
type input "[GEOGRAPHIC_DATA]"
select select "10"
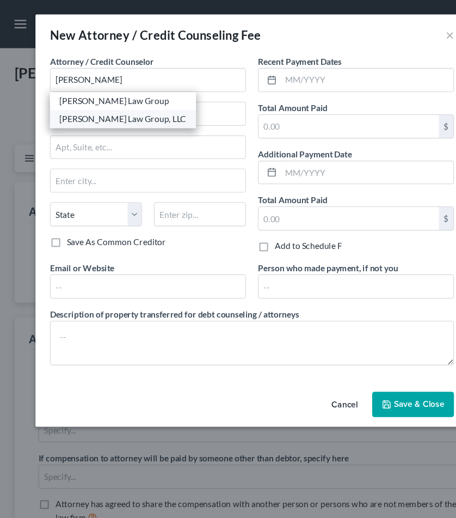
type input "30341"
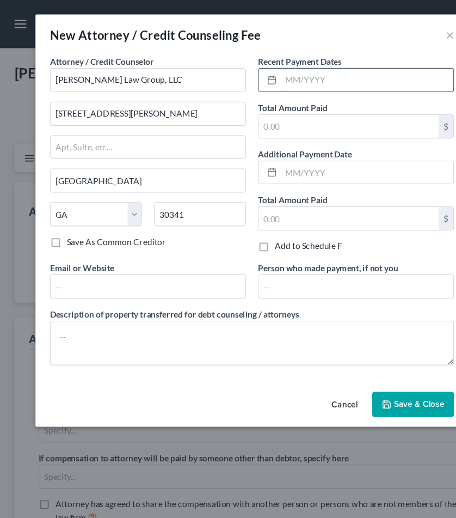
click at [307, 78] on input "text" at bounding box center [332, 72] width 156 height 21
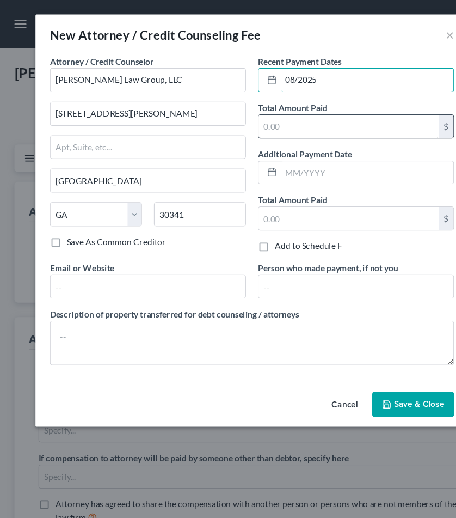
type input "08/2025"
click at [305, 115] on input "text" at bounding box center [315, 114] width 163 height 21
type input "182"
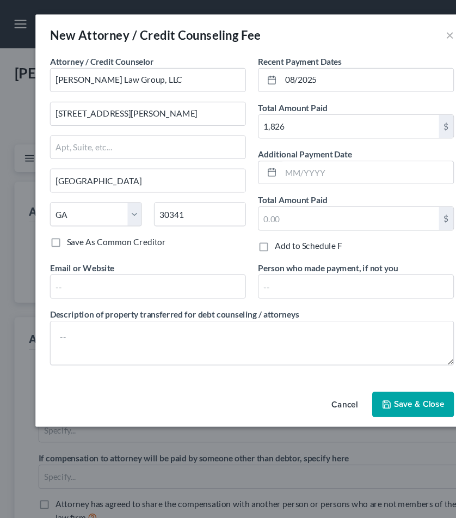
click at [373, 371] on button "Save & Close" at bounding box center [374, 365] width 74 height 23
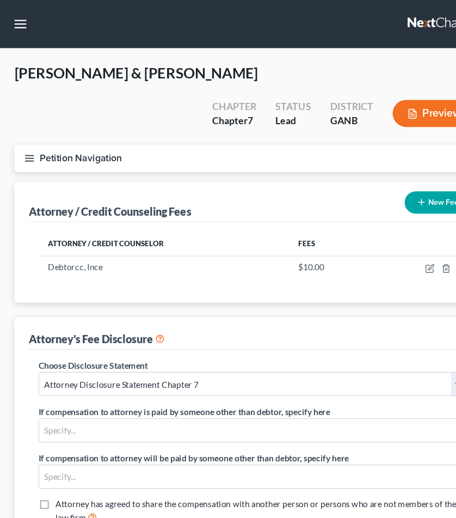
click at [66, 131] on button "Petition Navigation" at bounding box center [228, 143] width 430 height 25
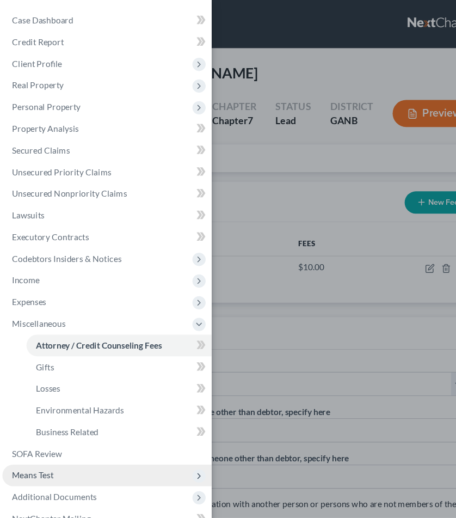
click at [50, 420] on span "Means Test" at bounding box center [96, 430] width 189 height 20
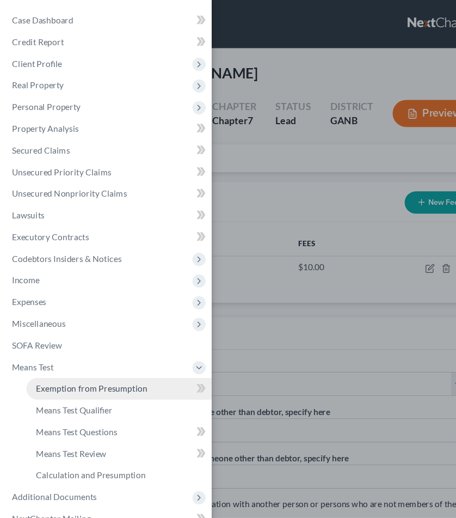
click at [120, 347] on span "Exemption from Presumption" at bounding box center [83, 351] width 101 height 9
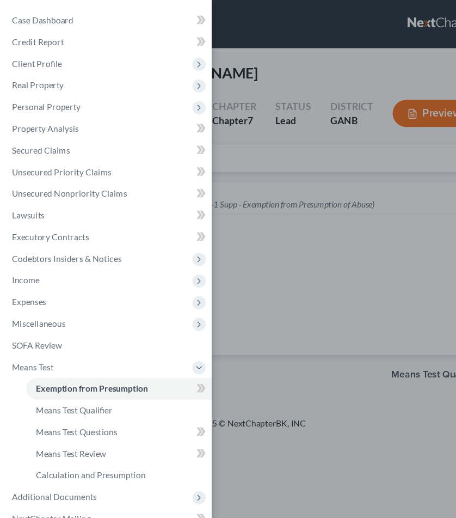
click at [284, 344] on div "Case Dashboard Payments Invoices Payments Payments Credit Report Client Profile" at bounding box center [228, 259] width 456 height 518
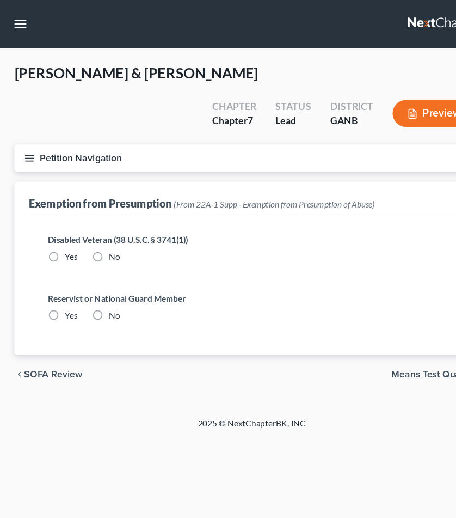
click at [364, 334] on span "Means Test Qualifier" at bounding box center [394, 338] width 80 height 9
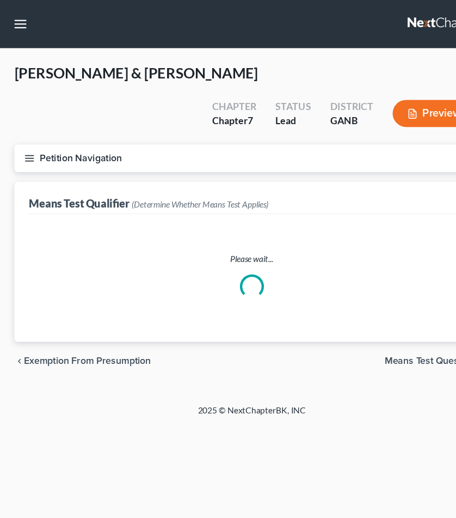
click at [364, 311] on div "chevron_left Exemption from Presumption Means Test Questions chevron_right" at bounding box center [228, 326] width 430 height 35
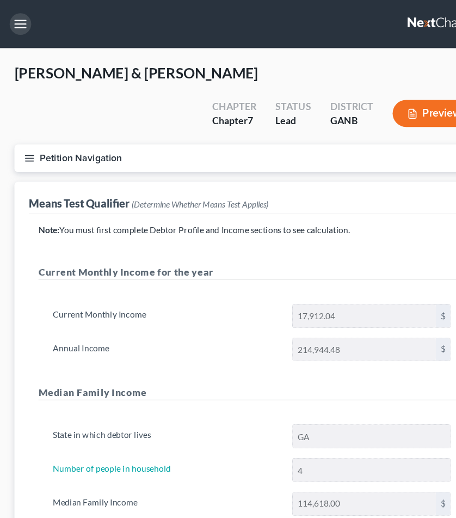
click at [21, 23] on button "button" at bounding box center [19, 22] width 20 height 20
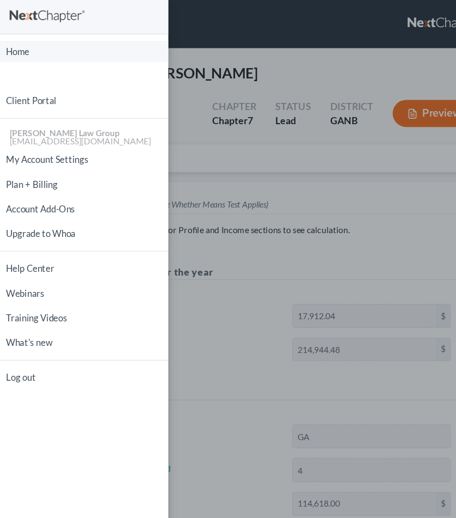
click at [18, 47] on link "Home" at bounding box center [76, 46] width 152 height 19
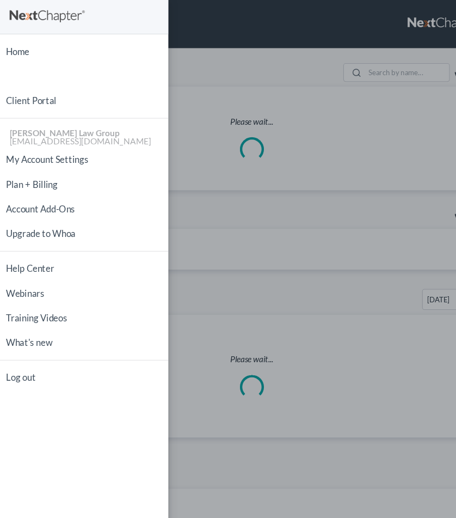
click at [171, 40] on div "Home New Case Client Portal [PERSON_NAME] Law Group [EMAIL_ADDRESS][DOMAIN_NAME…" at bounding box center [228, 259] width 456 height 518
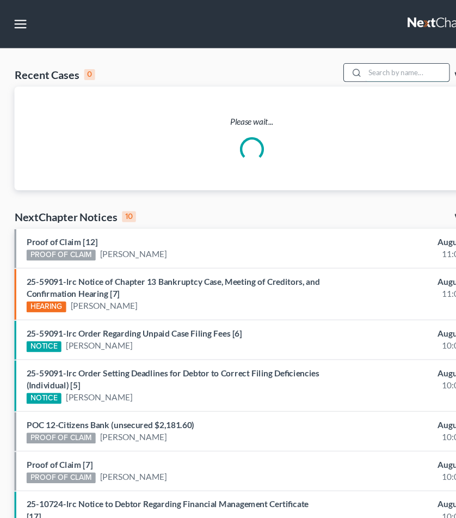
click at [345, 66] on input "search" at bounding box center [368, 66] width 76 height 16
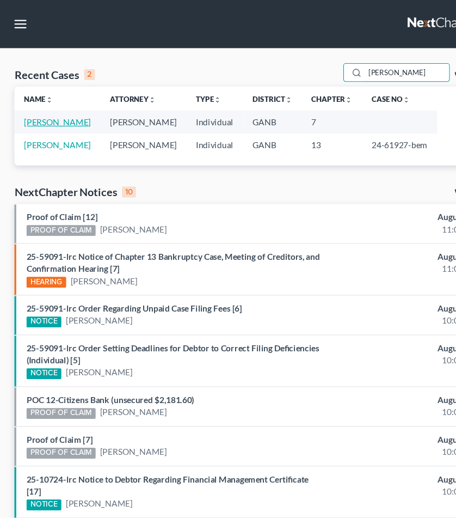
type input "[PERSON_NAME]"
click at [71, 109] on link "[PERSON_NAME]" at bounding box center [52, 110] width 60 height 9
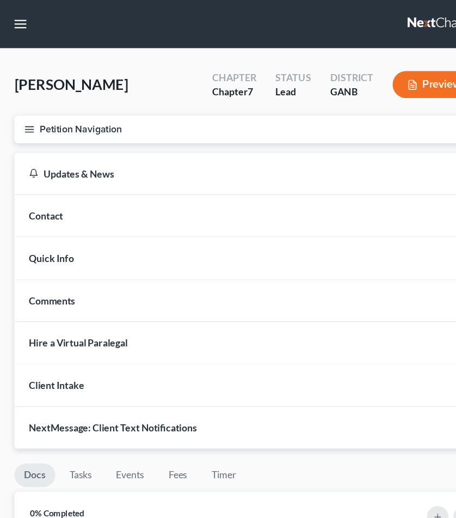
click at [78, 117] on button "Petition Navigation" at bounding box center [228, 117] width 430 height 25
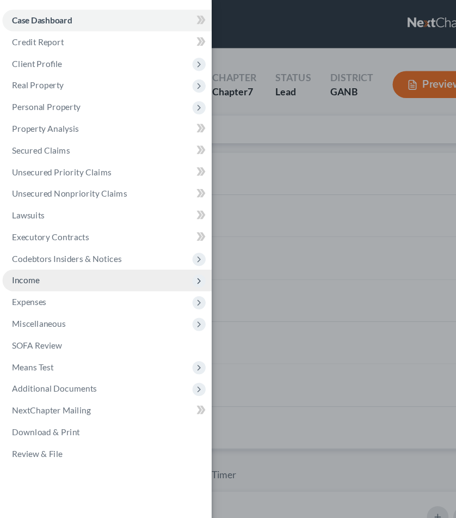
click at [36, 247] on span "Income" at bounding box center [96, 254] width 189 height 20
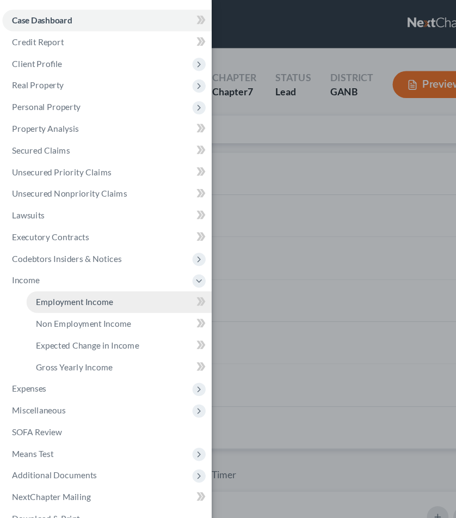
click at [56, 275] on span "Employment Income" at bounding box center [68, 272] width 70 height 9
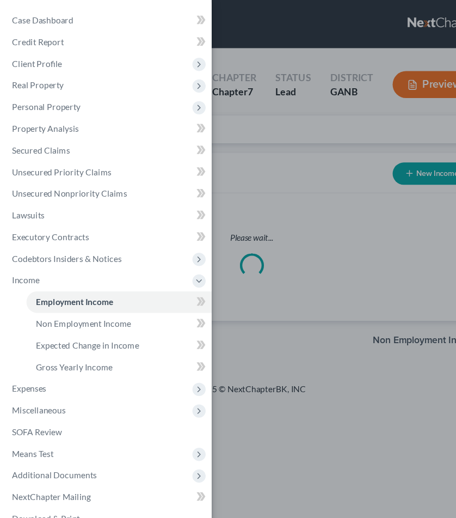
click at [242, 124] on div "Case Dashboard Payments Invoices Payments Payments Credit Report Client Profile" at bounding box center [228, 259] width 456 height 518
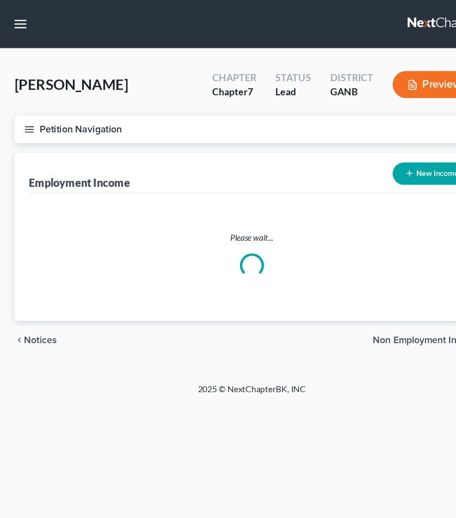
click at [370, 155] on icon "button" at bounding box center [370, 156] width 9 height 9
select select "0"
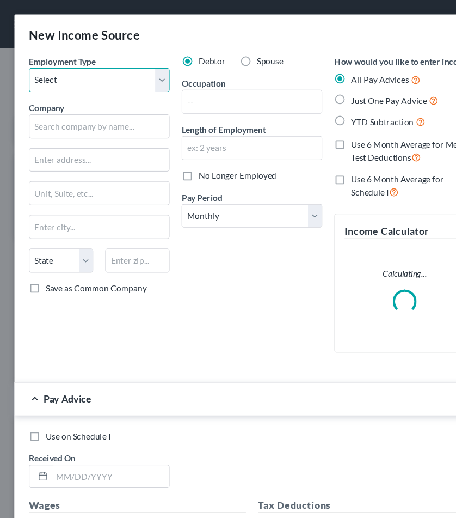
select select "0"
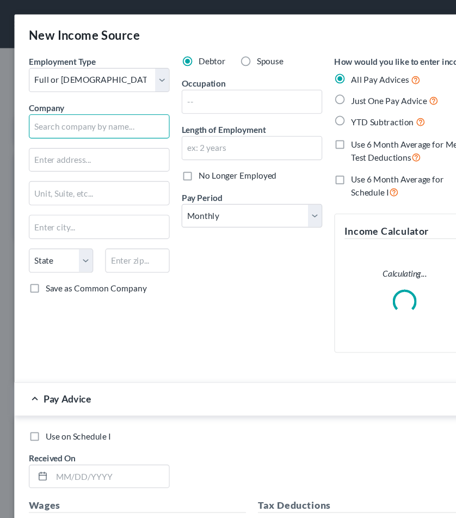
click at [105, 109] on input "text" at bounding box center [89, 114] width 127 height 22
type input "FedEx"
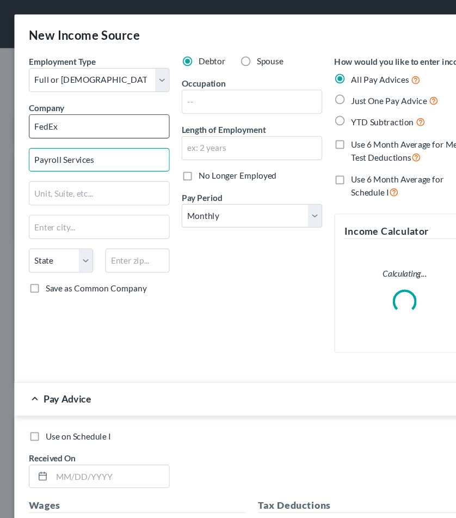
type input "Payroll Services"
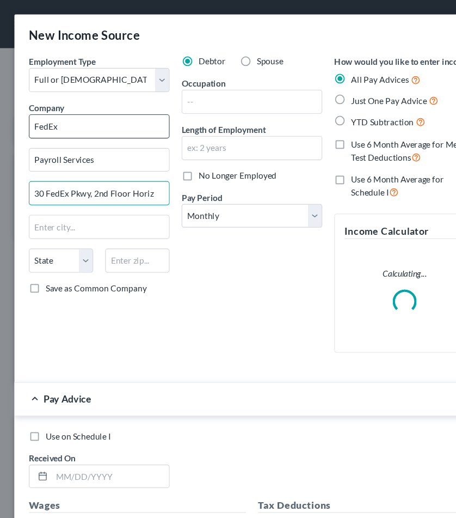
type input "30 FedEx Pkwy, 2nd Floor Horiz"
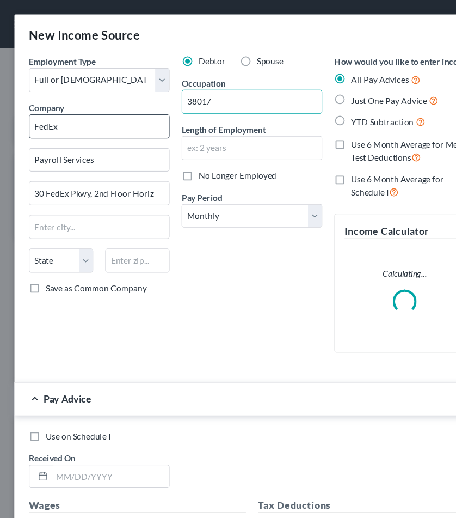
type input "38017"
drag, startPoint x: 178, startPoint y: 91, endPoint x: 150, endPoint y: 90, distance: 27.8
click at [150, 90] on div "Employment Type * Select Full or [DEMOGRAPHIC_DATA] Employment Self Employment …" at bounding box center [228, 193] width 415 height 287
drag, startPoint x: 191, startPoint y: 90, endPoint x: 135, endPoint y: 89, distance: 55.5
click at [135, 89] on div "Employment Type * Select Full or [DEMOGRAPHIC_DATA] Employment Self Employment …" at bounding box center [228, 193] width 415 height 287
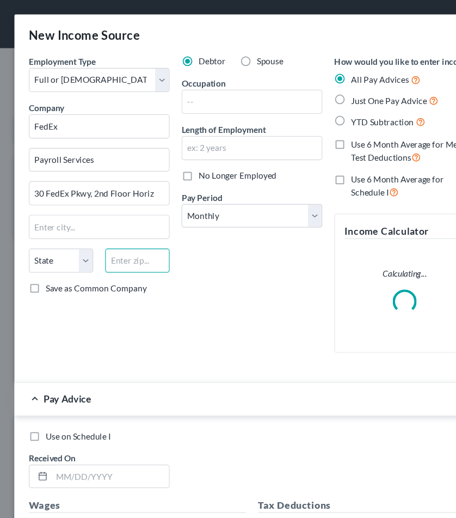
click at [119, 228] on input "text" at bounding box center [124, 236] width 58 height 22
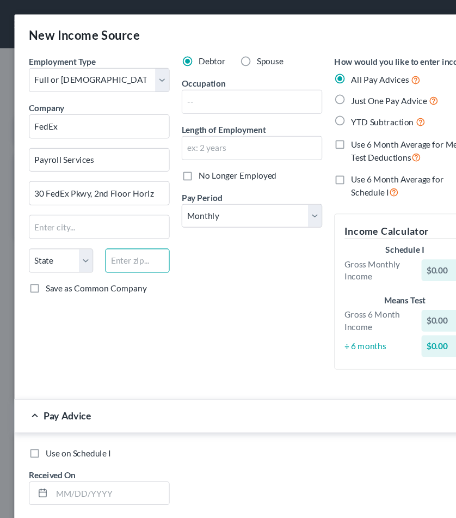
paste input "38017"
type input "38017"
click at [204, 256] on div "Debtor Spouse Occupation Length of Employment No Longer Employed Pay Period * S…" at bounding box center [228, 196] width 138 height 293
type input "[GEOGRAPHIC_DATA]"
select select "44"
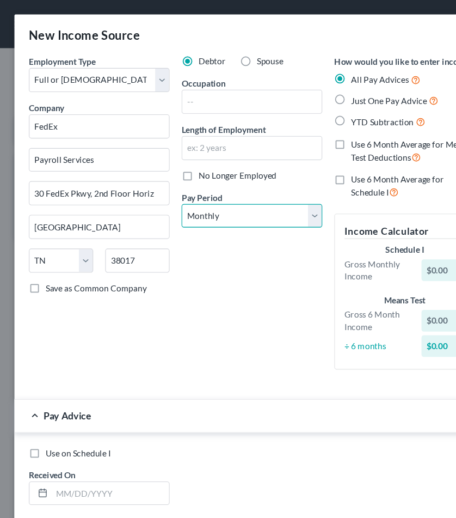
select select "3"
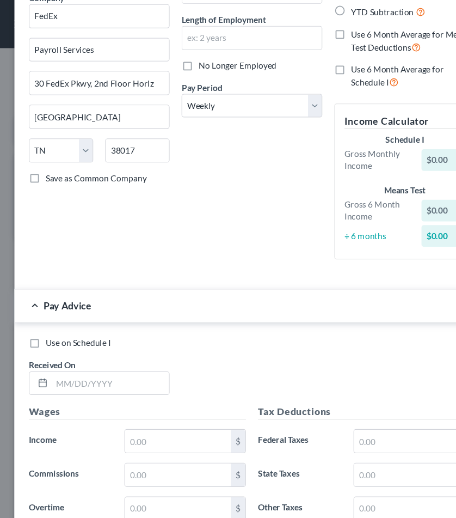
radio input "true"
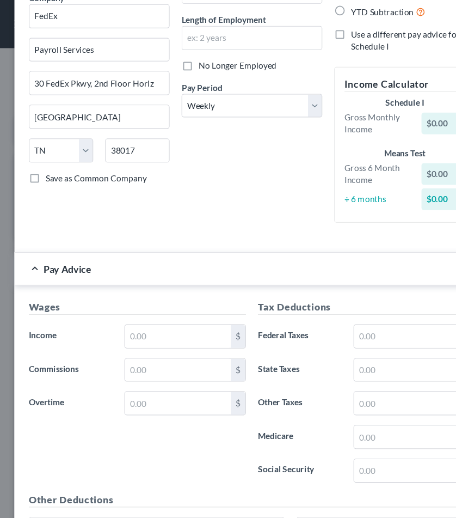
scroll to position [83, 0]
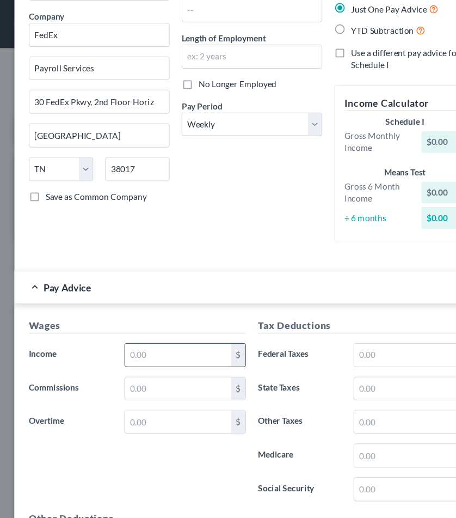
click at [175, 311] on input "text" at bounding box center [161, 321] width 96 height 21
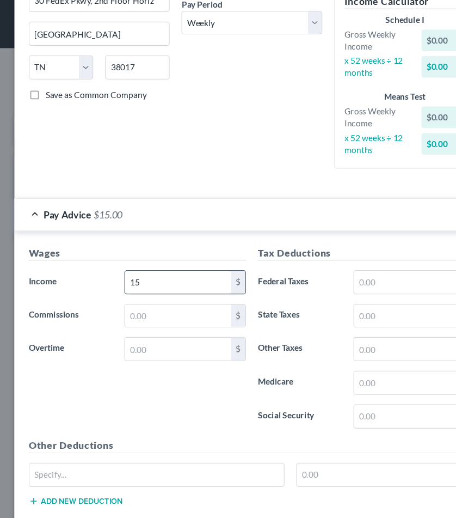
type input "1"
type input "884.4"
click at [161, 325] on input "text" at bounding box center [161, 315] width 96 height 21
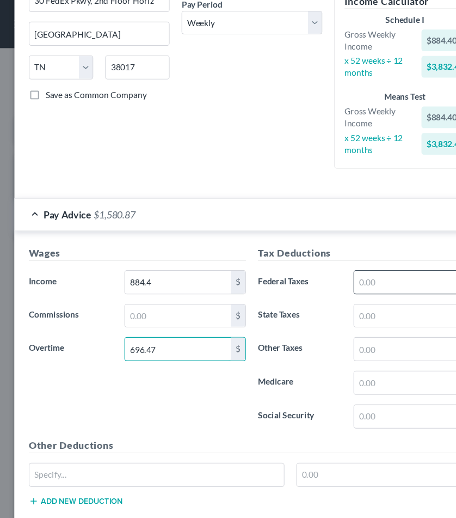
type input "696.47"
click at [372, 266] on input "text" at bounding box center [369, 255] width 96 height 21
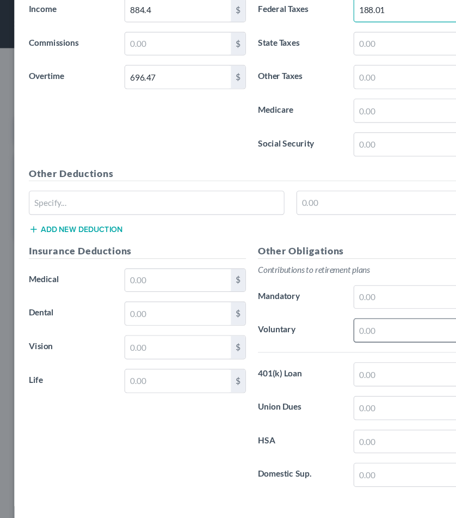
type input "188.01"
click at [361, 297] on input "text" at bounding box center [369, 299] width 96 height 21
type input "47.43"
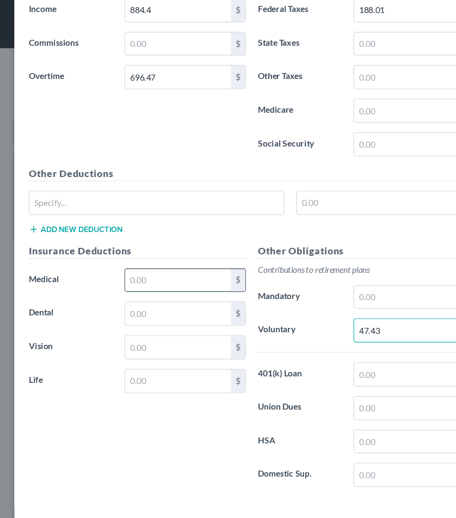
click at [174, 255] on input "text" at bounding box center [161, 253] width 96 height 21
type input "23.08"
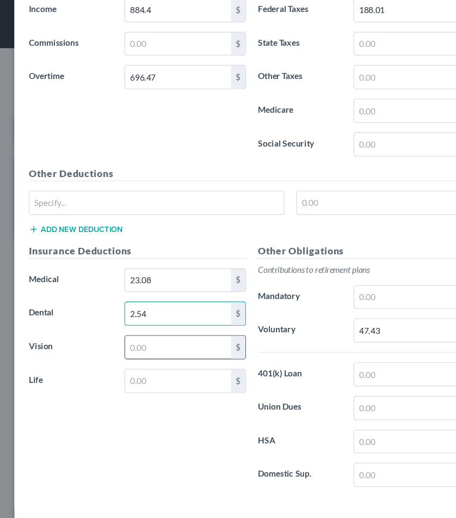
type input "2.54"
click at [166, 316] on input "text" at bounding box center [161, 314] width 96 height 21
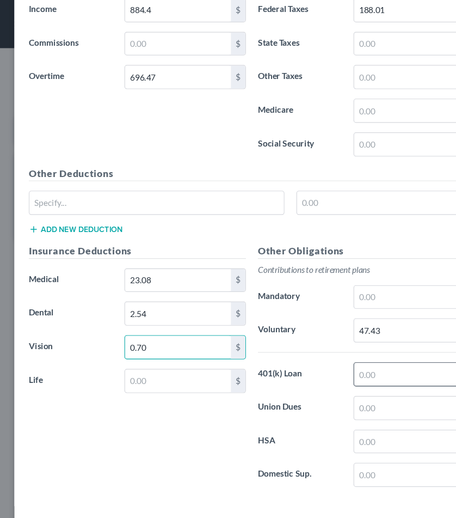
type input "0.70"
click at [331, 337] on input "text" at bounding box center [369, 338] width 96 height 21
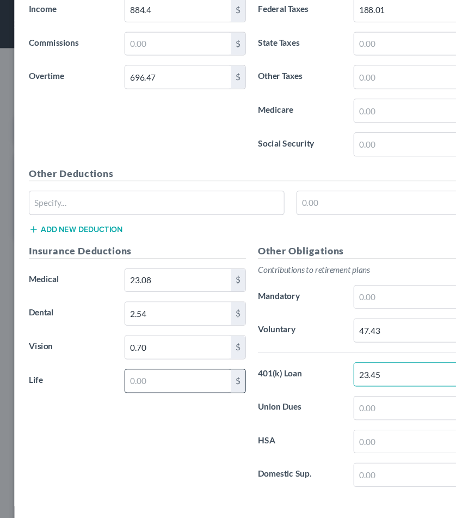
type input "23.45"
click at [136, 347] on input "text" at bounding box center [161, 344] width 96 height 21
type input "2.23"
click at [174, 75] on input "696.47" at bounding box center [161, 69] width 96 height 21
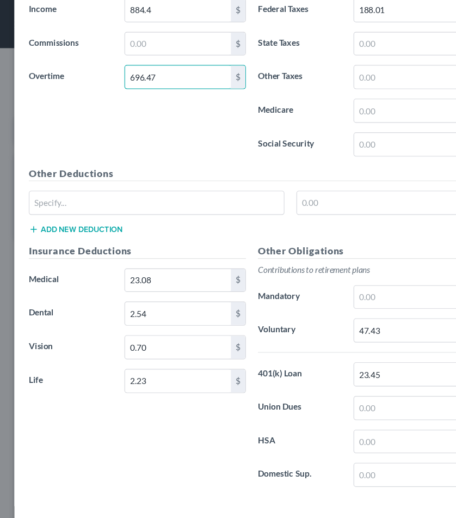
click at [174, 75] on input "696.47" at bounding box center [161, 69] width 96 height 21
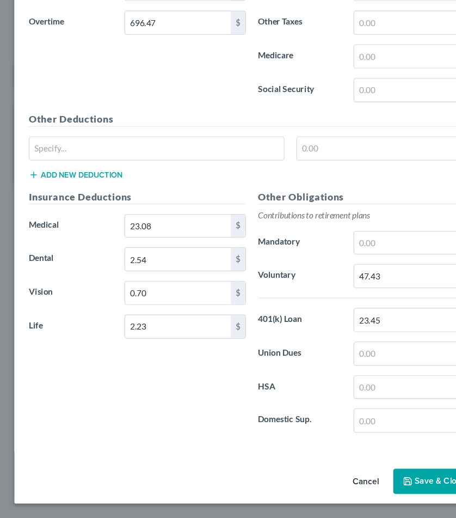
scroll to position [8, 0]
click at [368, 473] on button "Save & Close" at bounding box center [393, 484] width 74 height 23
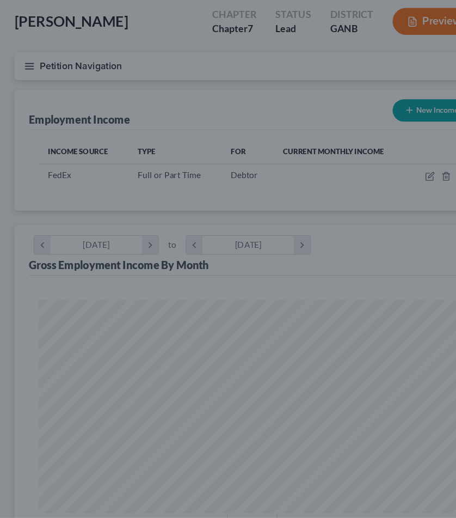
scroll to position [193, 408]
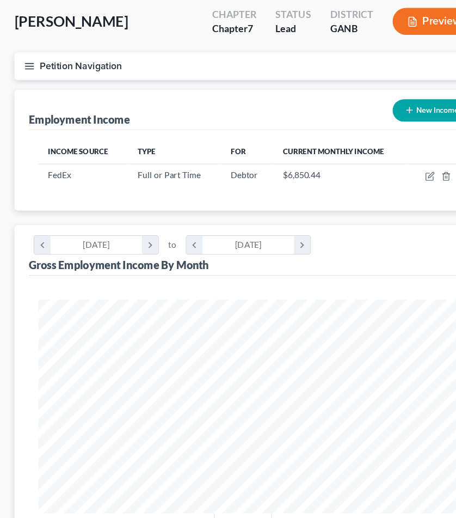
click at [93, 96] on button "Petition Navigation" at bounding box center [228, 108] width 430 height 25
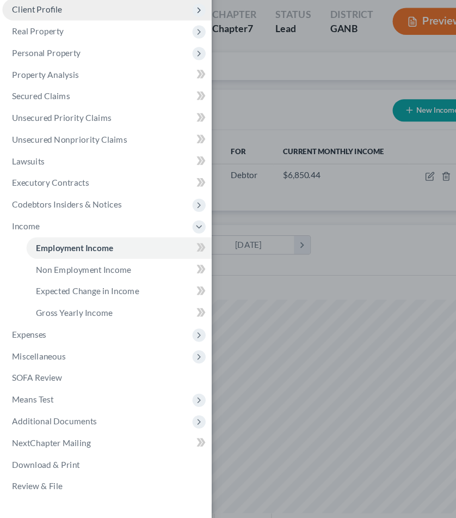
click at [82, 48] on span "Client Profile" at bounding box center [96, 58] width 189 height 20
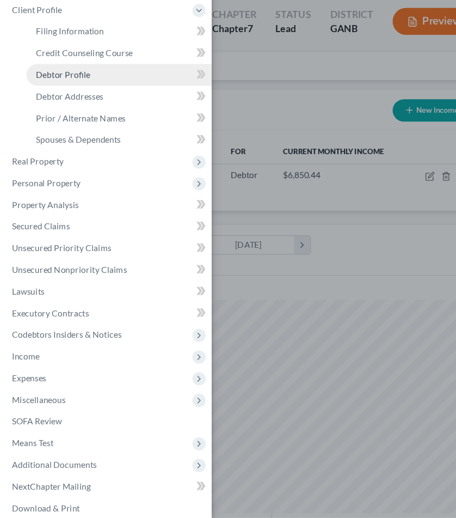
click at [83, 107] on link "Debtor Profile" at bounding box center [108, 117] width 168 height 20
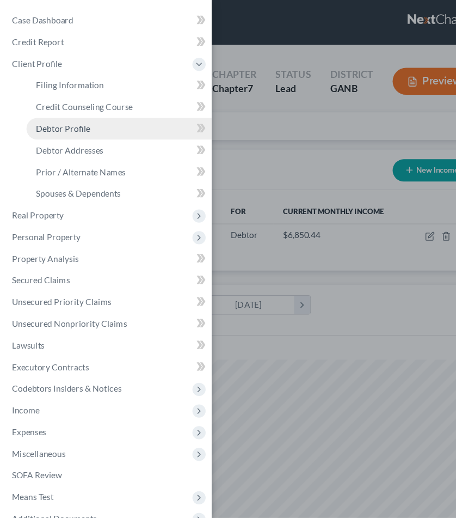
select select "0"
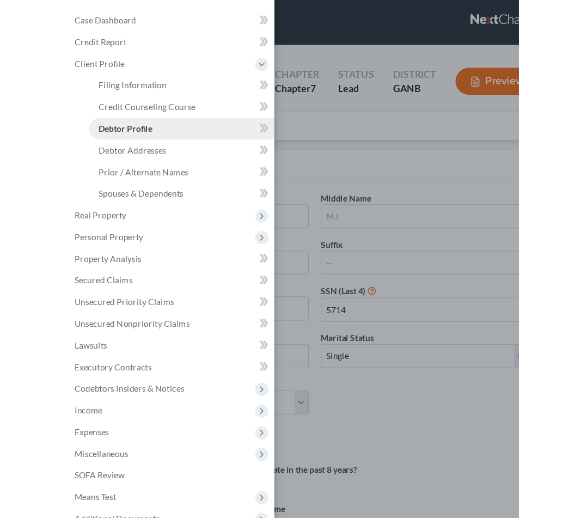
scroll to position [0, 0]
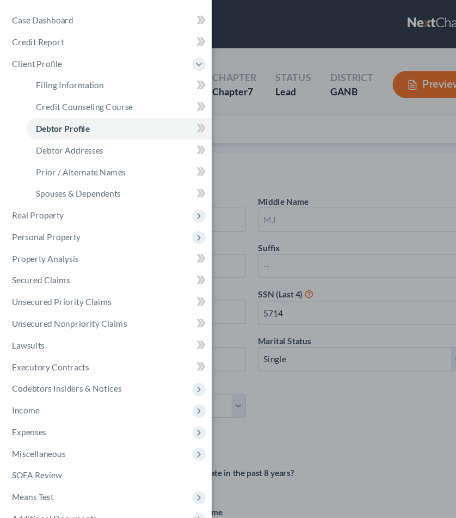
click at [251, 128] on div "Case Dashboard Payments Invoices Payments Payments Credit Report Client Profile" at bounding box center [228, 259] width 456 height 518
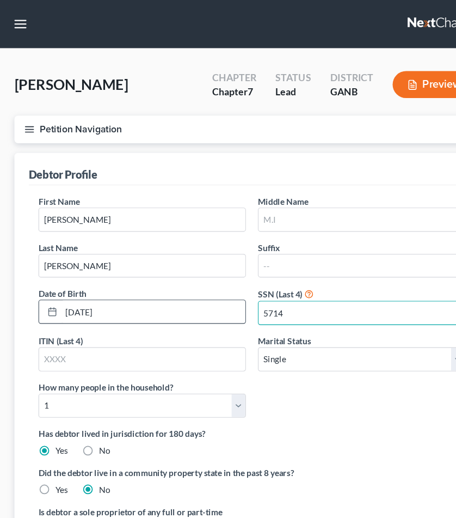
drag, startPoint x: 268, startPoint y: 285, endPoint x: 218, endPoint y: 285, distance: 50.1
click at [218, 285] on div "First Name [PERSON_NAME] Middle Name Last Name [PERSON_NAME] Suffix Date of Bir…" at bounding box center [227, 281] width 397 height 210
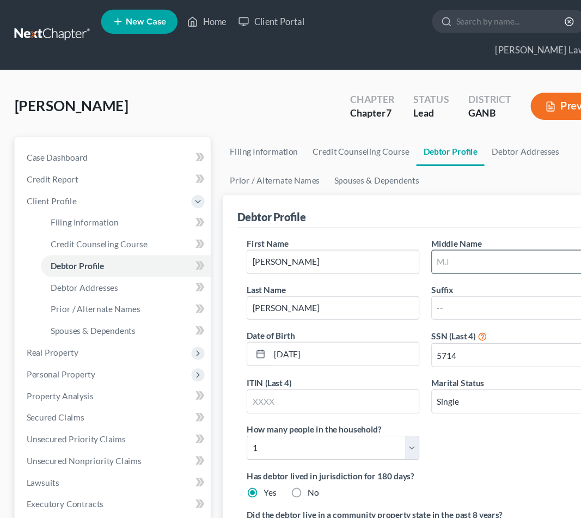
type input "S"
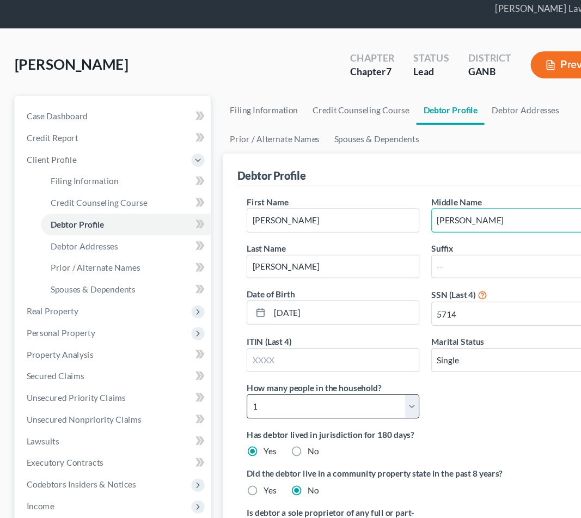
type input "[PERSON_NAME]"
select select "2"
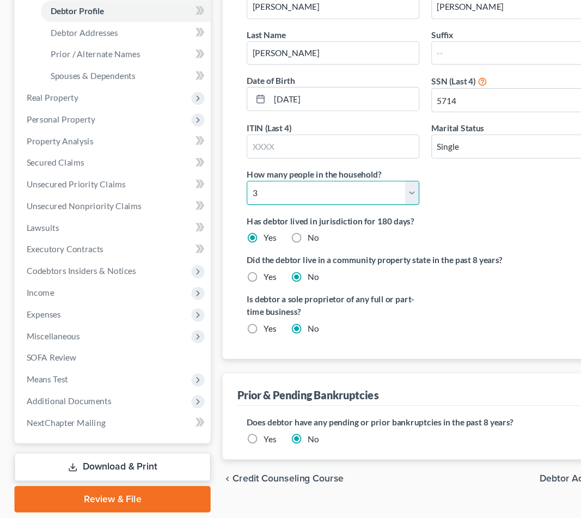
scroll to position [198, 0]
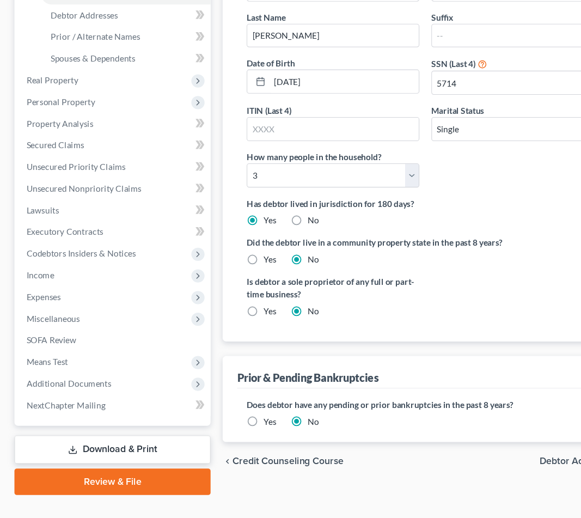
click at [464, 462] on span "Debtor Addresses" at bounding box center [523, 466] width 71 height 9
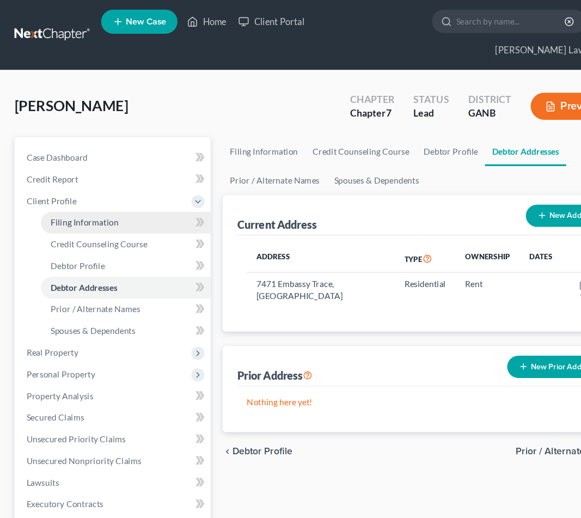
click at [124, 192] on link "Filing Information" at bounding box center [114, 202] width 154 height 20
select select "1"
select select "0"
select select "10"
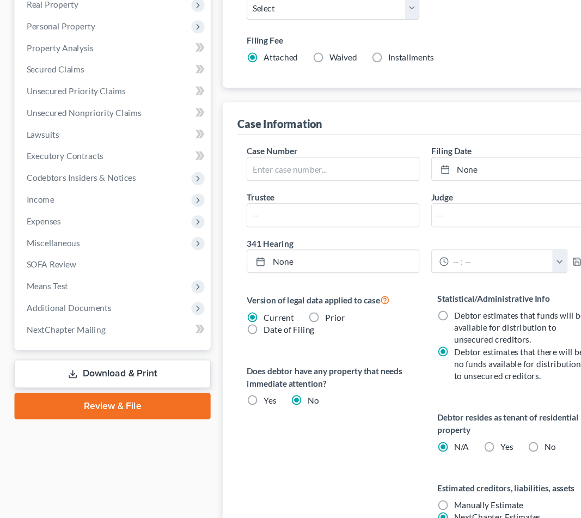
scroll to position [317, 0]
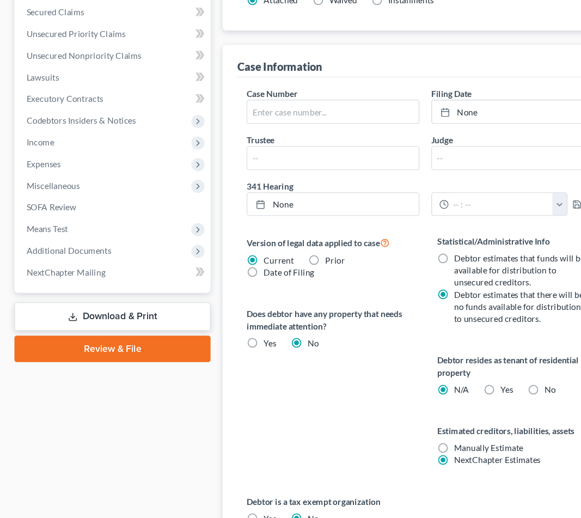
click at [453, 396] on label "Yes Yes" at bounding box center [458, 401] width 11 height 11
click at [457, 396] on input "Yes Yes" at bounding box center [460, 399] width 7 height 7
radio input "true"
radio input "false"
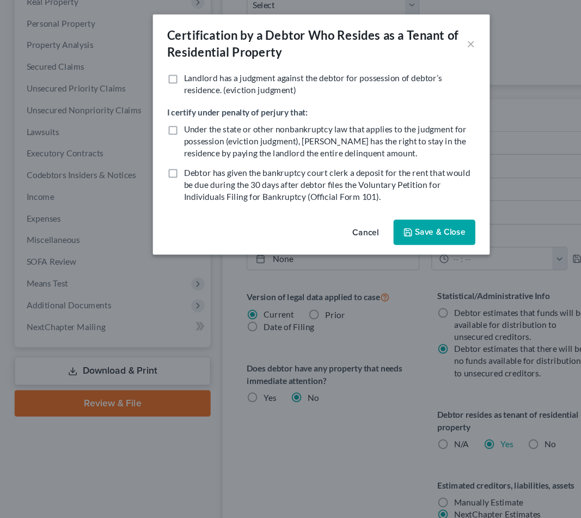
click at [389, 212] on button "Save & Close" at bounding box center [393, 210] width 74 height 23
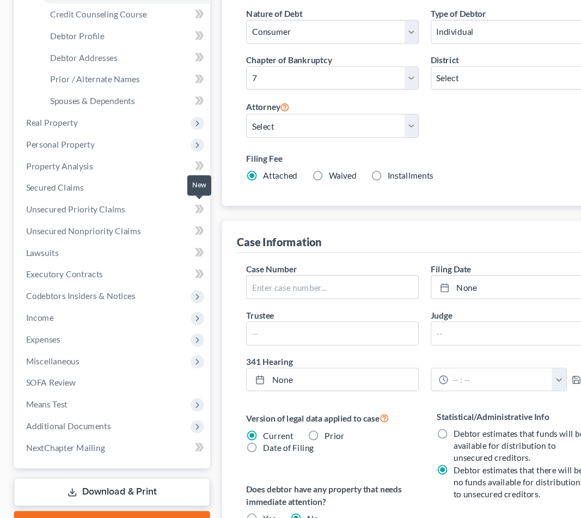
scroll to position [185, 0]
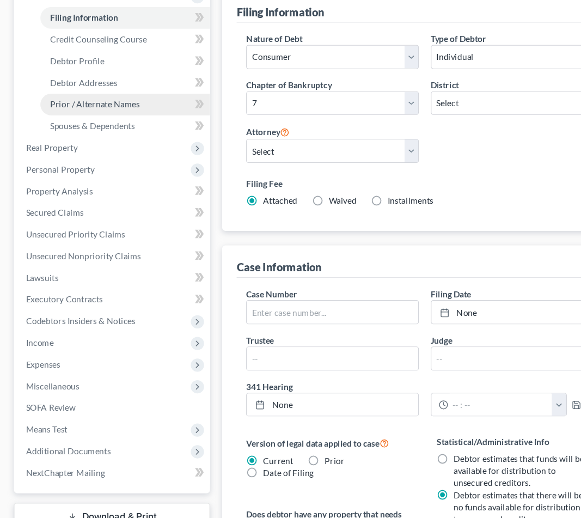
click at [119, 90] on span "Prior / Alternate Names" at bounding box center [86, 94] width 81 height 9
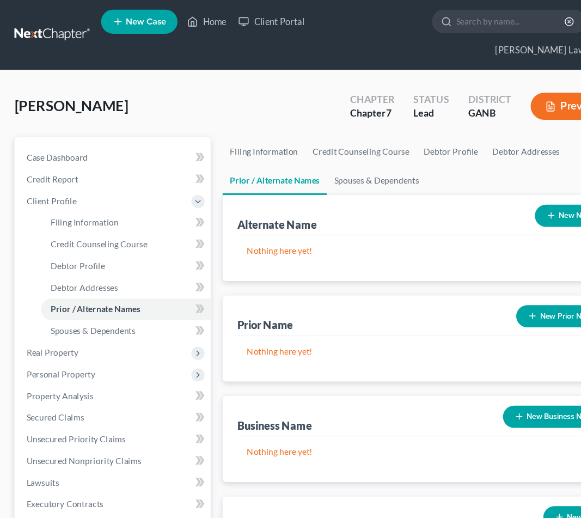
click at [464, 281] on icon "button" at bounding box center [481, 285] width 9 height 9
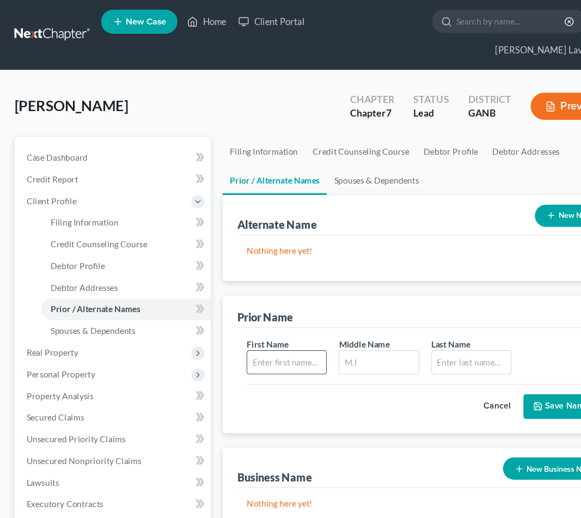
click at [264, 317] on input "text" at bounding box center [259, 327] width 71 height 21
type input "[PERSON_NAME]"
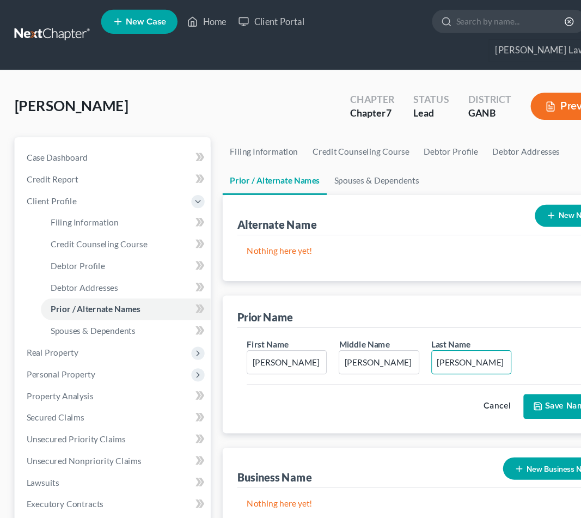
type input "[PERSON_NAME]"
click at [464, 363] on icon "submit" at bounding box center [486, 367] width 9 height 9
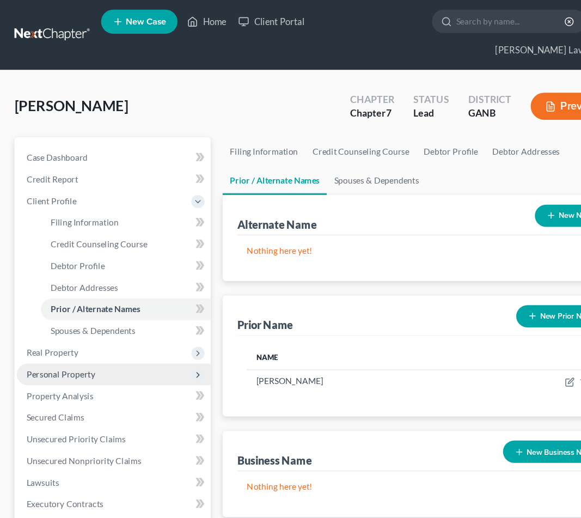
click at [77, 334] on span "Personal Property" at bounding box center [55, 338] width 62 height 9
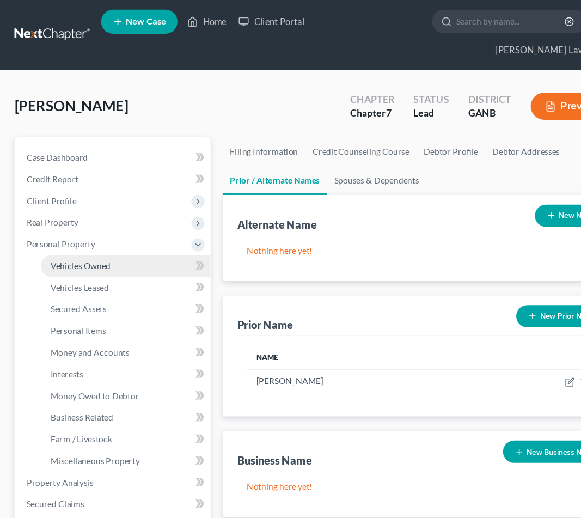
click at [116, 231] on link "Vehicles Owned" at bounding box center [114, 241] width 154 height 20
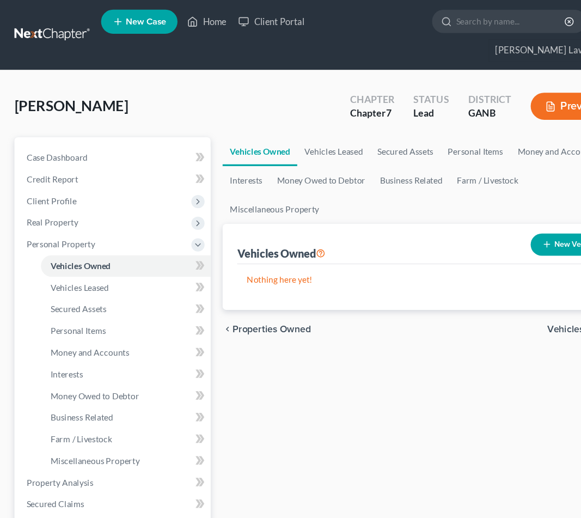
click at [464, 217] on icon "button" at bounding box center [495, 221] width 9 height 9
select select "0"
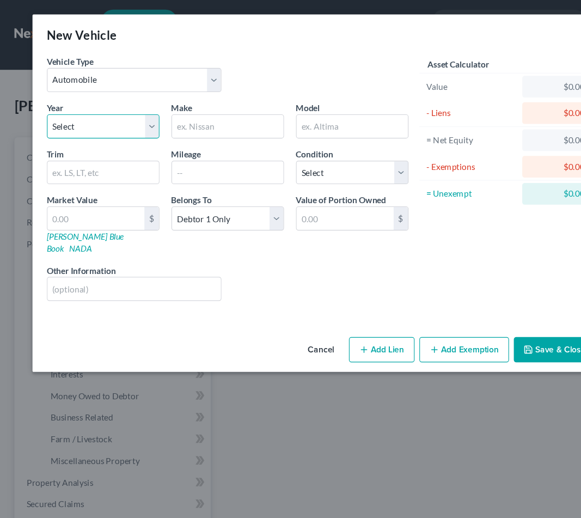
select select "22"
click at [210, 118] on input "text" at bounding box center [206, 114] width 101 height 21
type input "Honda"
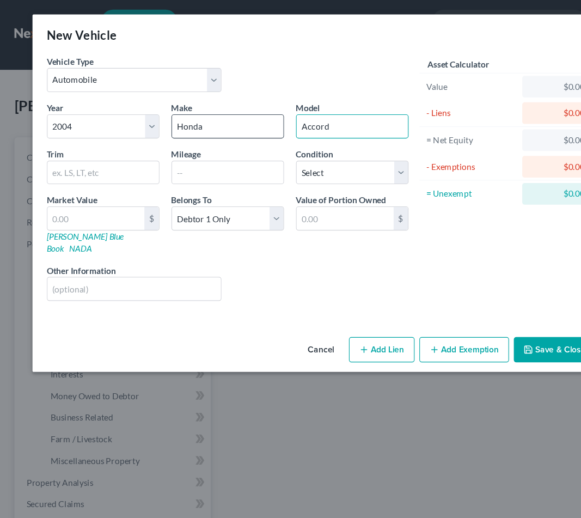
type input "Accord"
click at [464, 305] on button "Save & Close" at bounding box center [502, 316] width 74 height 23
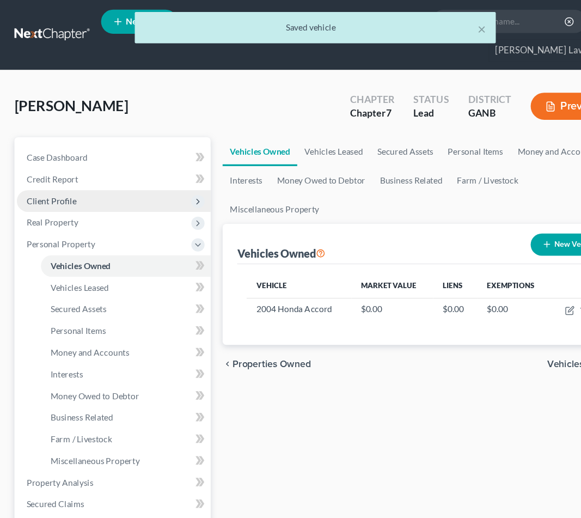
click at [108, 172] on span "Client Profile" at bounding box center [102, 182] width 175 height 20
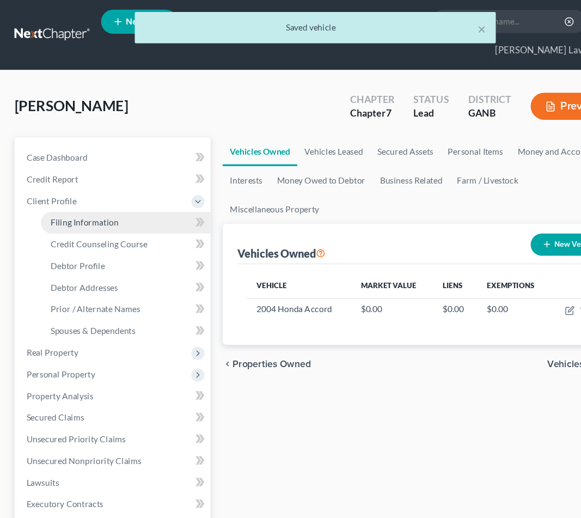
click at [107, 192] on link "Filing Information" at bounding box center [114, 202] width 154 height 20
select select "1"
select select "0"
select select "19"
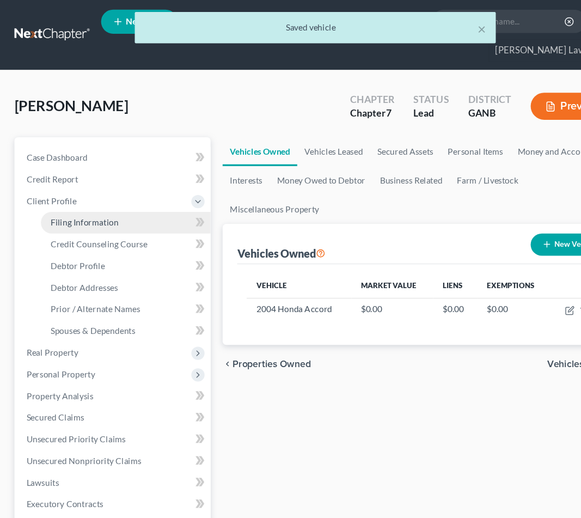
select select "0"
select select "10"
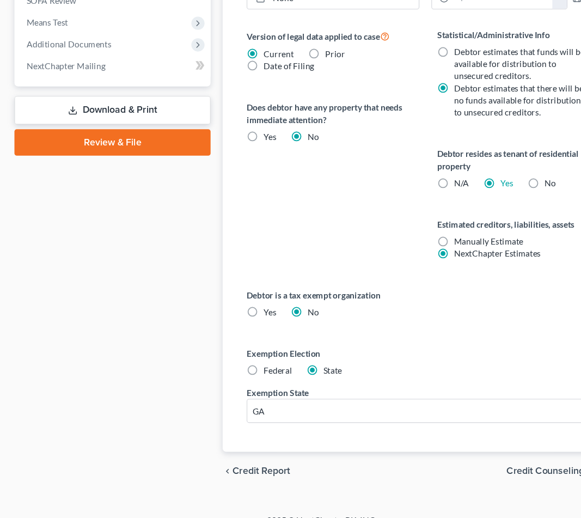
scroll to position [501, 0]
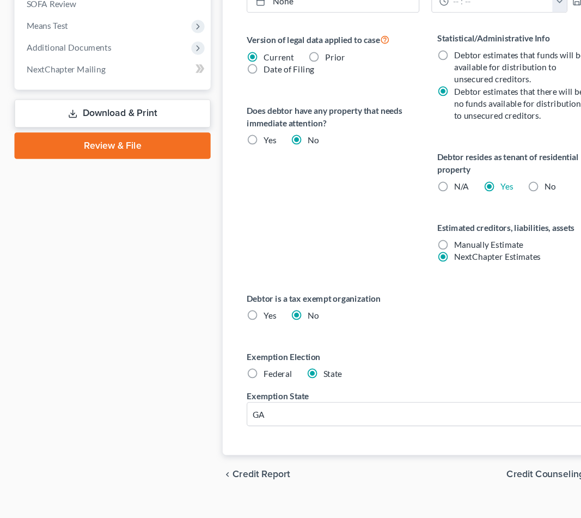
click at [464, 474] on span "Credit Counseling Course" at bounding box center [508, 478] width 101 height 9
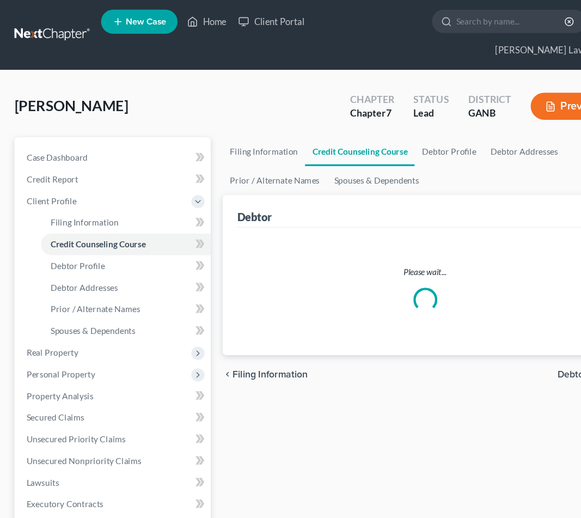
click at [464, 334] on span "Debtor Profile" at bounding box center [532, 338] width 54 height 9
select select "0"
select select "2"
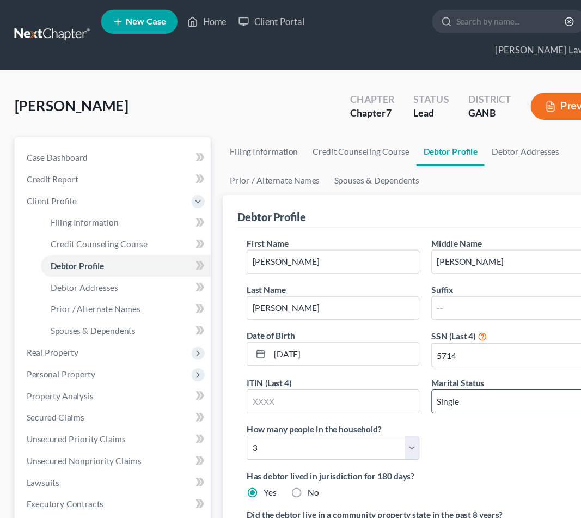
scroll to position [198, 0]
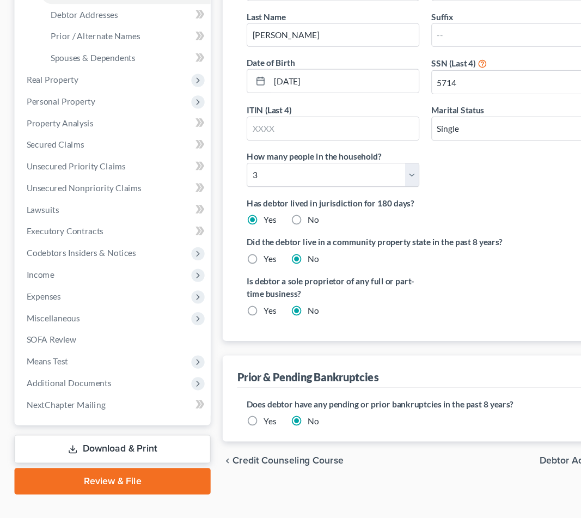
click at [238, 424] on label "Yes" at bounding box center [243, 429] width 11 height 11
click at [243, 424] on input "Yes" at bounding box center [246, 427] width 7 height 7
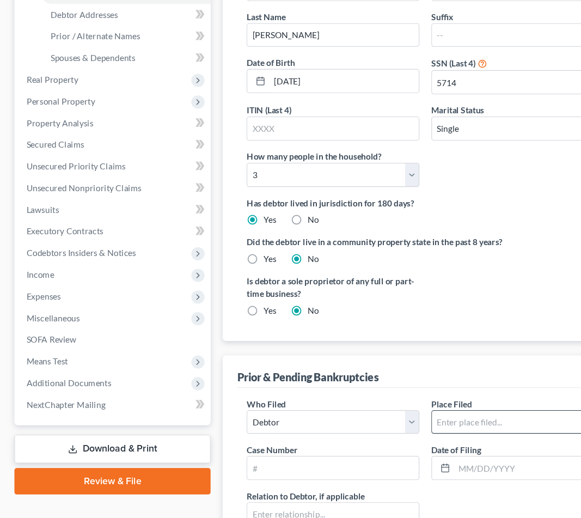
click at [409, 420] on input "text" at bounding box center [468, 430] width 155 height 21
type input "[US_STATE] Northern"
click at [351, 462] on input "text" at bounding box center [301, 472] width 155 height 21
paste input "2311008"
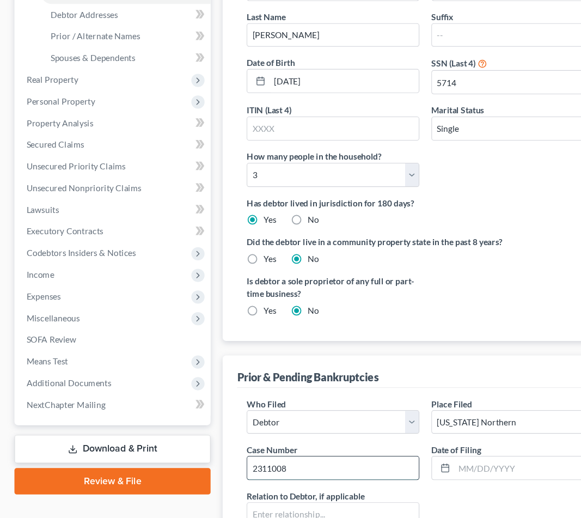
click at [237, 462] on input "2311008" at bounding box center [301, 472] width 155 height 21
type input "23-11008"
click at [449, 462] on input "text" at bounding box center [478, 472] width 134 height 21
paste input "[DATE]"
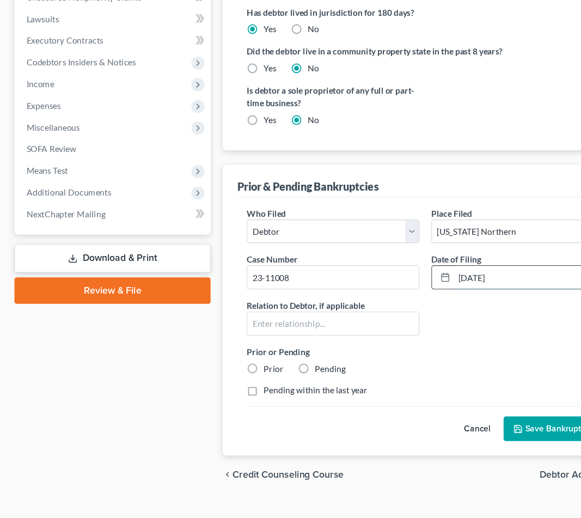
scroll to position [370, 0]
type input "[DATE]"
click at [249, 377] on label "Prior" at bounding box center [247, 382] width 18 height 11
click at [249, 377] on input "Prior" at bounding box center [246, 380] width 7 height 7
radio input "true"
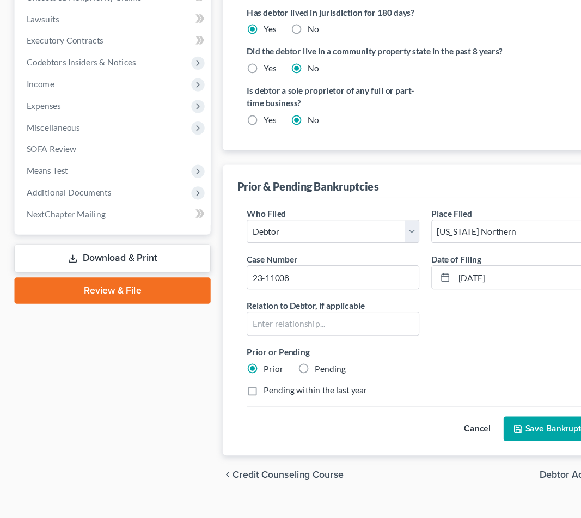
click at [464, 426] on button "Save Bankruptcy" at bounding box center [499, 437] width 86 height 23
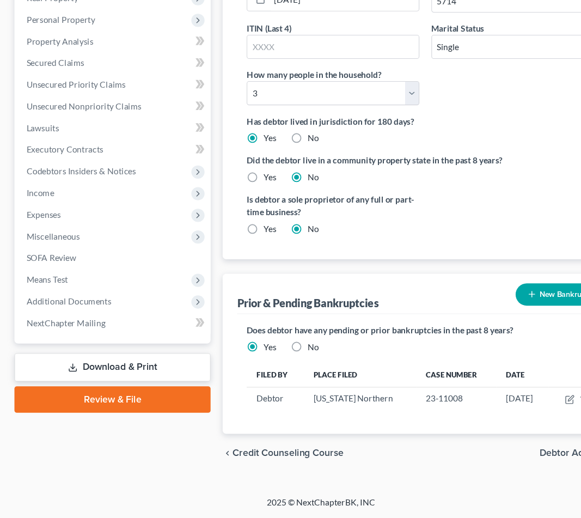
scroll to position [252, 0]
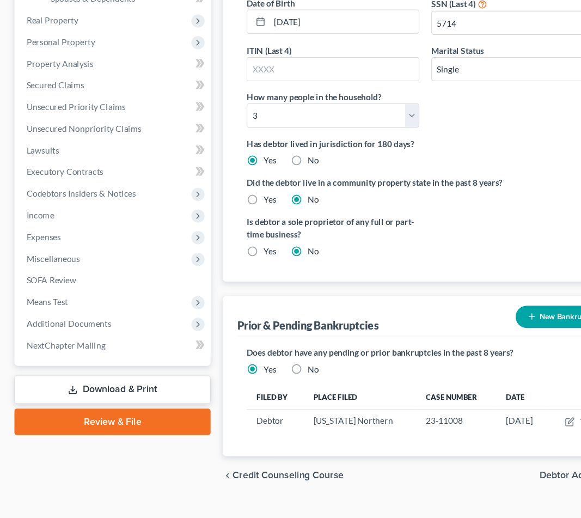
click at [464, 326] on button "New Bankruptcy" at bounding box center [509, 336] width 84 height 20
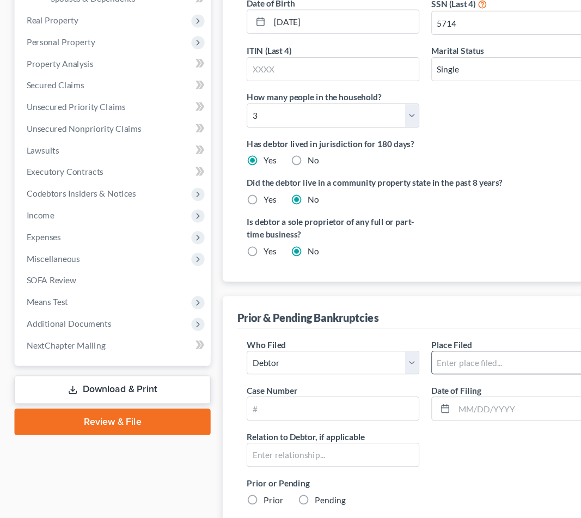
click at [423, 367] on input "text" at bounding box center [468, 377] width 155 height 21
type input "[US_STATE] Northern"
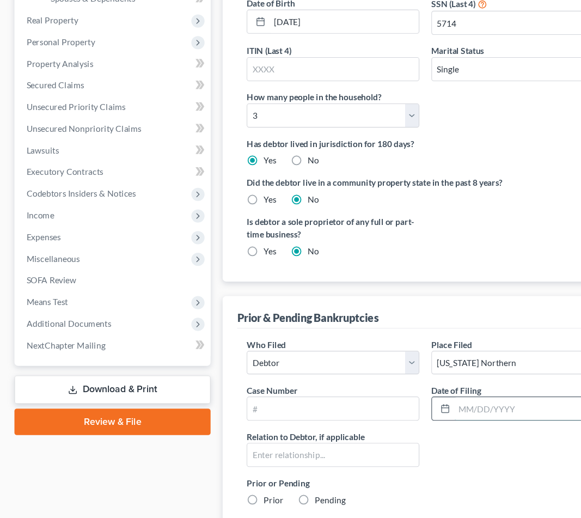
click at [446, 408] on input "text" at bounding box center [478, 418] width 134 height 21
paste input "[DATE]"
type input "[DATE]"
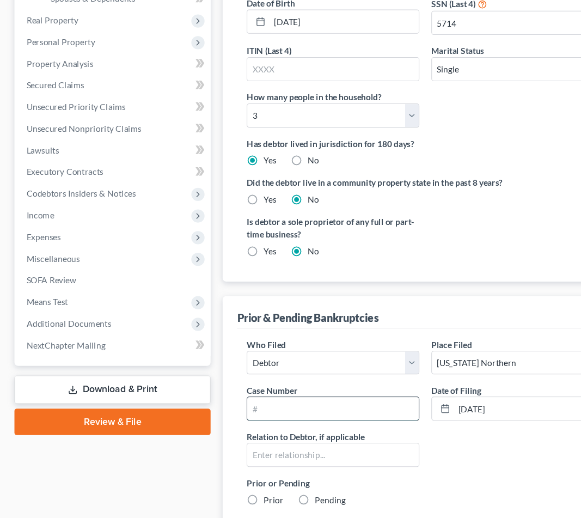
click at [284, 408] on input "text" at bounding box center [301, 418] width 155 height 21
paste input "2210578"
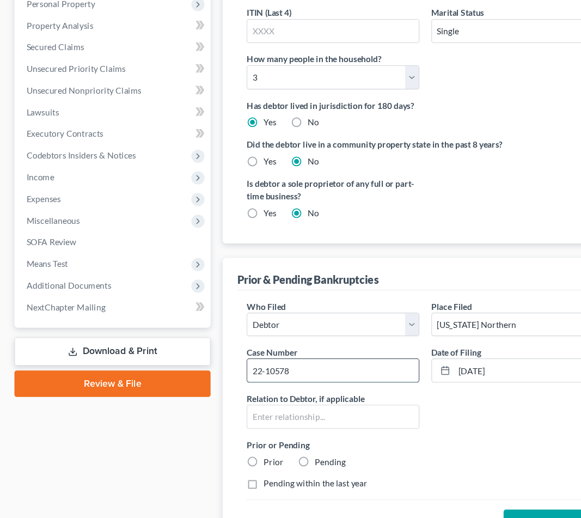
scroll to position [289, 0]
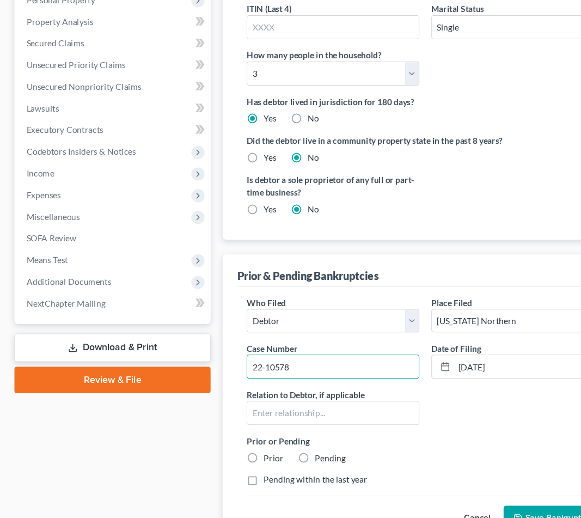
type input "22-10578"
click at [246, 458] on label "Prior" at bounding box center [247, 463] width 18 height 11
click at [246, 458] on input "Prior" at bounding box center [246, 461] width 7 height 7
radio input "true"
click at [464, 507] on button "Save Bankruptcy" at bounding box center [499, 518] width 86 height 23
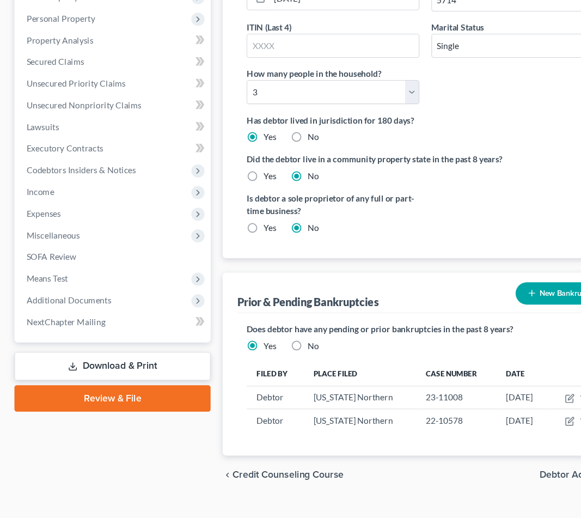
scroll to position [273, 0]
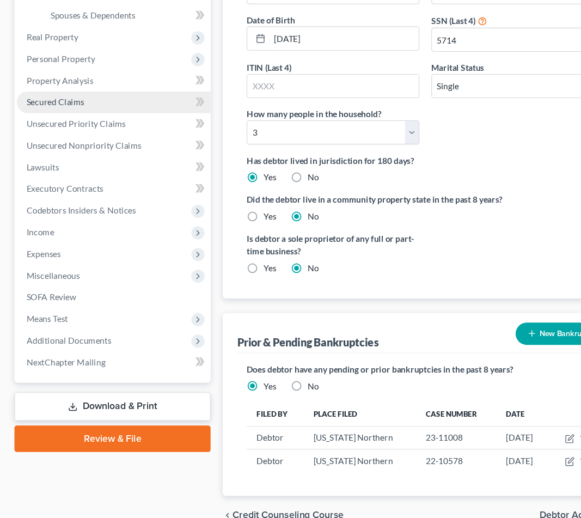
click at [67, 100] on span "Secured Claims" at bounding box center [50, 104] width 52 height 9
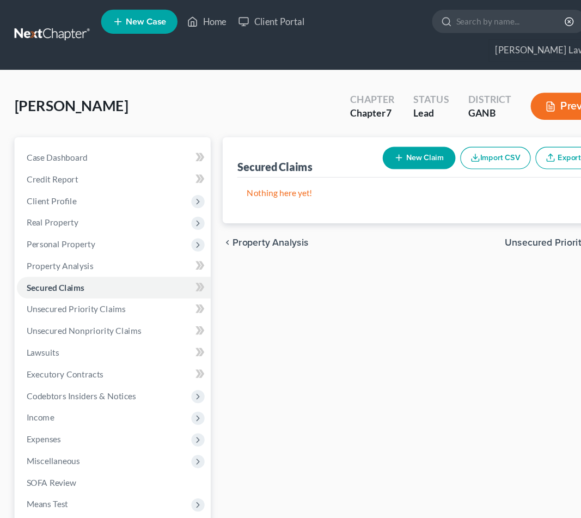
click at [348, 133] on button "New Claim" at bounding box center [379, 143] width 66 height 20
select select "0"
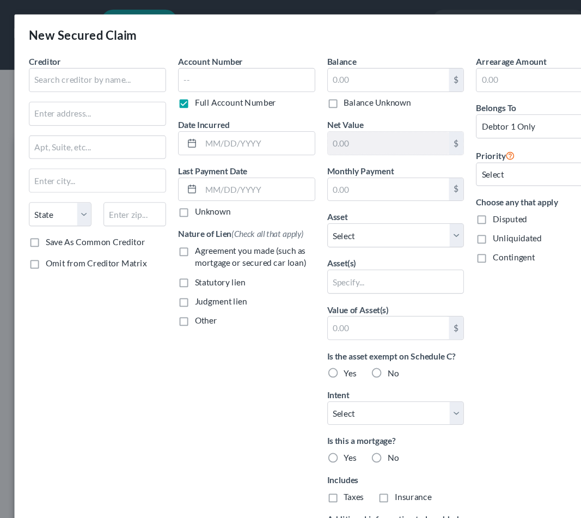
click at [210, 271] on span "Judgment lien" at bounding box center [199, 272] width 47 height 9
click at [188, 271] on input "Judgment lien" at bounding box center [184, 270] width 7 height 7
checkbox input "true"
click at [185, 291] on span "Other" at bounding box center [186, 289] width 20 height 9
click at [185, 291] on input "Other" at bounding box center [184, 288] width 7 height 7
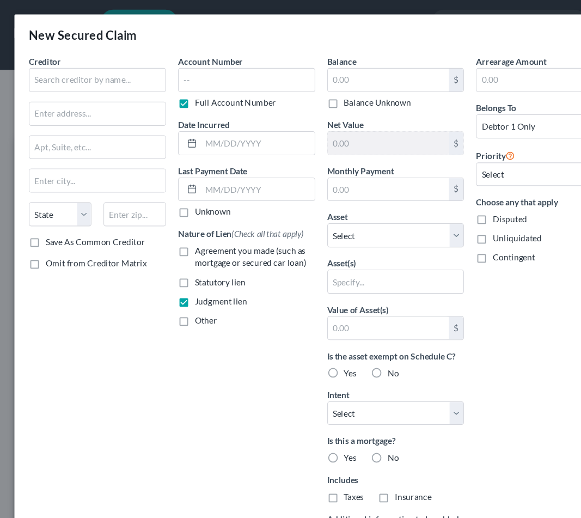
checkbox input "true"
click at [187, 313] on input "text" at bounding box center [223, 315] width 123 height 21
paste input "BK2016PG2432"
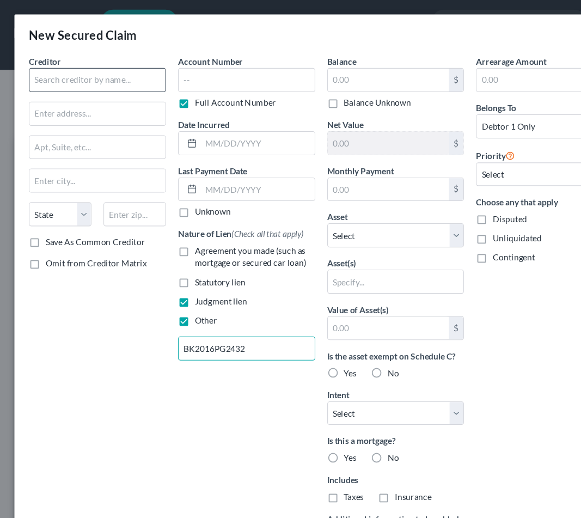
type input "BK2016PG2432"
click at [114, 72] on input "text" at bounding box center [88, 73] width 124 height 22
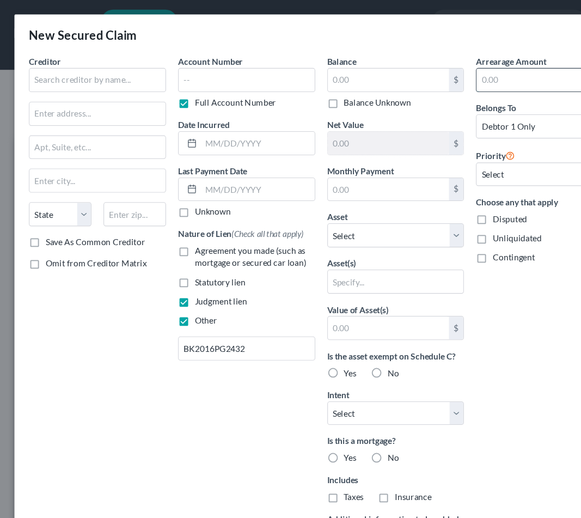
click at [439, 77] on input "text" at bounding box center [486, 72] width 110 height 21
click at [382, 73] on input "text" at bounding box center [352, 72] width 110 height 21
paste input "516.00"
type input "516.00"
type input "36420"
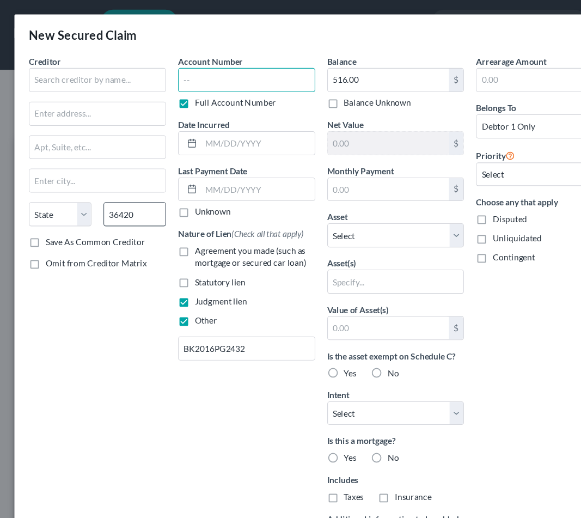
type input "[GEOGRAPHIC_DATA]"
select select "0"
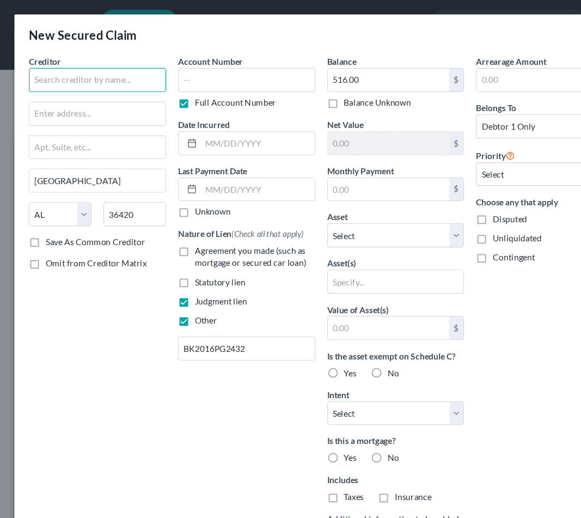
click at [84, 69] on input "text" at bounding box center [88, 73] width 124 height 22
paste input "[STREET_ADDRESS],"
type input "[STREET_ADDRESS]"
click at [82, 77] on input "text" at bounding box center [88, 73] width 124 height 22
type input "State of [US_STATE]"
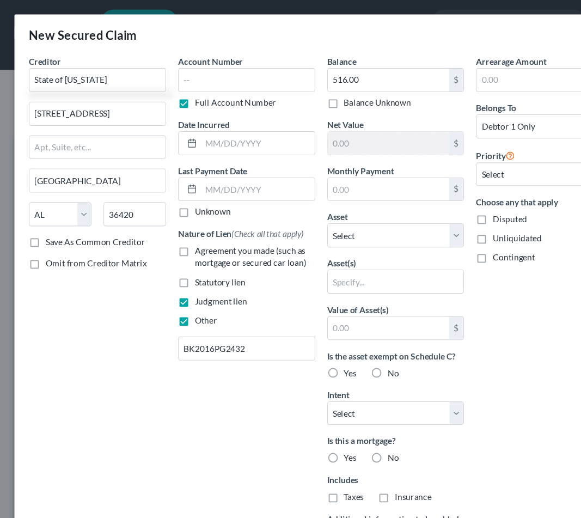
click at [214, 51] on label "Account Number" at bounding box center [190, 55] width 59 height 11
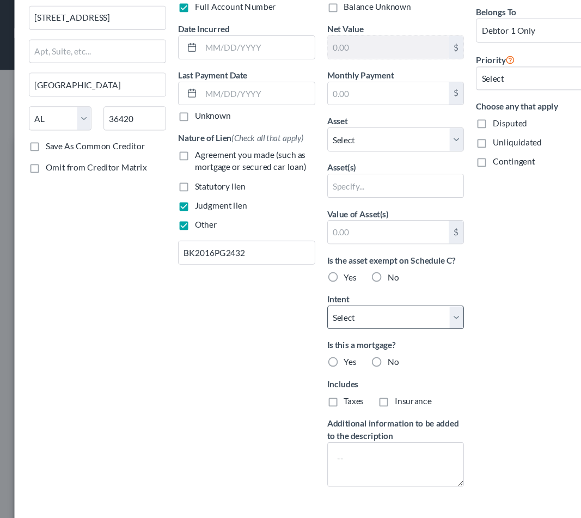
scroll to position [87, 0]
select select "3"
click at [428, 352] on div "Arrearage Amount $ Belongs To * Select Debtor 1 Only Debtor 2 Only Debtor 1 And…" at bounding box center [492, 207] width 135 height 486
click at [351, 329] on label "No" at bounding box center [356, 327] width 10 height 11
click at [356, 329] on input "No" at bounding box center [359, 325] width 7 height 7
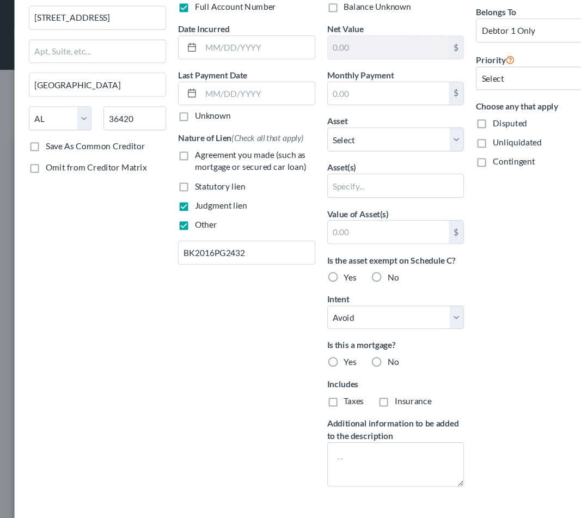
radio input "true"
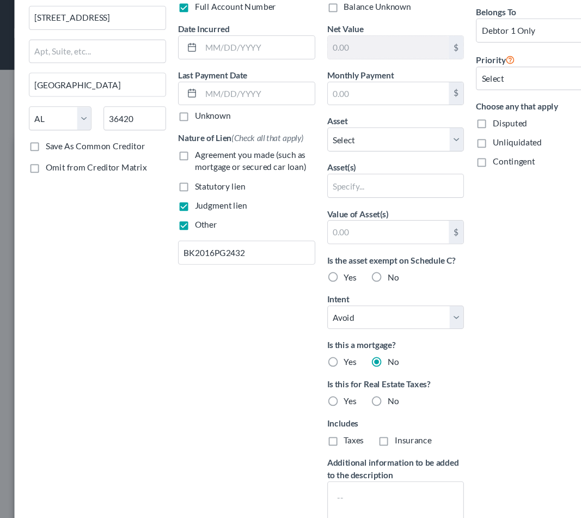
click at [351, 363] on label "No" at bounding box center [356, 363] width 10 height 11
click at [356, 363] on input "No" at bounding box center [359, 361] width 7 height 7
radio input "true"
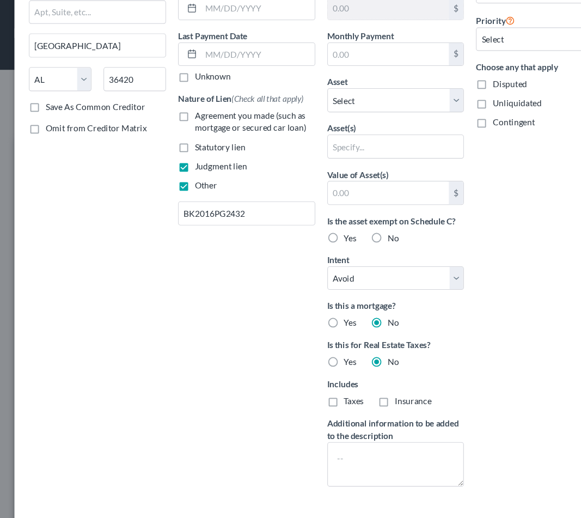
scroll to position [80, 0]
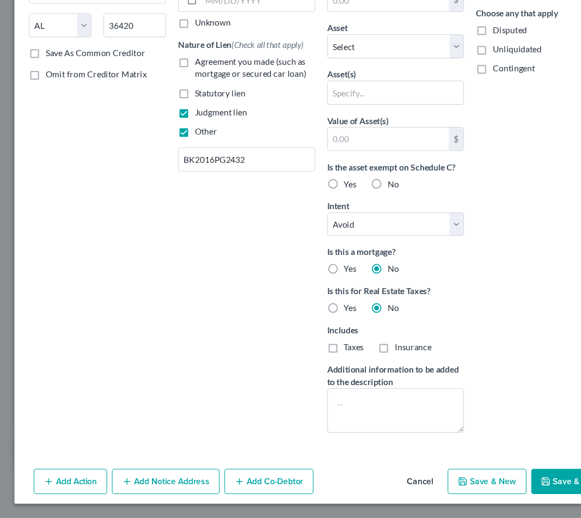
click at [464, 473] on button "Save & Close" at bounding box center [518, 484] width 74 height 23
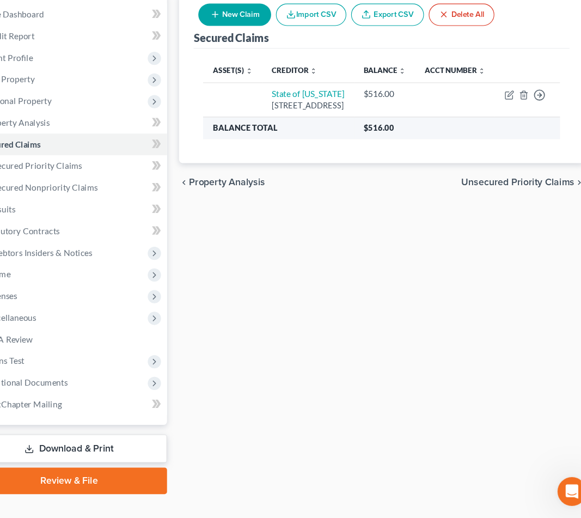
scroll to position [81, 0]
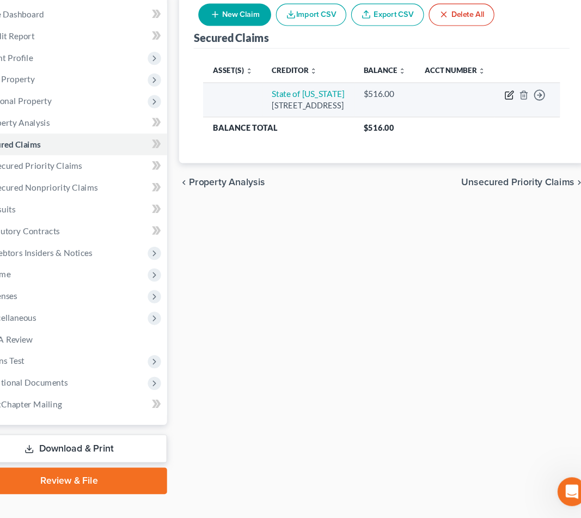
click at [464, 131] on icon "button" at bounding box center [501, 133] width 5 height 5
select select "0"
select select "3"
select select "0"
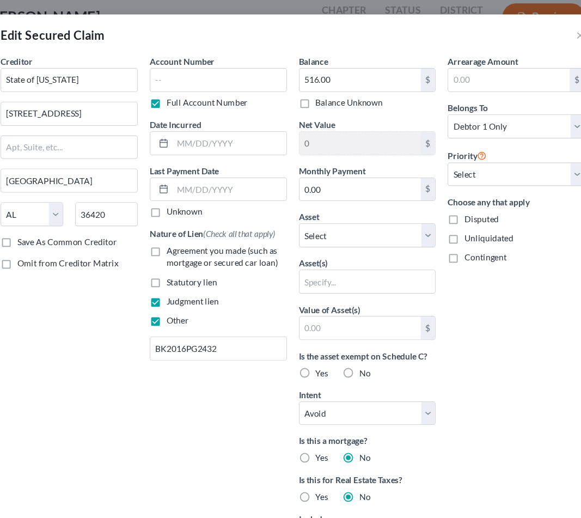
click at [41, 216] on label "Save As Common Creditor" at bounding box center [86, 218] width 90 height 11
click at [46, 216] on input "Save As Common Creditor" at bounding box center [49, 216] width 7 height 7
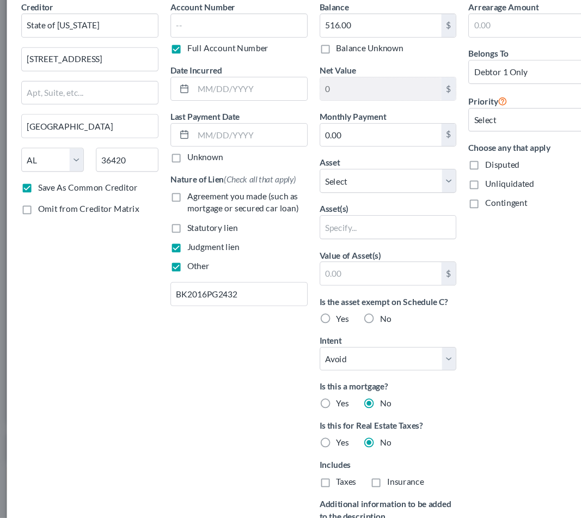
scroll to position [131, 0]
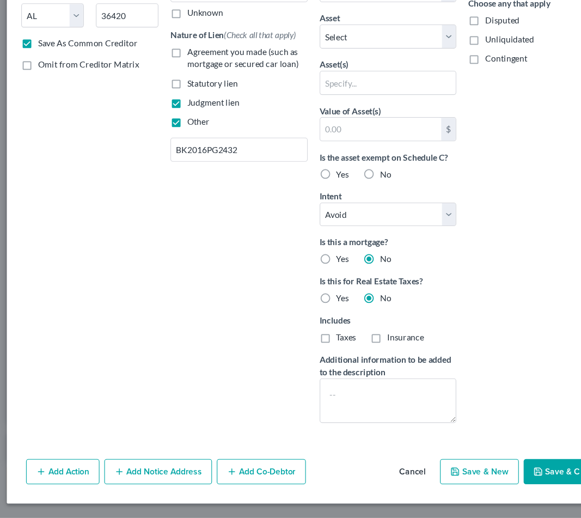
click at [464, 464] on button "Save & Close" at bounding box center [518, 475] width 74 height 23
checkbox input "false"
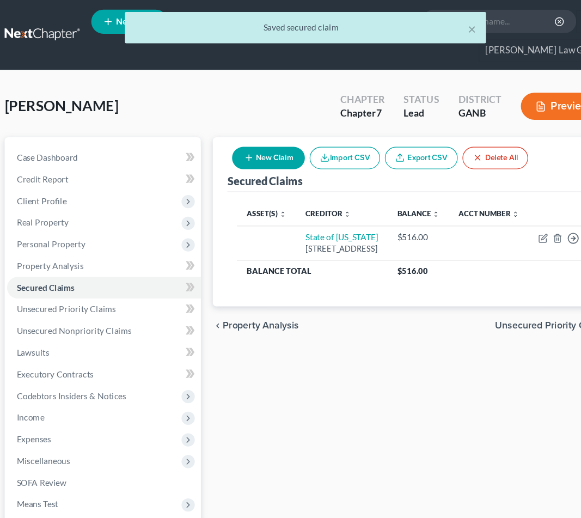
scroll to position [0, 0]
click at [240, 133] on button "New Claim" at bounding box center [252, 143] width 66 height 20
select select "0"
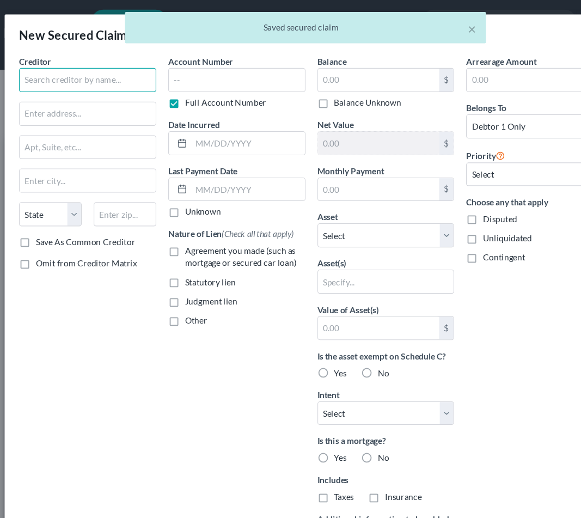
click at [109, 74] on input "text" at bounding box center [88, 73] width 124 height 22
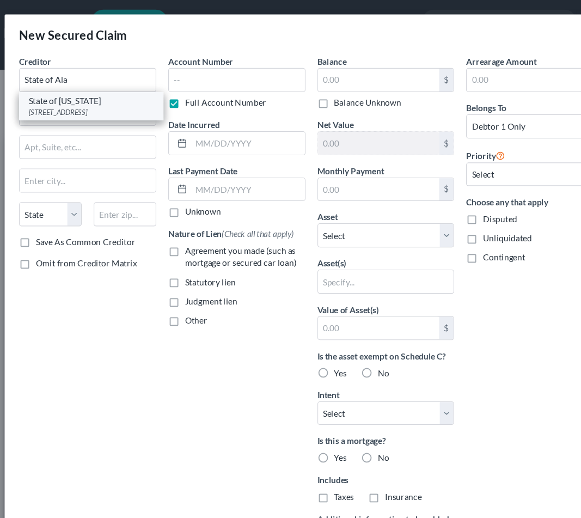
click at [71, 90] on div "State of [US_STATE]" at bounding box center [91, 91] width 113 height 11
type input "State of [US_STATE]"
type input "[STREET_ADDRESS]"
type input "[GEOGRAPHIC_DATA]"
select select "0"
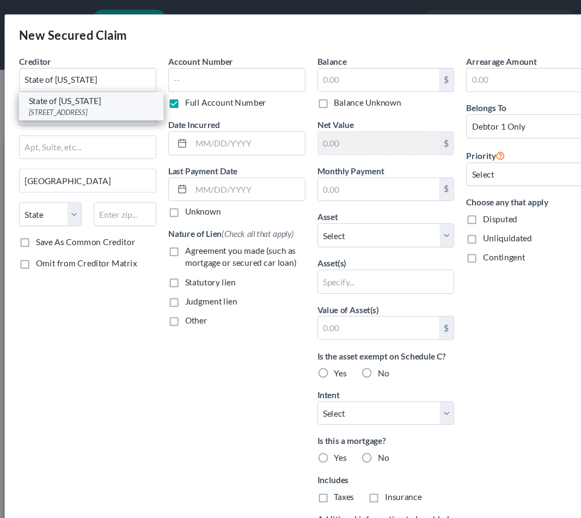
type input "36420"
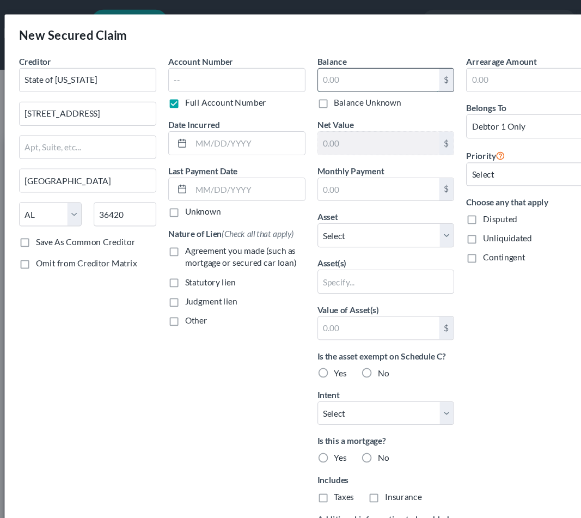
click at [308, 70] on input "text" at bounding box center [352, 72] width 110 height 21
paste input "[STREET_ADDRESS],"
drag, startPoint x: 361, startPoint y: 76, endPoint x: 173, endPoint y: 81, distance: 188.4
click at [173, 81] on div "Creditor * State of [US_STATE][GEOGRAPHIC_DATA] [GEOGRAPHIC_DATA] State [US_STA…" at bounding box center [291, 293] width 540 height 486
type input "1"
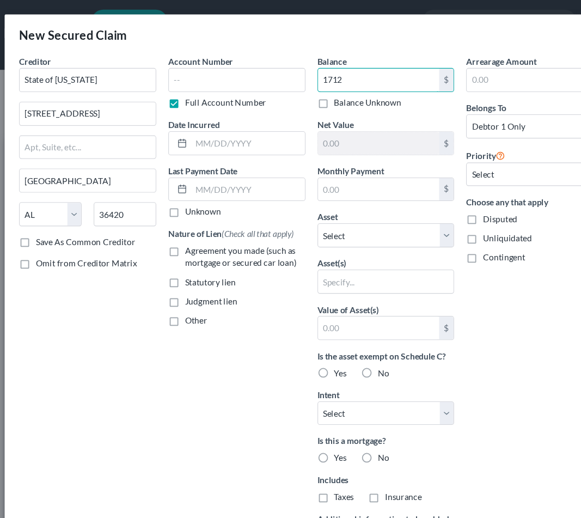
type input "1,712"
click at [189, 274] on span "Judgment lien" at bounding box center [199, 272] width 47 height 9
click at [188, 274] on input "Judgment lien" at bounding box center [184, 270] width 7 height 7
checkbox input "true"
click at [181, 291] on span "Other" at bounding box center [186, 289] width 20 height 9
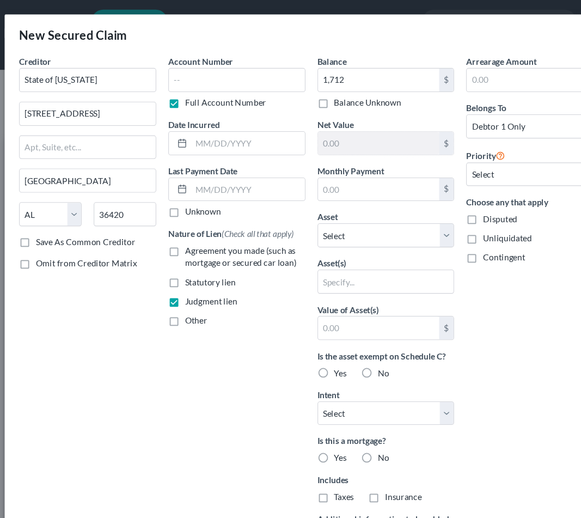
click at [181, 291] on input "Other" at bounding box center [184, 288] width 7 height 7
checkbox input "true"
click at [185, 322] on input "text" at bounding box center [223, 315] width 123 height 21
paste input "BK2016PG2102"
type input "BK2016PG2102"
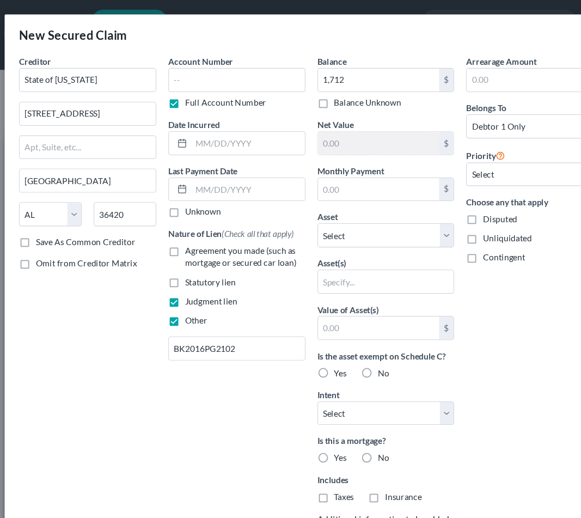
click at [351, 337] on label "No" at bounding box center [356, 337] width 10 height 11
click at [356, 337] on input "No" at bounding box center [359, 335] width 7 height 7
radio input "true"
select select "3"
click at [351, 414] on label "No" at bounding box center [356, 414] width 10 height 11
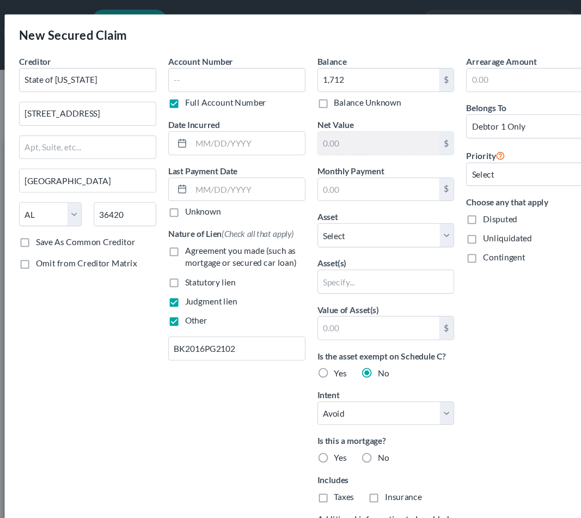
click at [356, 414] on input "No" at bounding box center [359, 412] width 7 height 7
radio input "true"
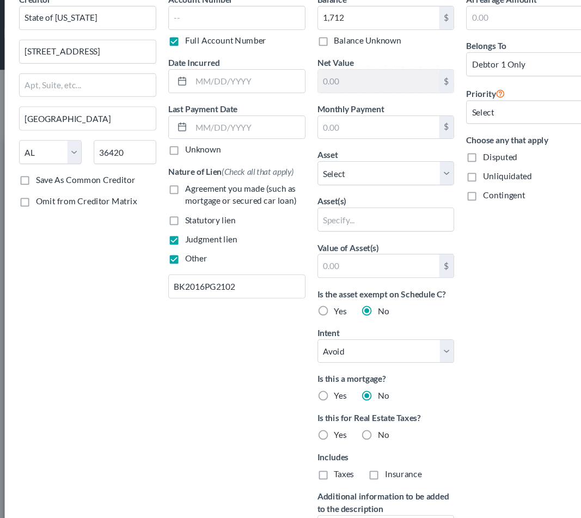
scroll to position [57, 0]
click at [351, 394] on label "No" at bounding box center [356, 393] width 10 height 11
click at [356, 394] on input "No" at bounding box center [359, 391] width 7 height 7
radio input "true"
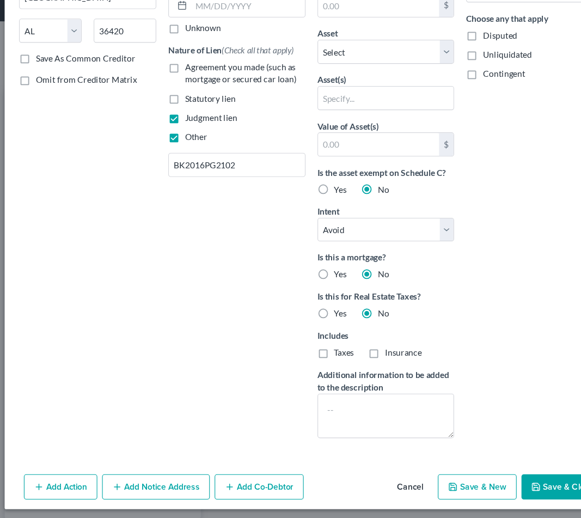
scroll to position [26, 0]
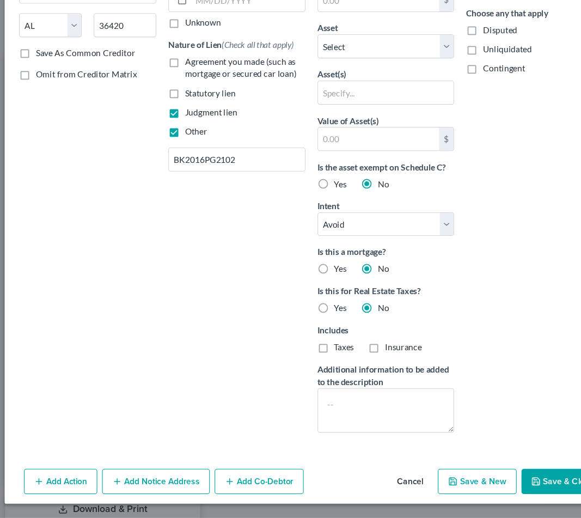
click at [464, 473] on button "Save & Close" at bounding box center [518, 484] width 74 height 23
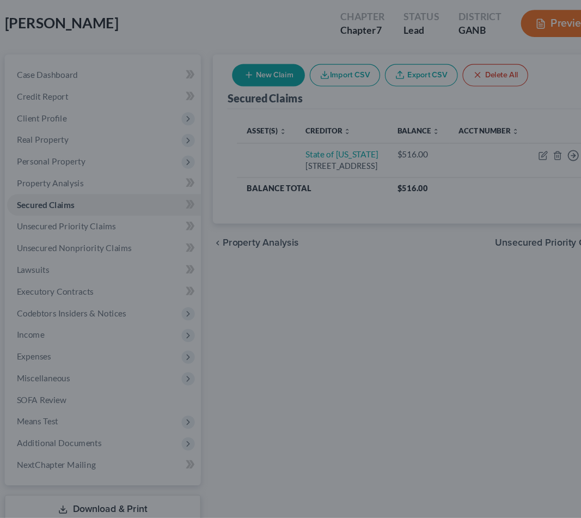
scroll to position [3, 0]
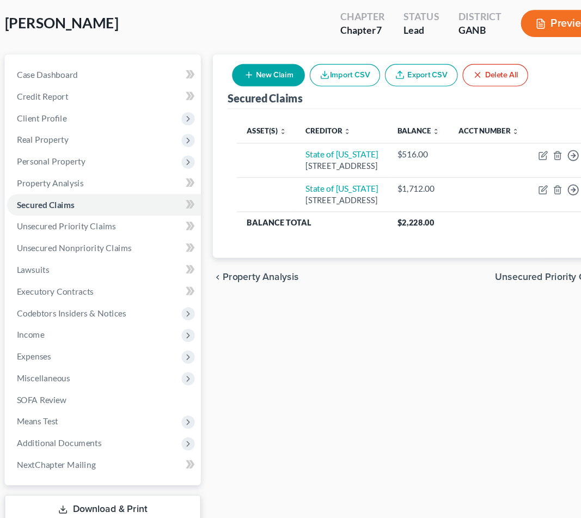
click at [242, 107] on button "New Claim" at bounding box center [252, 117] width 66 height 20
select select "0"
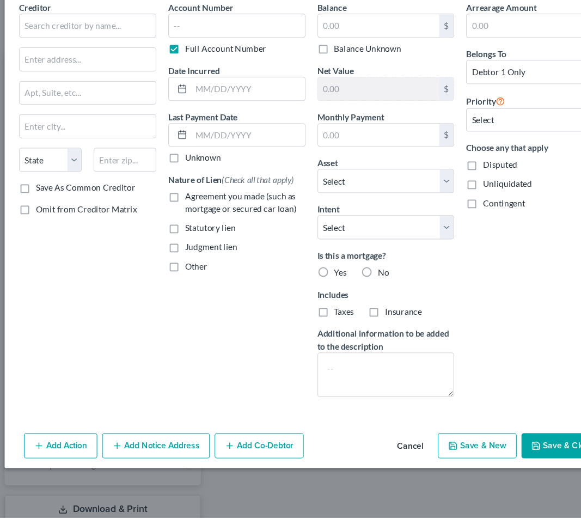
scroll to position [26, 0]
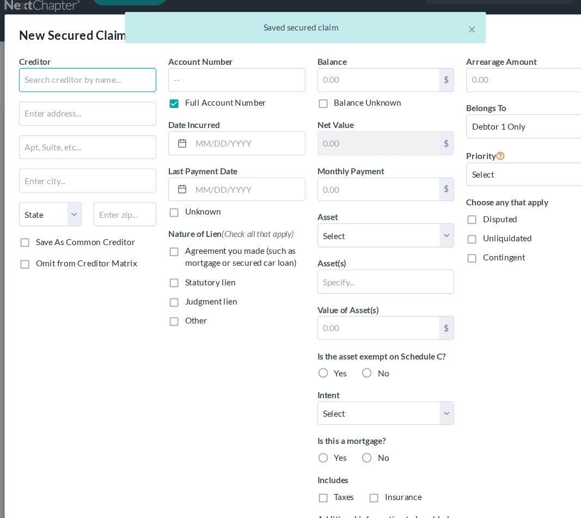
click at [95, 67] on input "text" at bounding box center [88, 73] width 124 height 22
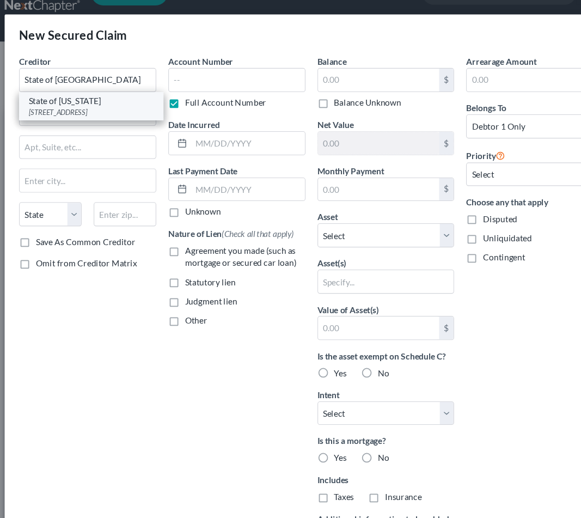
click at [74, 89] on div "State of [US_STATE]" at bounding box center [91, 91] width 113 height 11
type input "State of [US_STATE]"
type input "[STREET_ADDRESS]"
type input "[GEOGRAPHIC_DATA]"
select select "0"
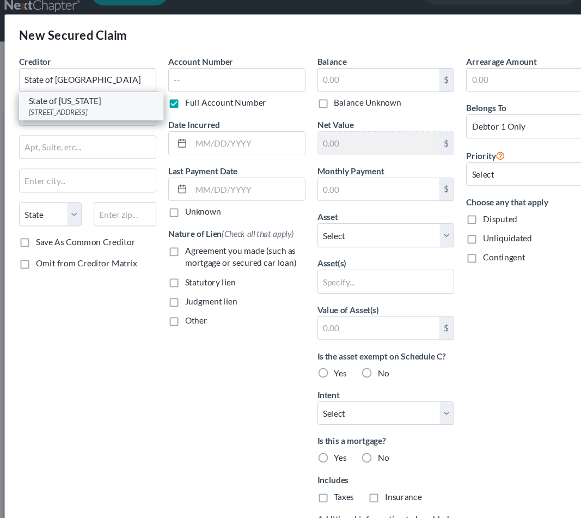
type input "36420"
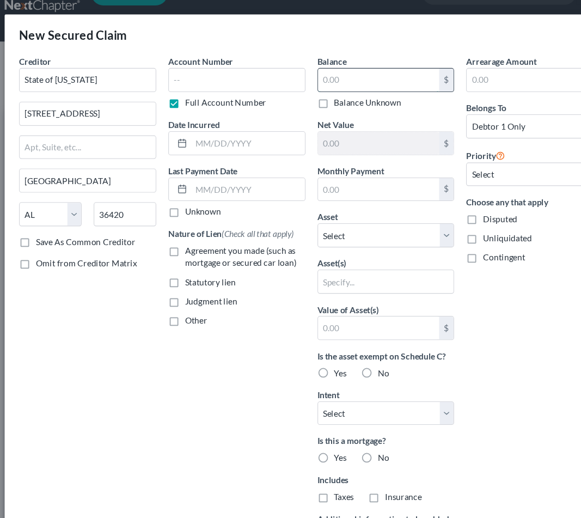
click at [299, 72] on input "text" at bounding box center [352, 72] width 110 height 21
click at [195, 269] on span "Judgment lien" at bounding box center [199, 272] width 47 height 9
click at [188, 269] on input "Judgment lien" at bounding box center [184, 270] width 7 height 7
checkbox input "true"
click at [176, 292] on span "Other" at bounding box center [186, 289] width 20 height 9
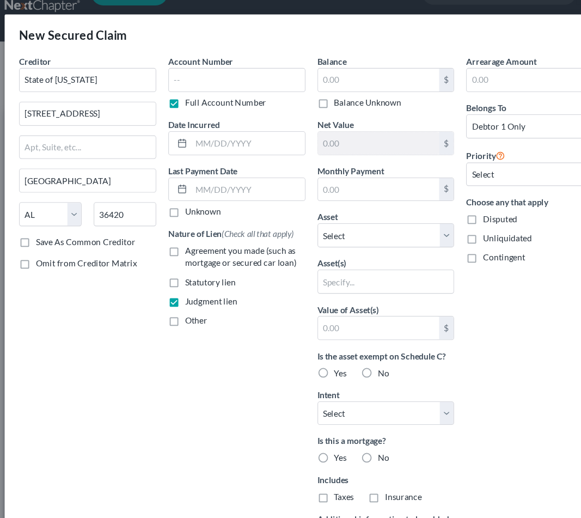
click at [181, 292] on input "Other" at bounding box center [184, 288] width 7 height 7
checkbox input "true"
click at [176, 314] on input "text" at bounding box center [223, 315] width 123 height 21
paste input "BK2016PG2101"
type input "BK2016PG2101"
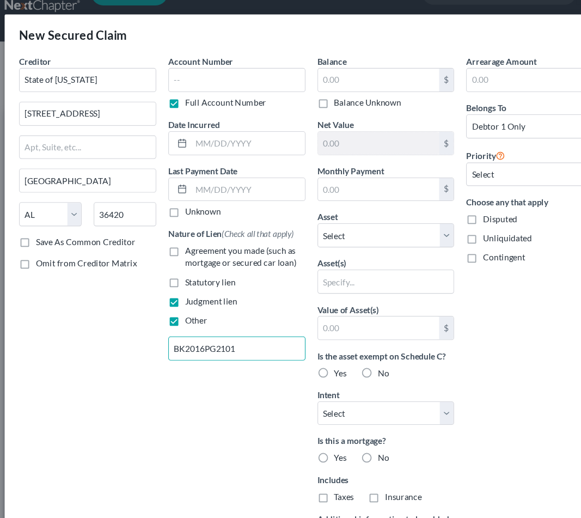
click at [351, 337] on span "No" at bounding box center [356, 337] width 10 height 9
click at [356, 337] on input "No" at bounding box center [359, 335] width 7 height 7
radio input "true"
select select "3"
click at [351, 415] on label "No" at bounding box center [356, 414] width 10 height 11
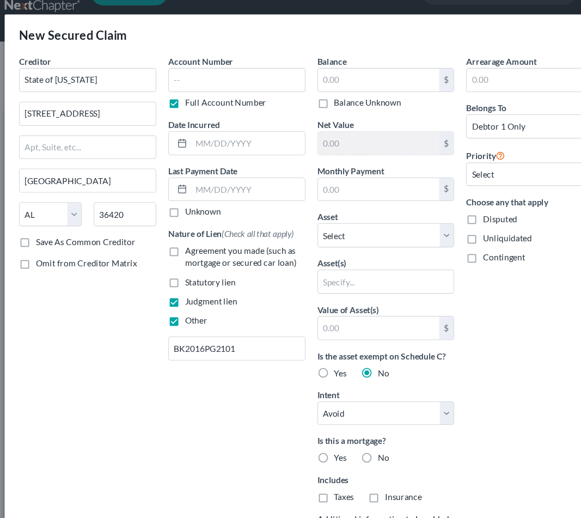
click at [356, 415] on input "No" at bounding box center [359, 412] width 7 height 7
radio input "true"
click at [351, 445] on label "No" at bounding box center [356, 449] width 10 height 11
click at [356, 445] on input "No" at bounding box center [359, 447] width 7 height 7
radio input "true"
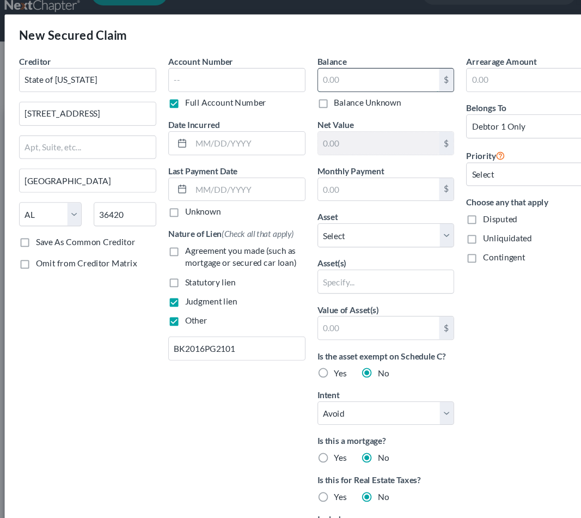
click at [311, 72] on input "text" at bounding box center [352, 72] width 110 height 21
type input "1,615"
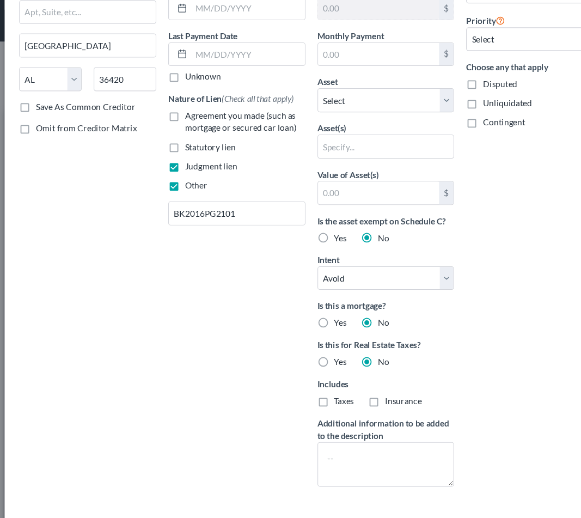
scroll to position [122, 0]
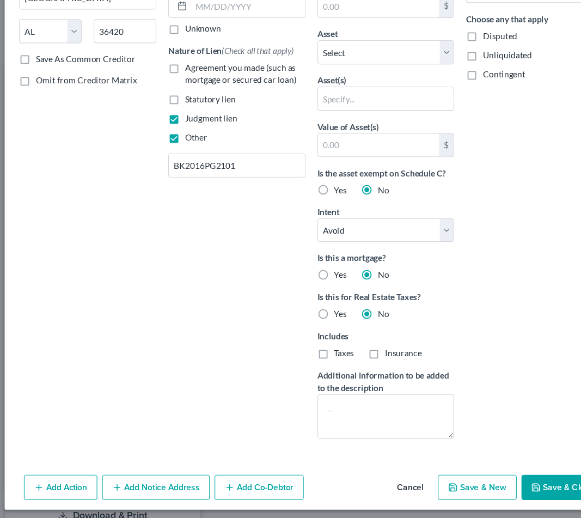
click at [464, 473] on button "Save & Close" at bounding box center [518, 484] width 74 height 23
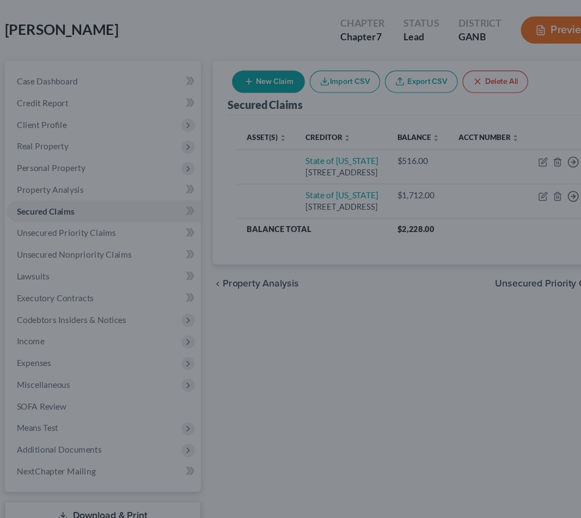
scroll to position [3, 0]
